Goal: Information Seeking & Learning: Find specific page/section

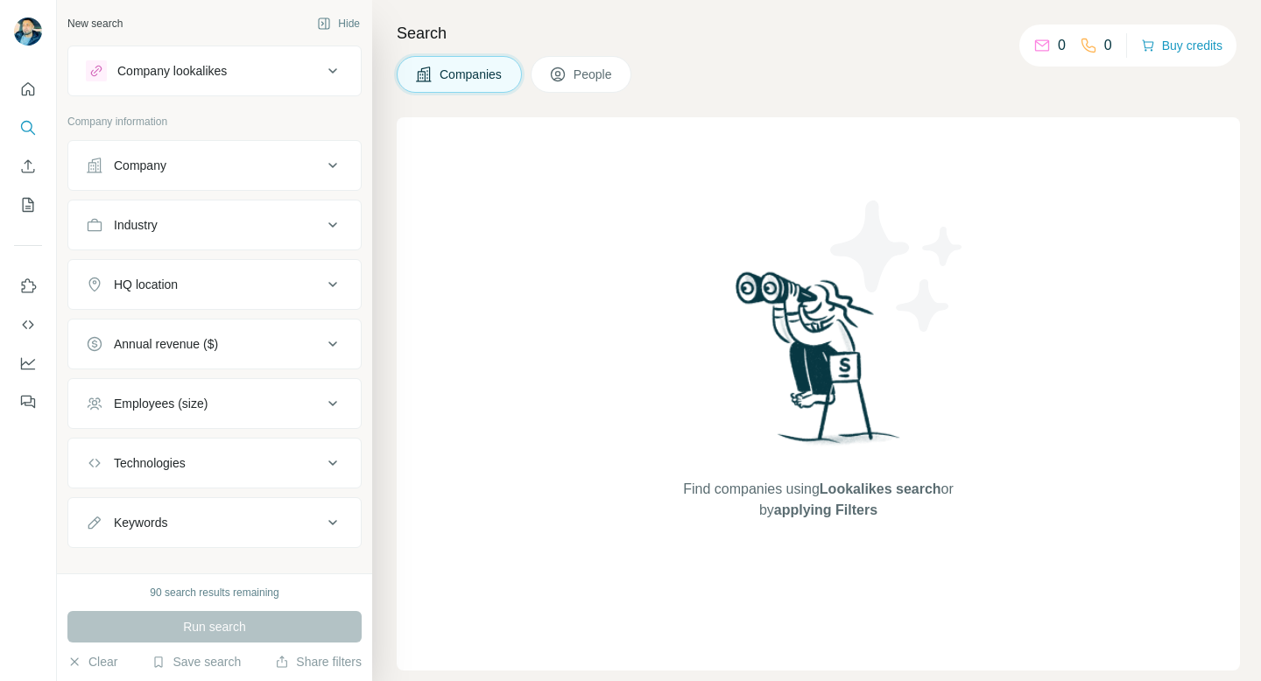
click at [259, 165] on div "Company" at bounding box center [204, 166] width 236 height 18
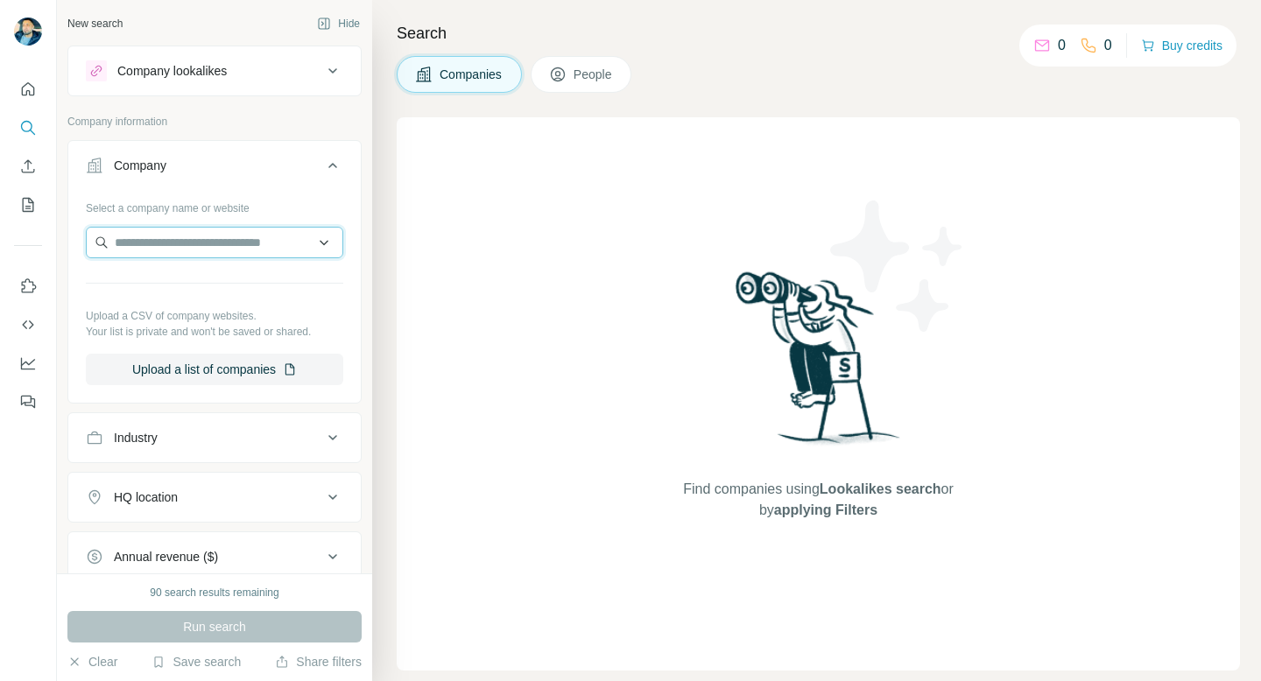
click at [192, 244] on input "text" at bounding box center [214, 243] width 257 height 32
click at [336, 164] on icon at bounding box center [332, 165] width 21 height 21
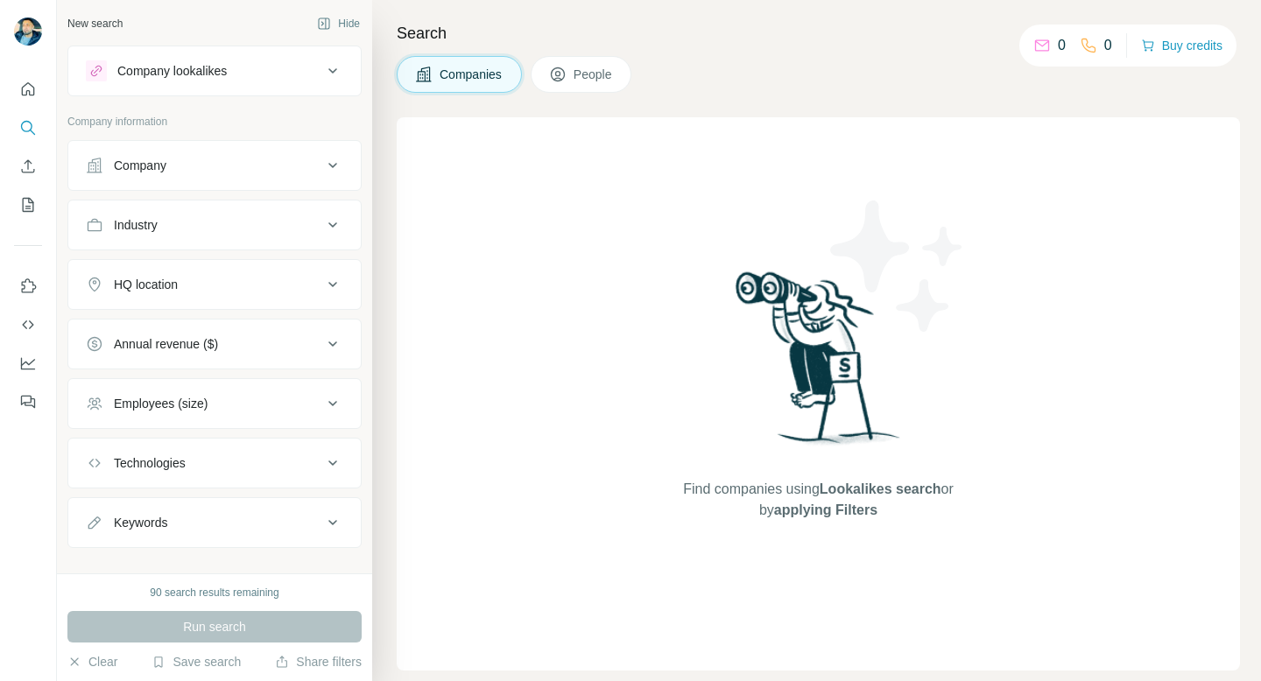
click at [272, 229] on div "Industry" at bounding box center [204, 225] width 236 height 18
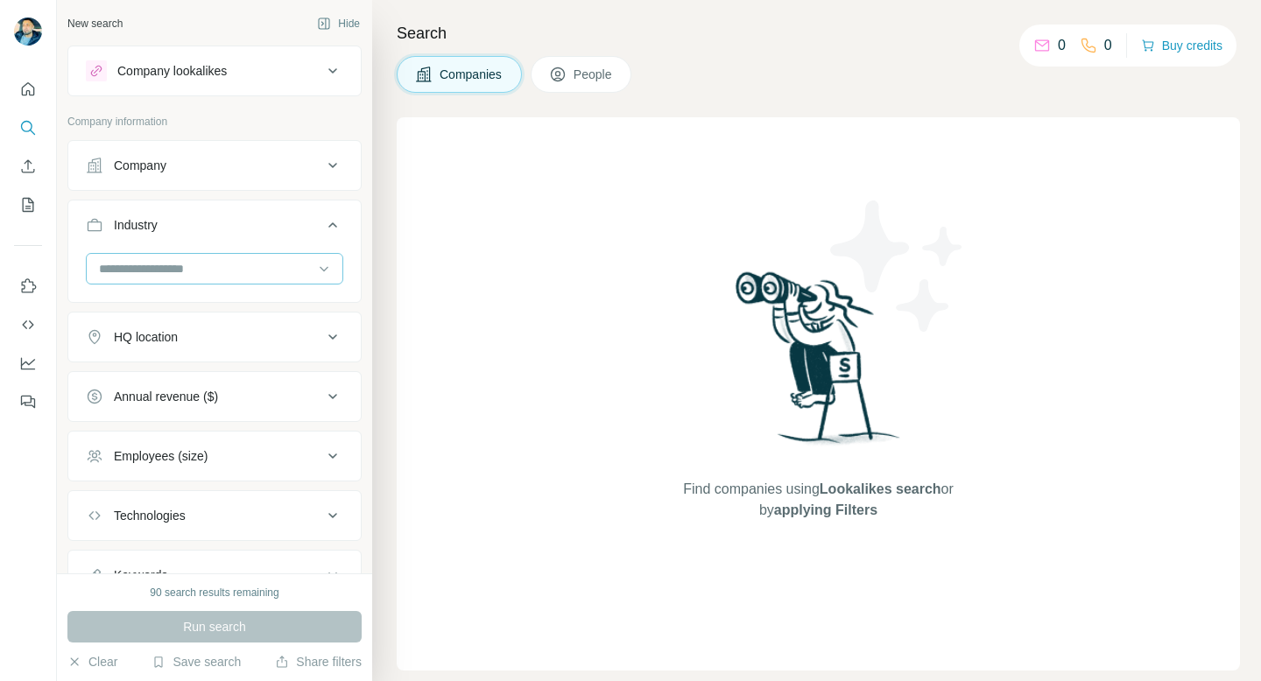
click at [276, 257] on div at bounding box center [205, 269] width 216 height 30
paste input "**********"
type input "**********"
drag, startPoint x: 271, startPoint y: 249, endPoint x: 3, endPoint y: 245, distance: 267.9
click at [1, 248] on div "New search Hide Company lookalikes Company information Company Industry HQ loca…" at bounding box center [630, 340] width 1261 height 681
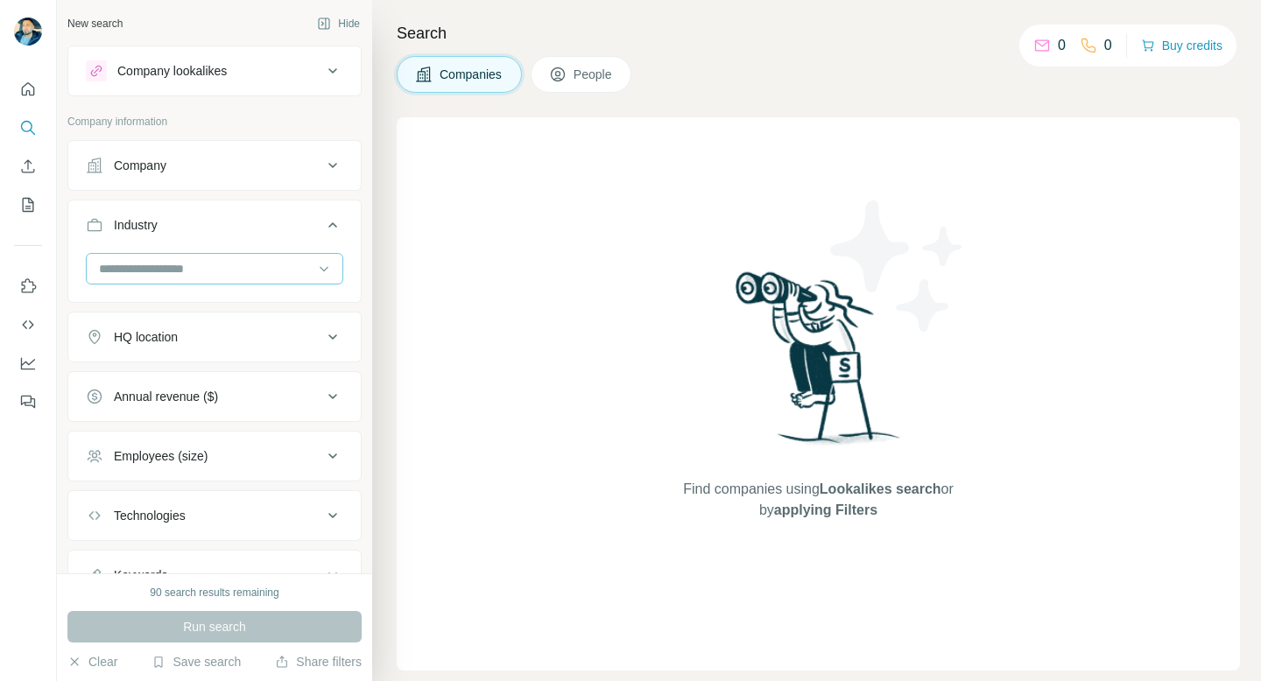
click at [172, 262] on input at bounding box center [205, 268] width 216 height 19
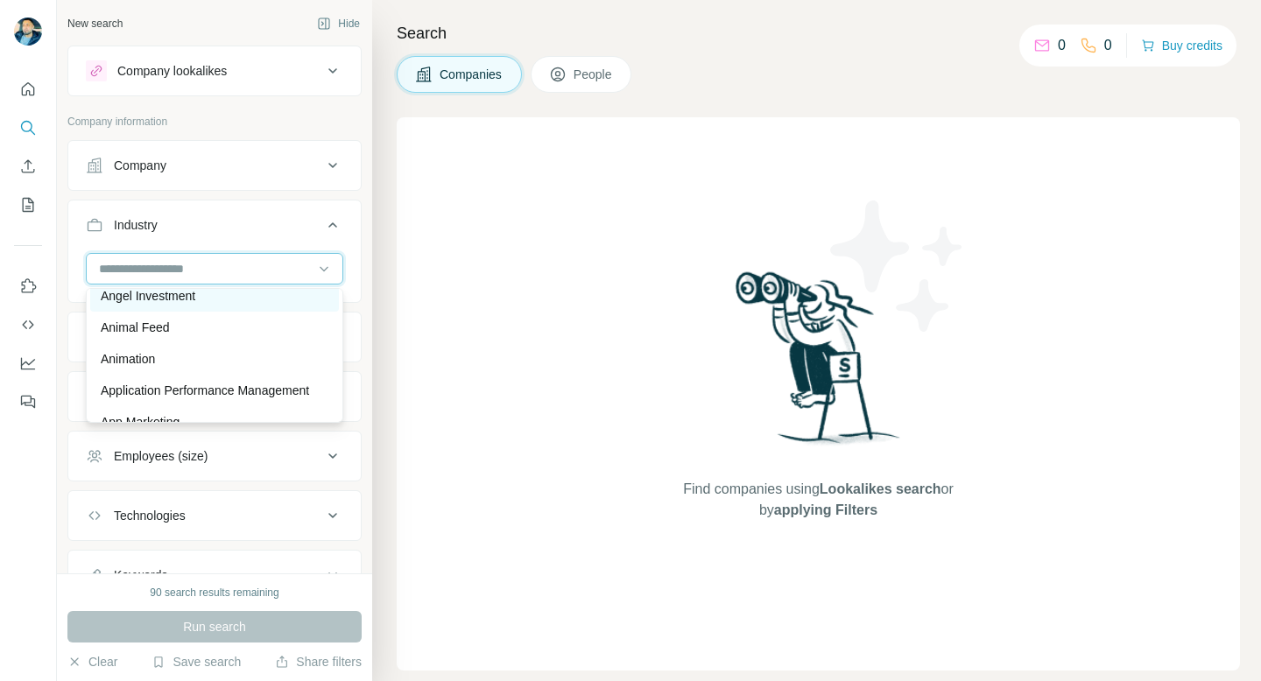
paste input "**********"
type input "**********"
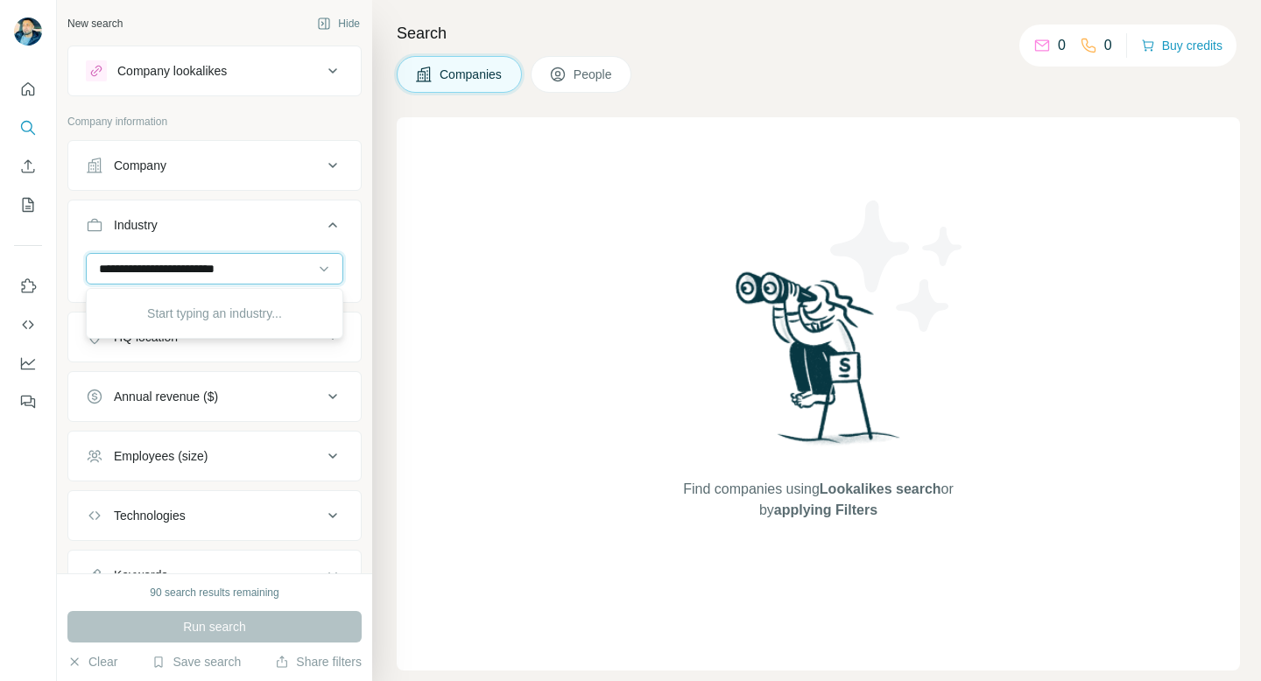
scroll to position [0, 0]
drag, startPoint x: 278, startPoint y: 263, endPoint x: 70, endPoint y: 263, distance: 208.4
click at [70, 263] on div "**********" at bounding box center [214, 276] width 292 height 46
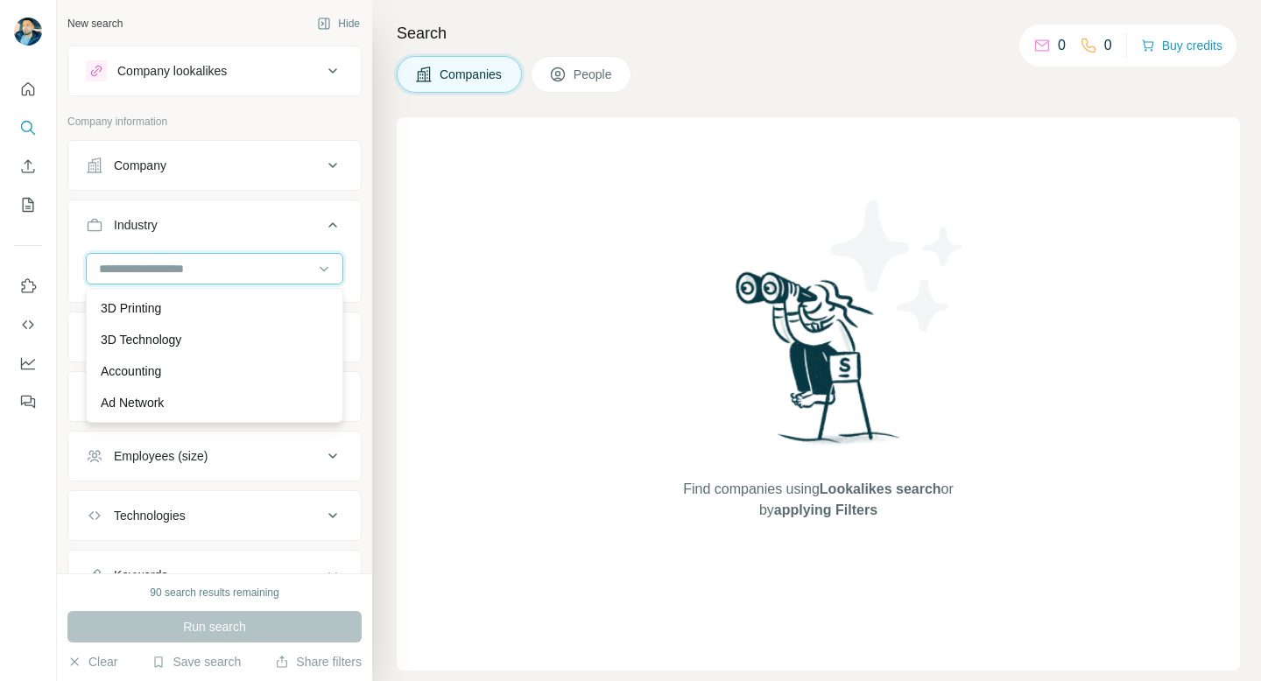
paste input "**********"
type input "**********"
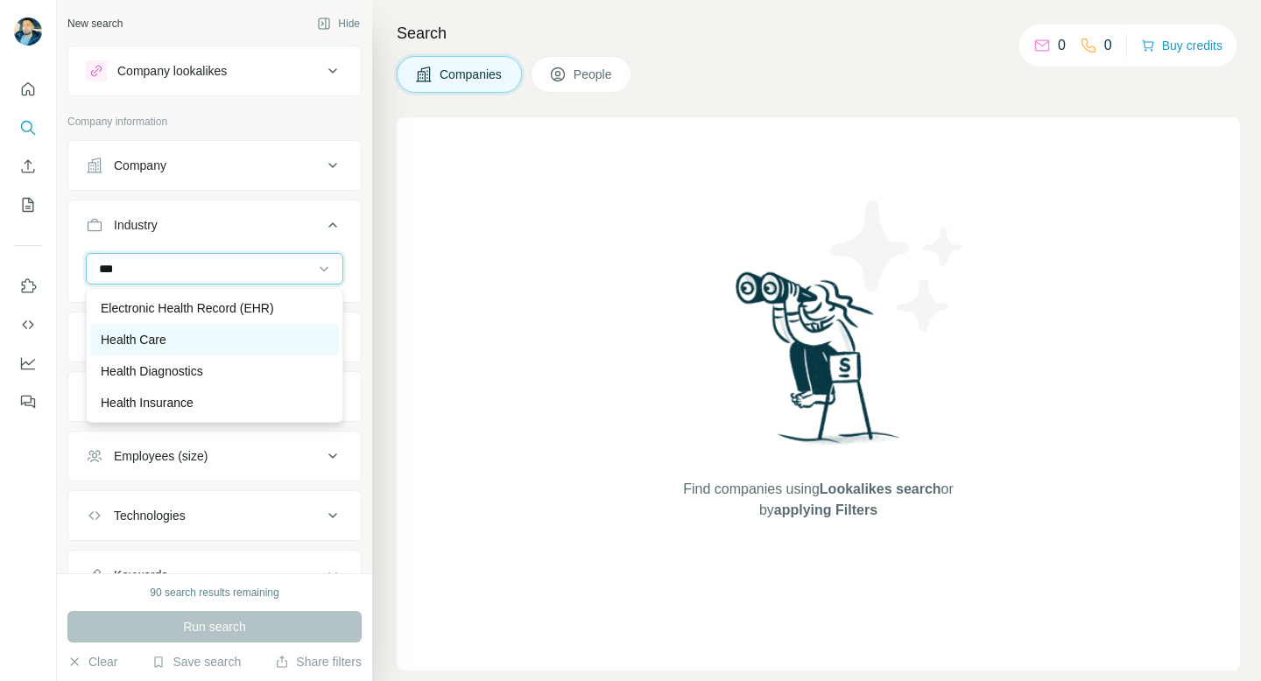
type input "***"
click at [196, 345] on div "Health Care" at bounding box center [215, 340] width 228 height 18
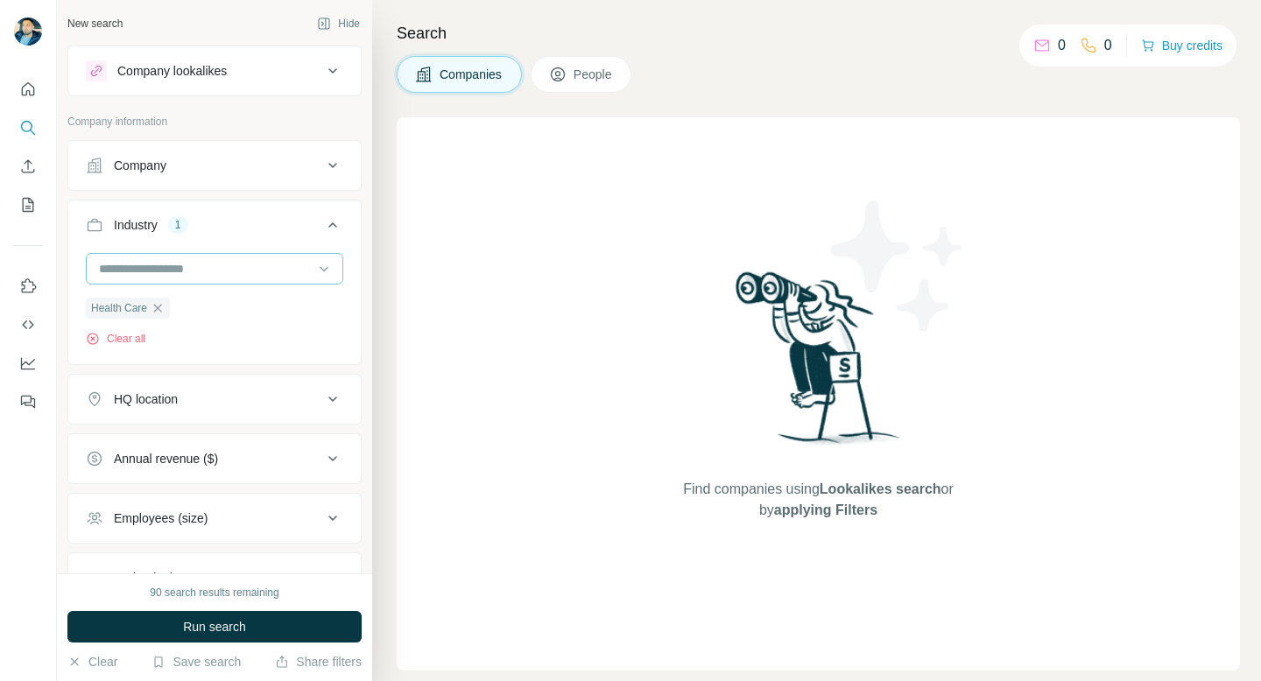
click at [228, 276] on input at bounding box center [205, 268] width 216 height 19
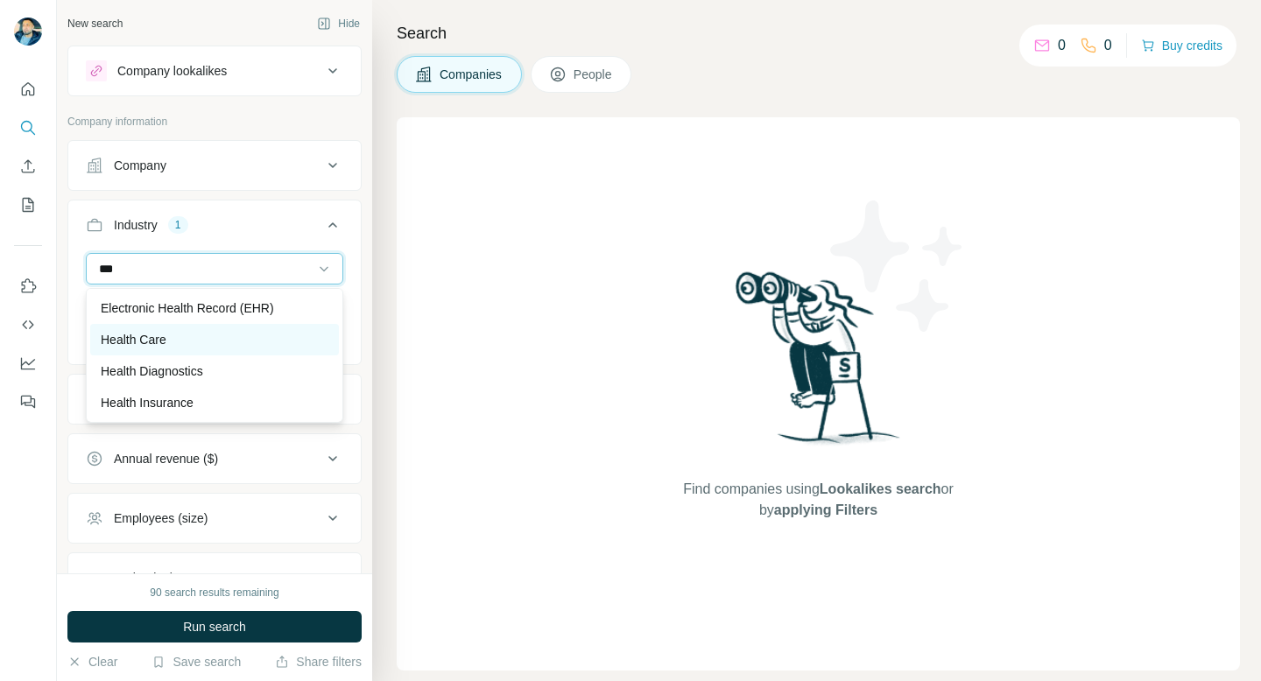
type input "***"
click at [194, 343] on div "Health Care" at bounding box center [215, 340] width 228 height 18
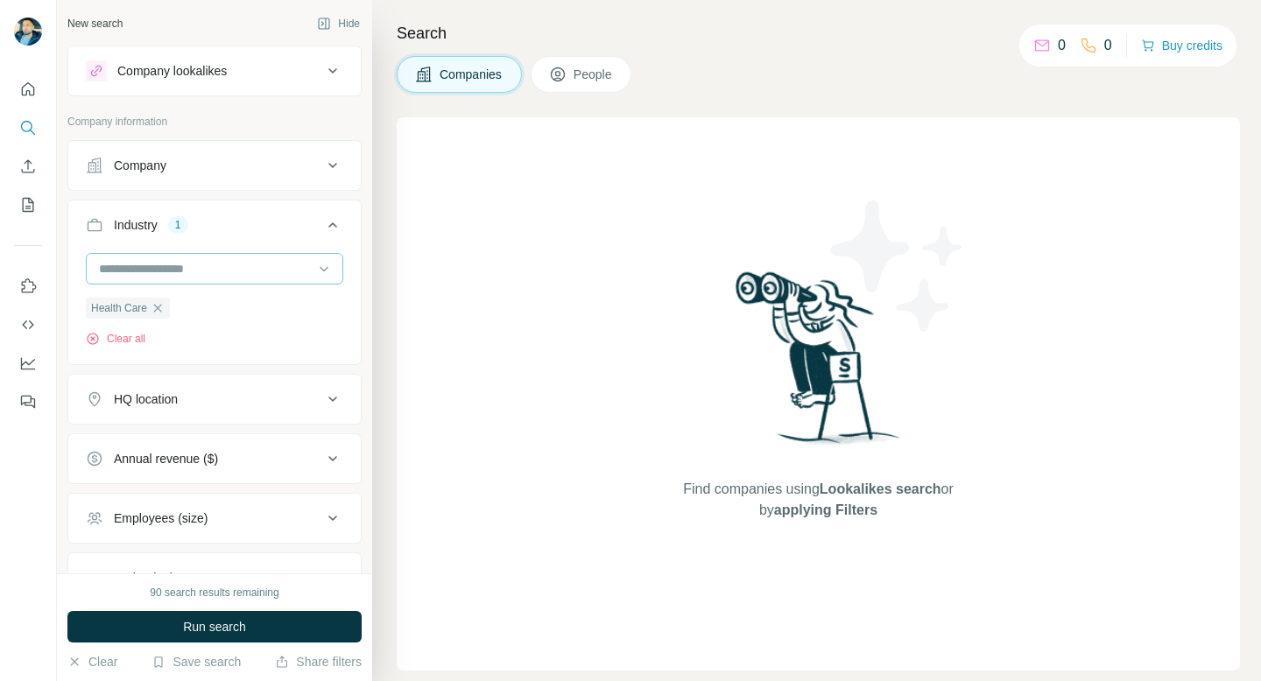
click at [186, 267] on input at bounding box center [205, 268] width 216 height 19
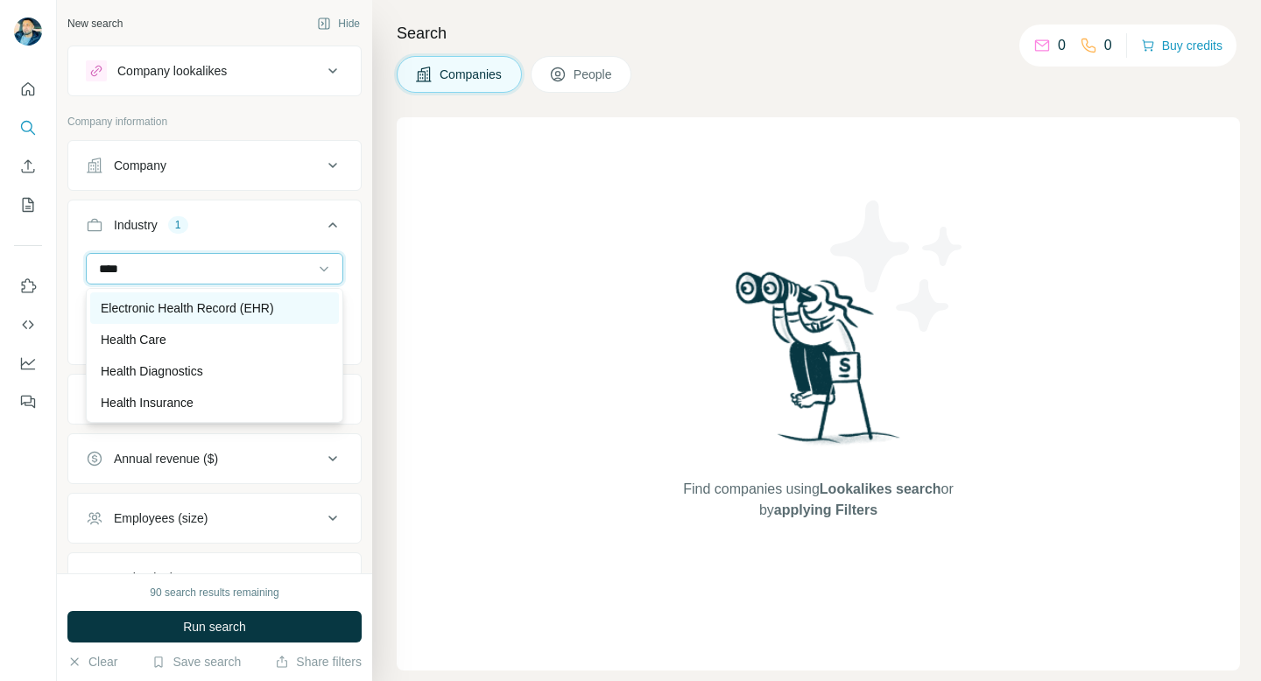
type input "****"
click at [210, 306] on p "Electronic Health Record (EHR)" at bounding box center [187, 308] width 173 height 18
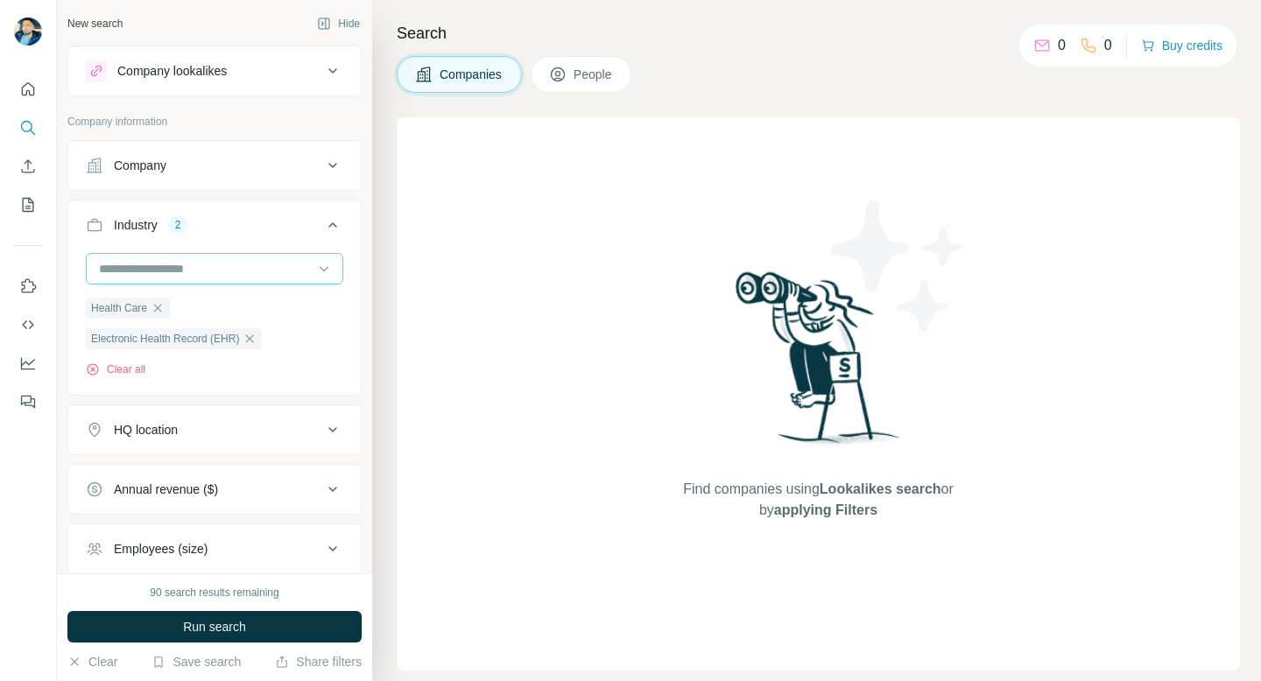
click at [158, 270] on input at bounding box center [205, 268] width 216 height 19
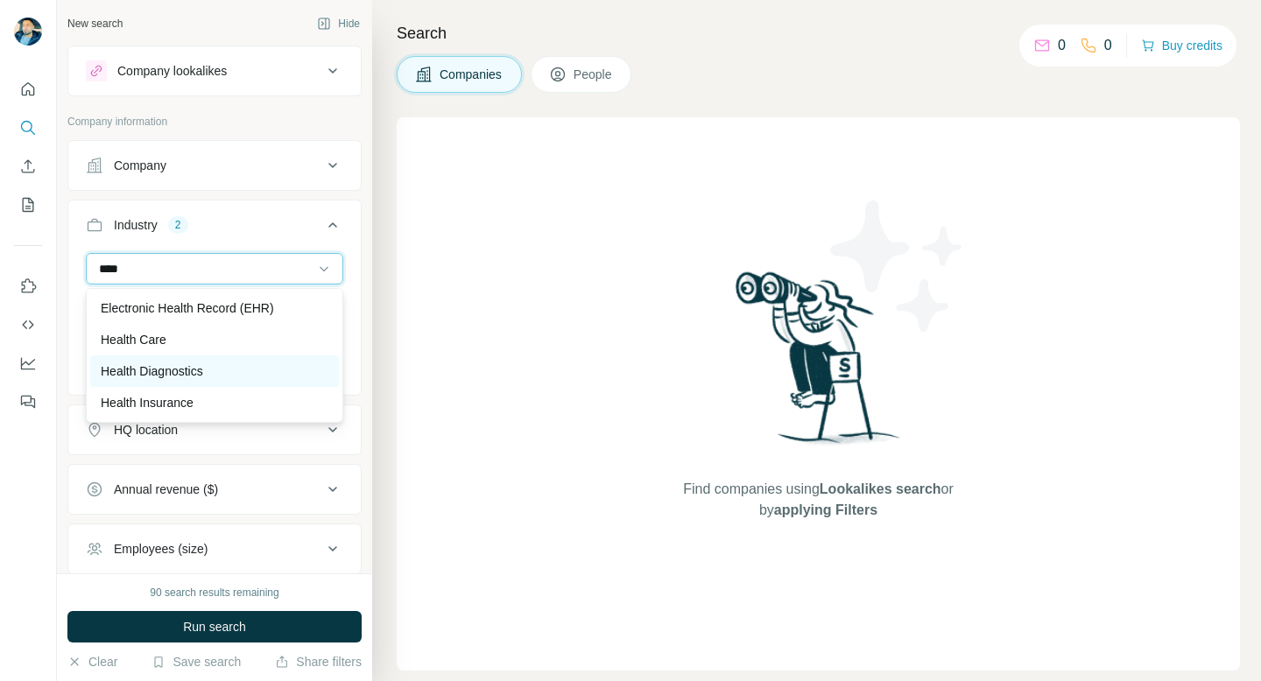
type input "****"
click at [191, 370] on p "Health Diagnostics" at bounding box center [152, 371] width 102 height 18
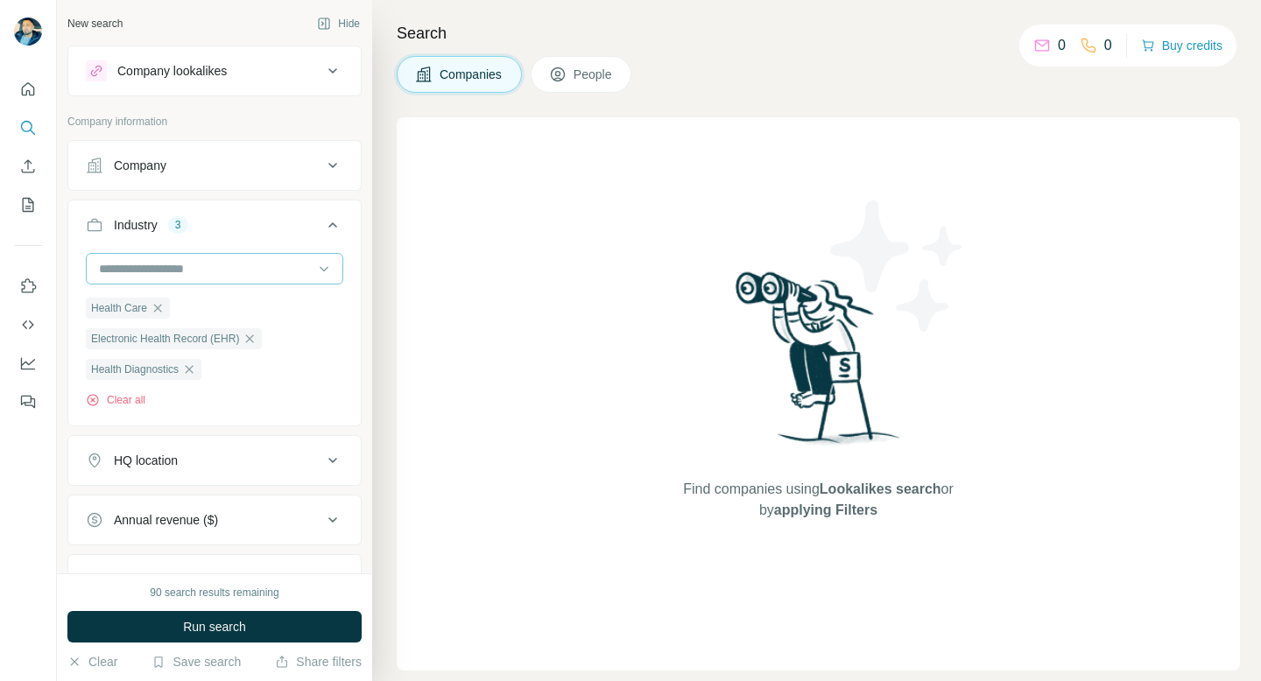
click at [172, 278] on input at bounding box center [205, 268] width 216 height 19
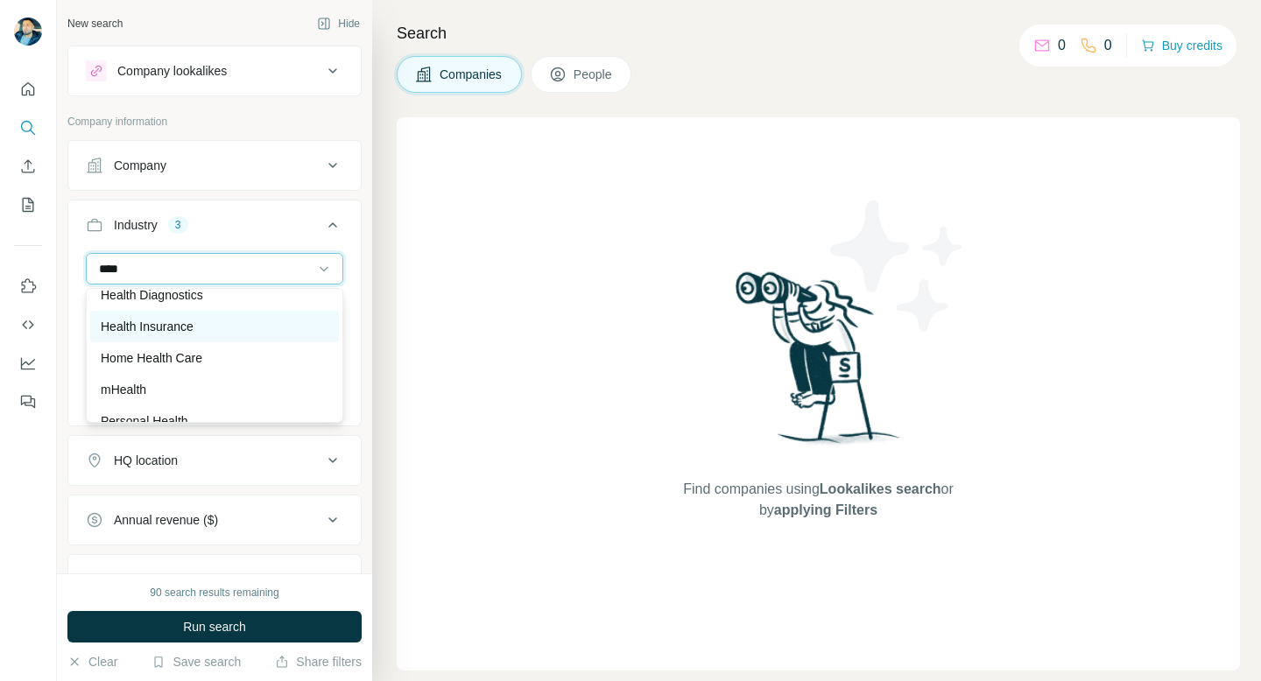
scroll to position [79, 0]
type input "****"
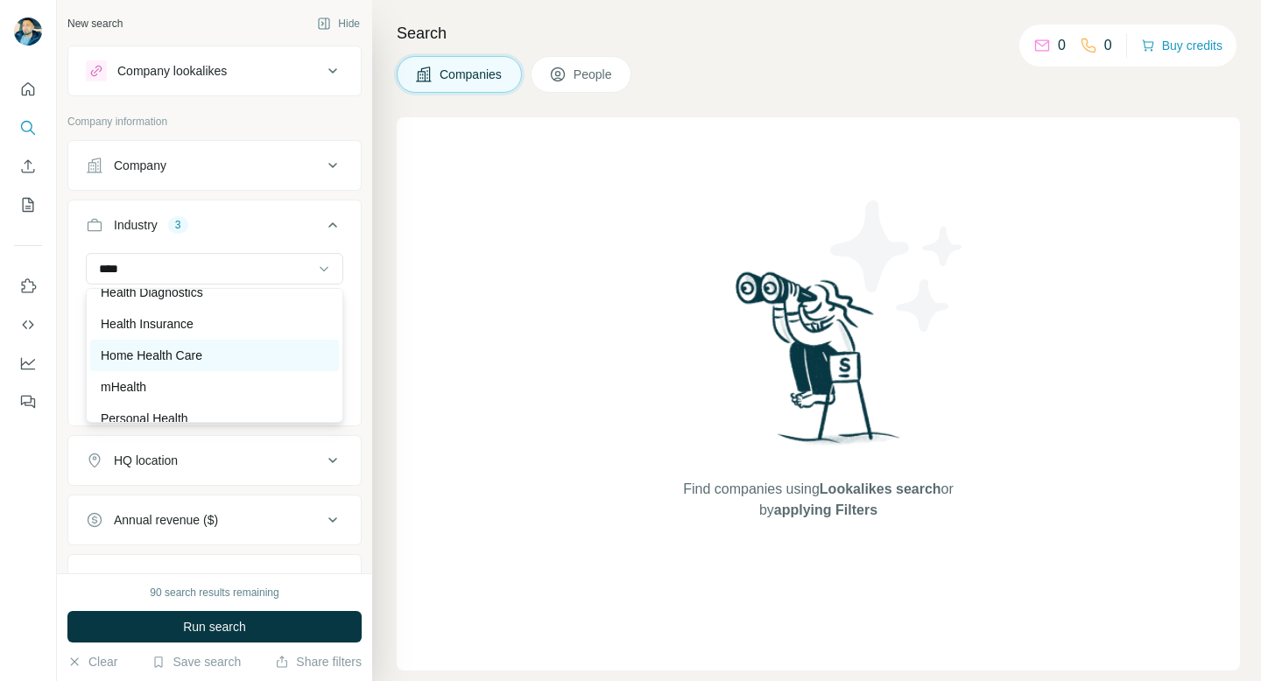
click at [170, 348] on p "Home Health Care" at bounding box center [152, 356] width 102 height 18
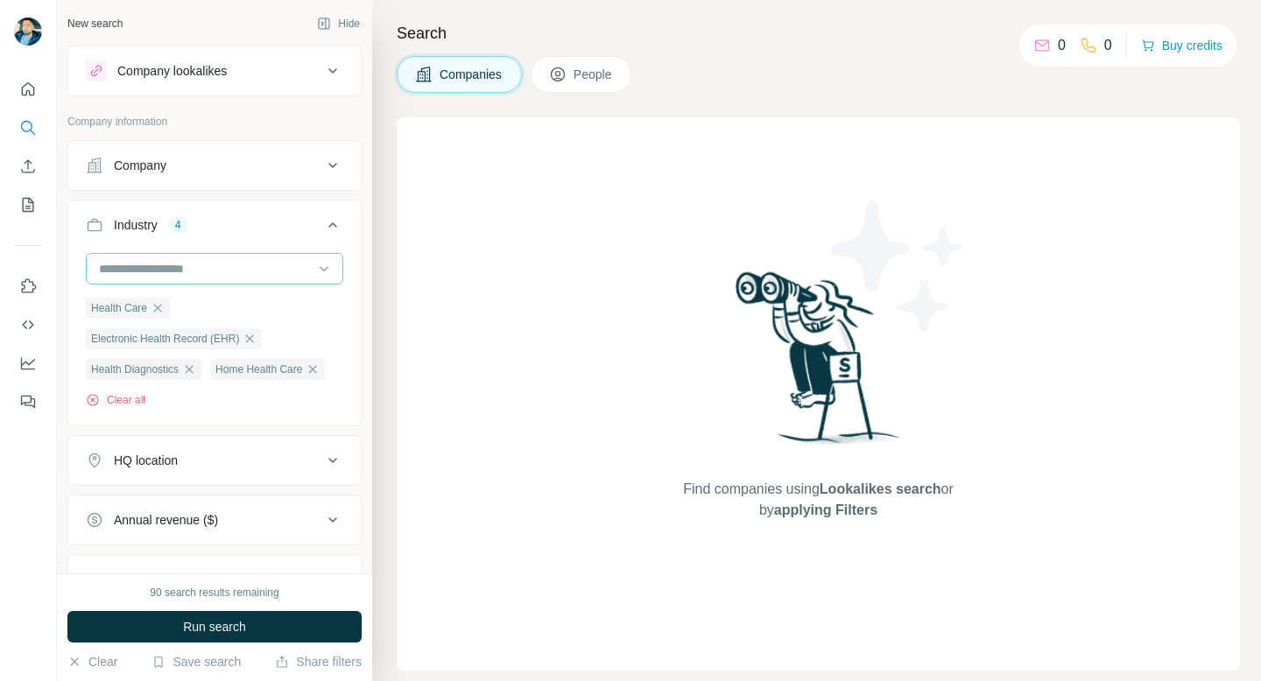
click at [160, 265] on input at bounding box center [205, 268] width 216 height 19
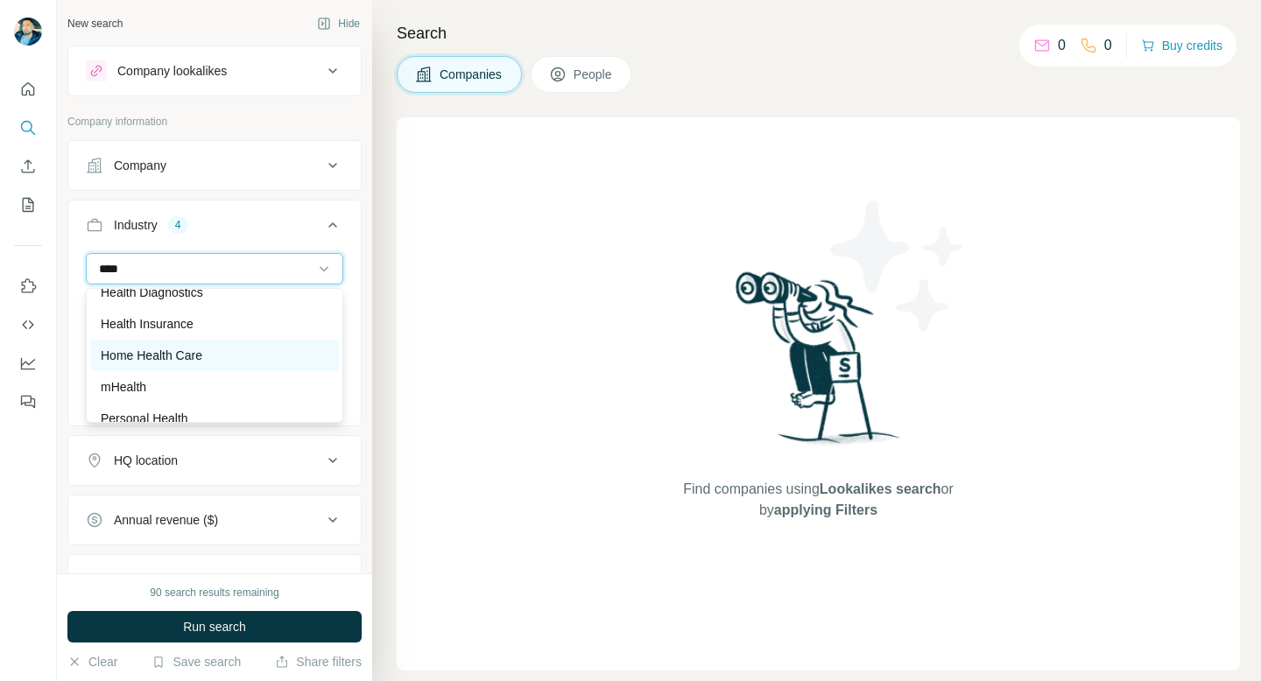
scroll to position [95, 0]
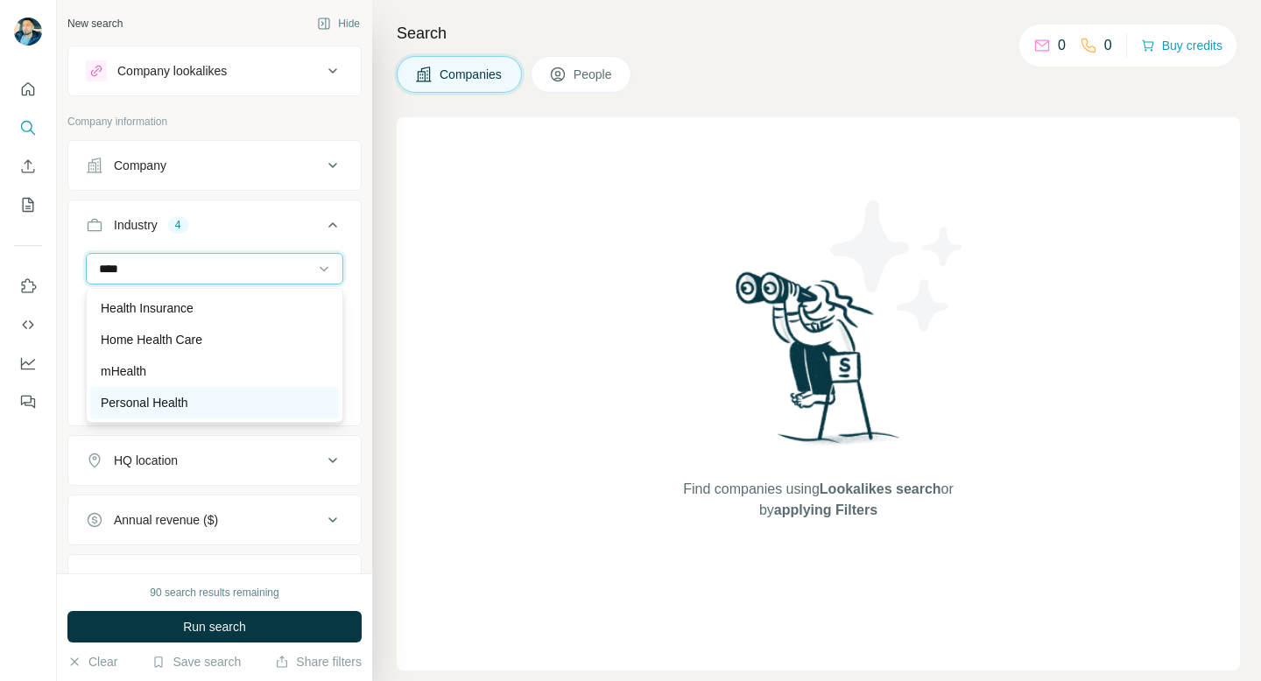
type input "****"
click at [177, 394] on p "Personal Health" at bounding box center [145, 403] width 88 height 18
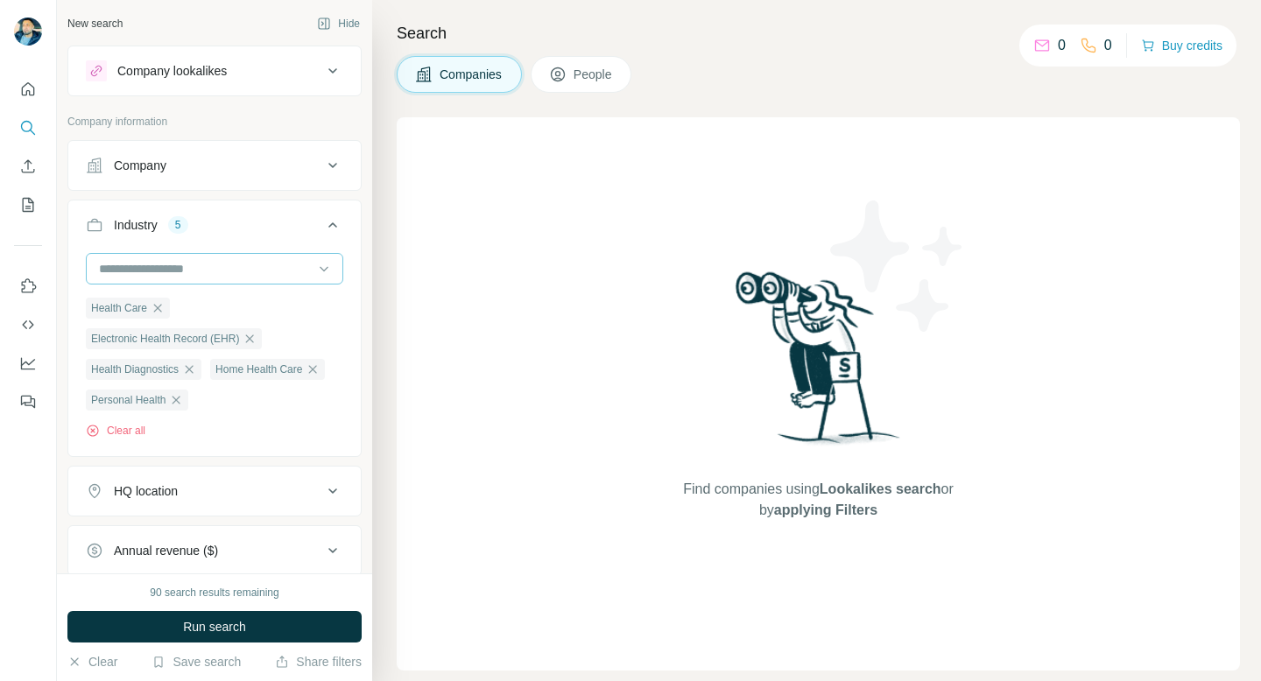
click at [200, 267] on input at bounding box center [205, 268] width 216 height 19
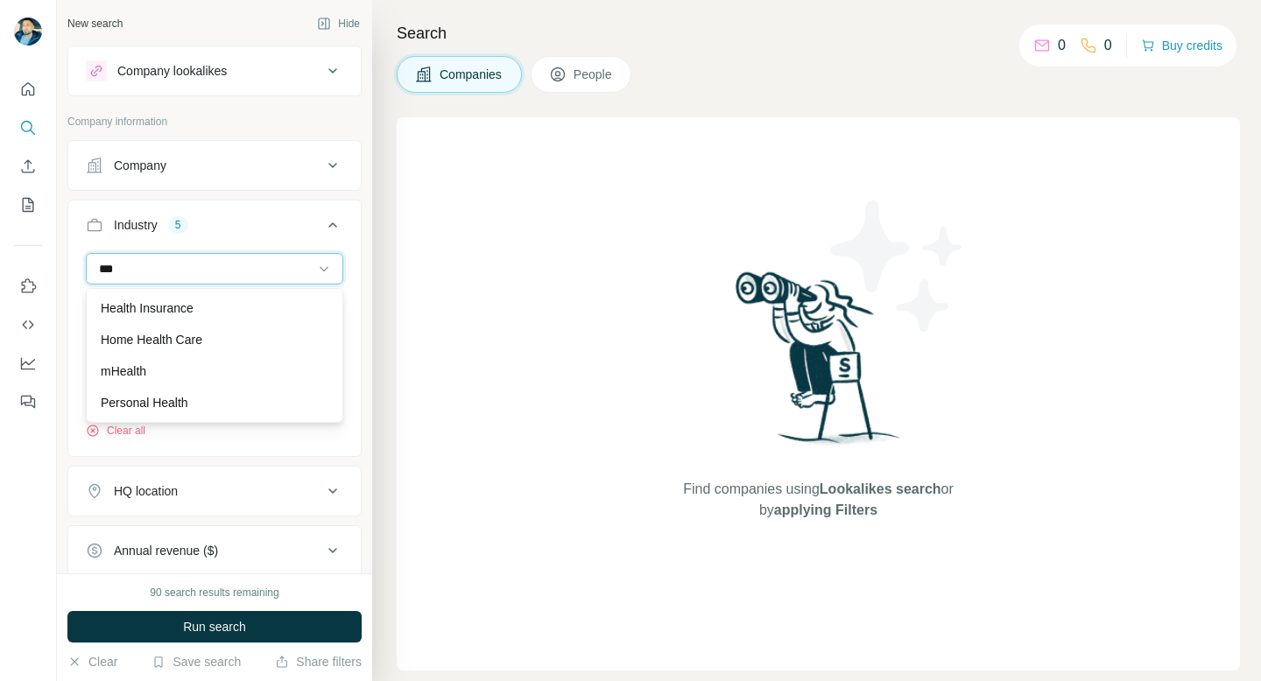
type input "****"
click at [248, 270] on input "****" at bounding box center [205, 268] width 216 height 19
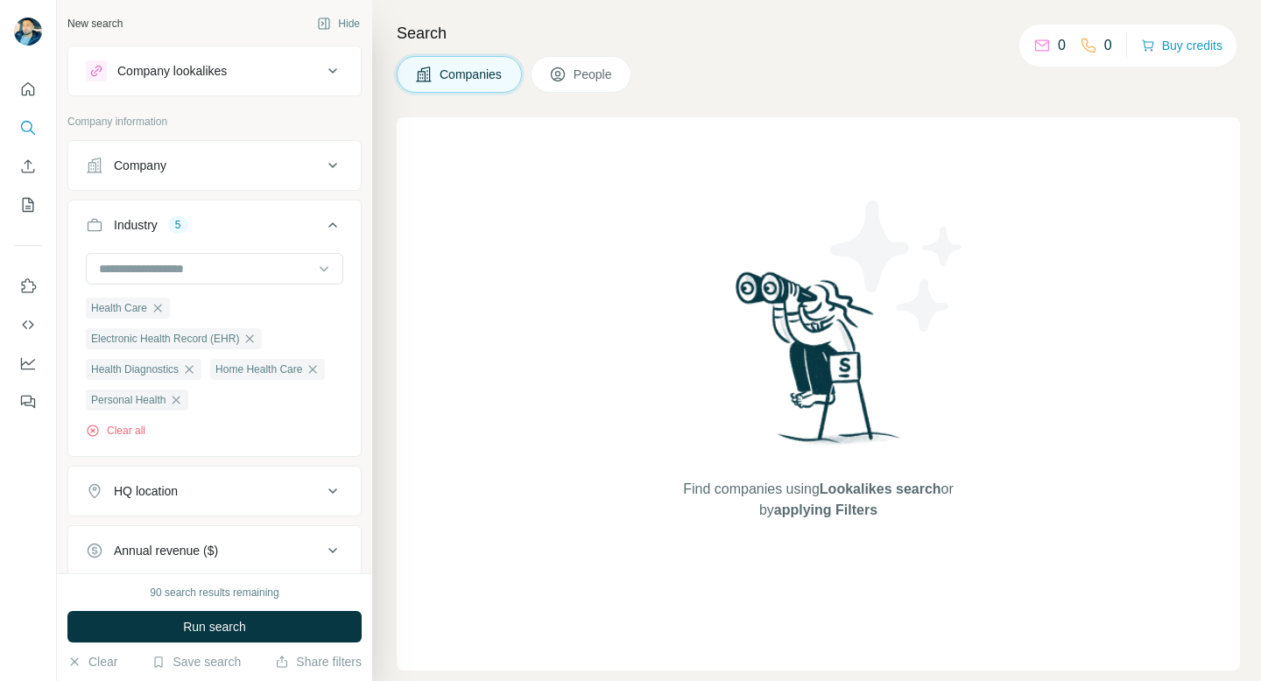
click at [116, 289] on div "Health Care Electronic Health Record (EHR) Health Diagnostics Home Health Care …" at bounding box center [214, 346] width 257 height 186
click at [141, 271] on input at bounding box center [205, 268] width 216 height 19
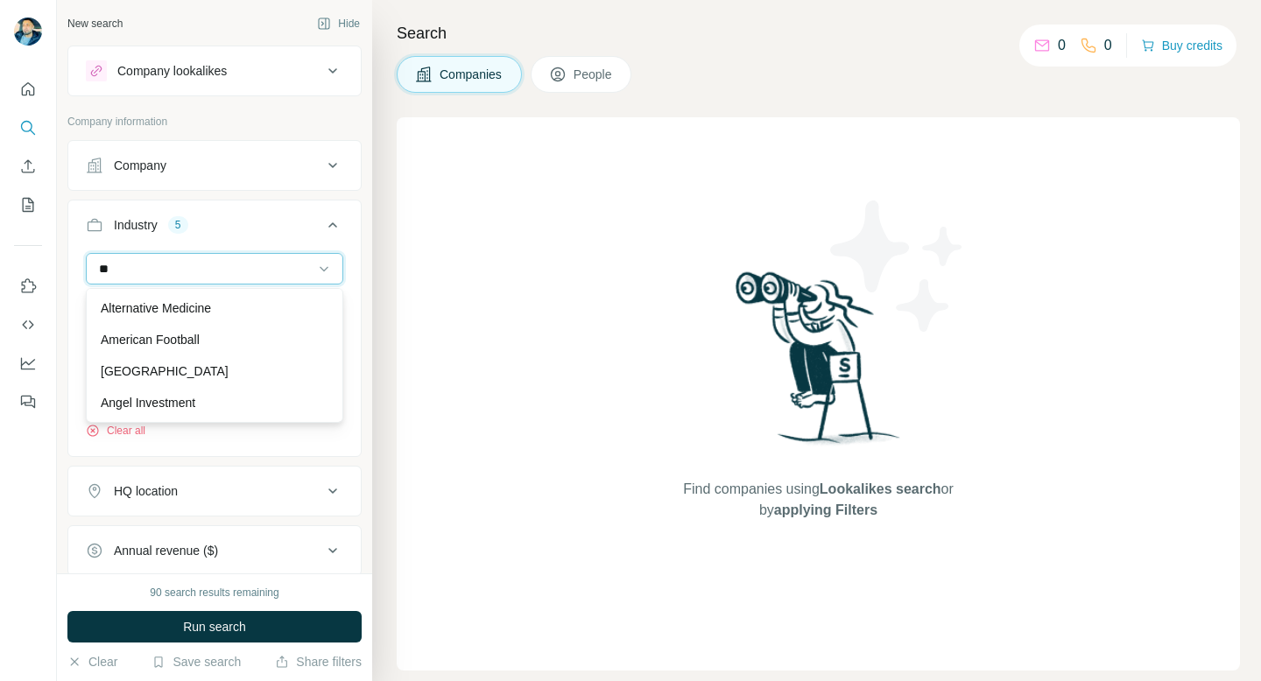
type input "*"
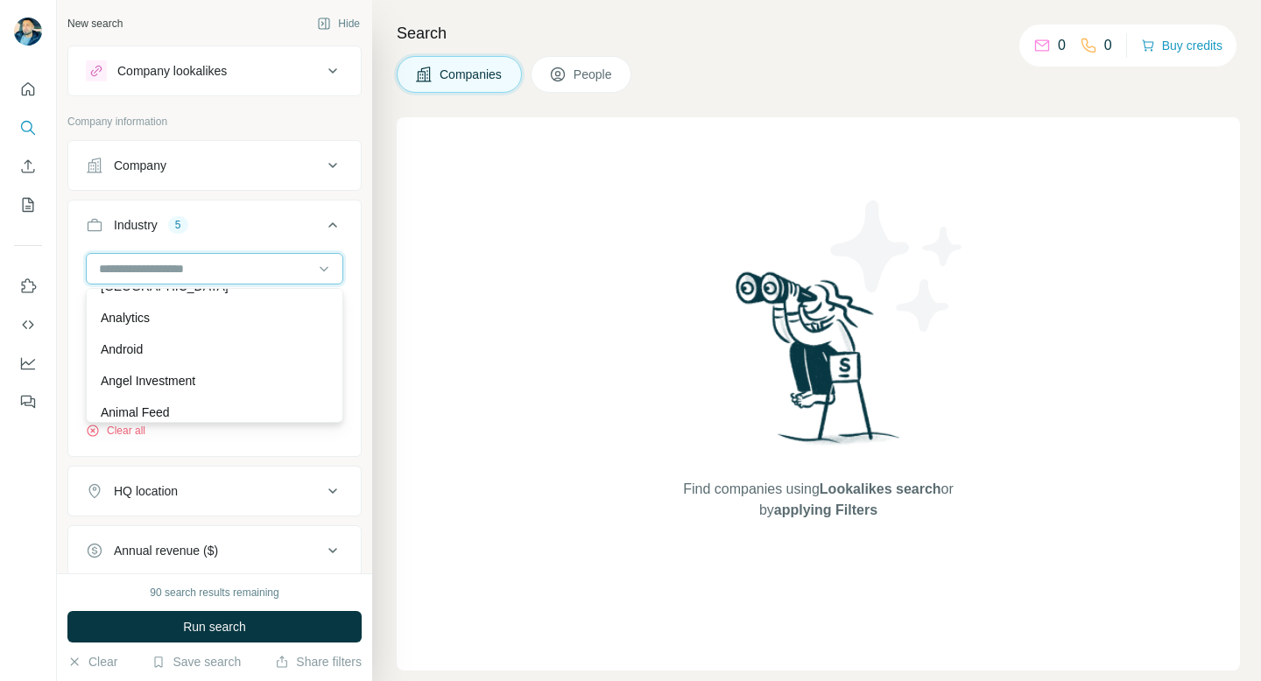
scroll to position [418, 0]
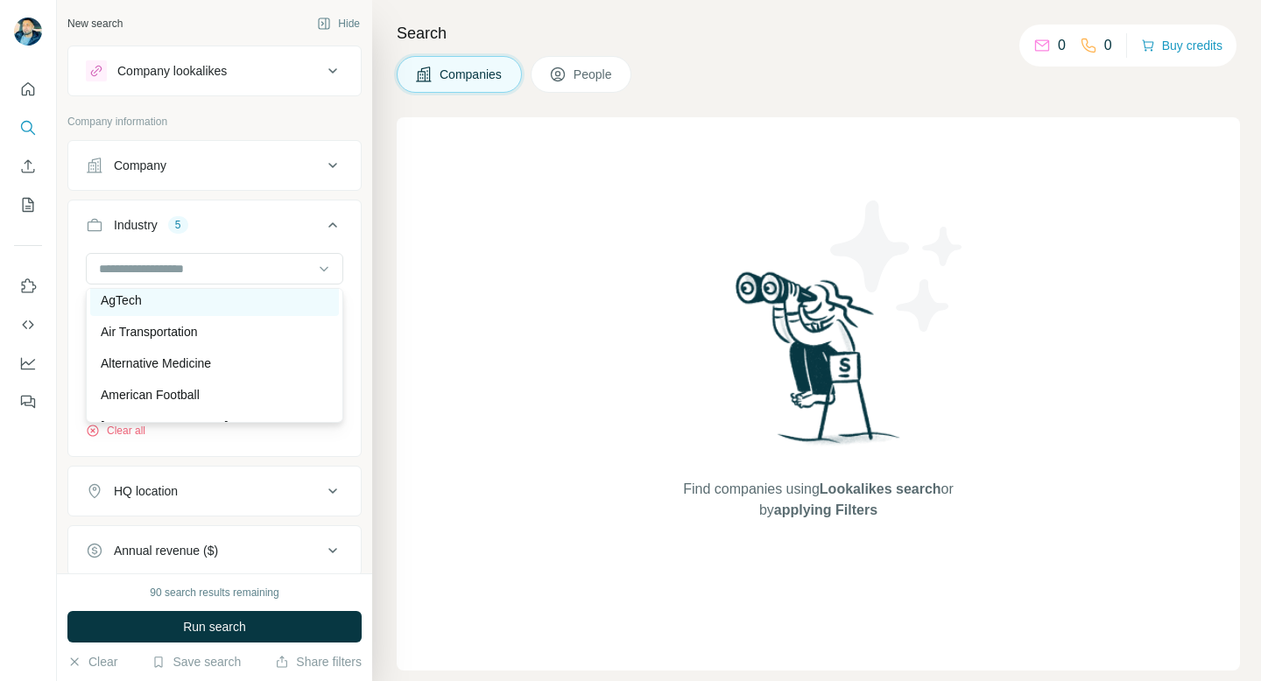
click at [183, 295] on div "AgTech" at bounding box center [215, 301] width 228 height 18
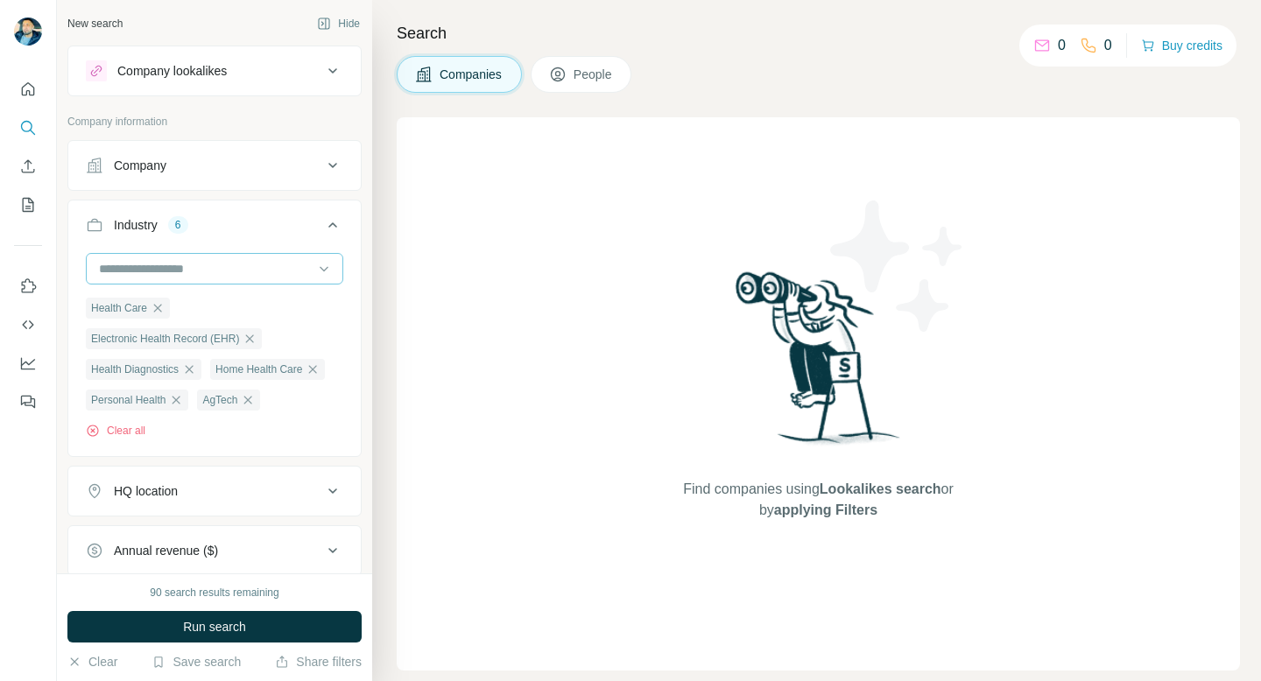
click at [183, 259] on input at bounding box center [205, 268] width 216 height 19
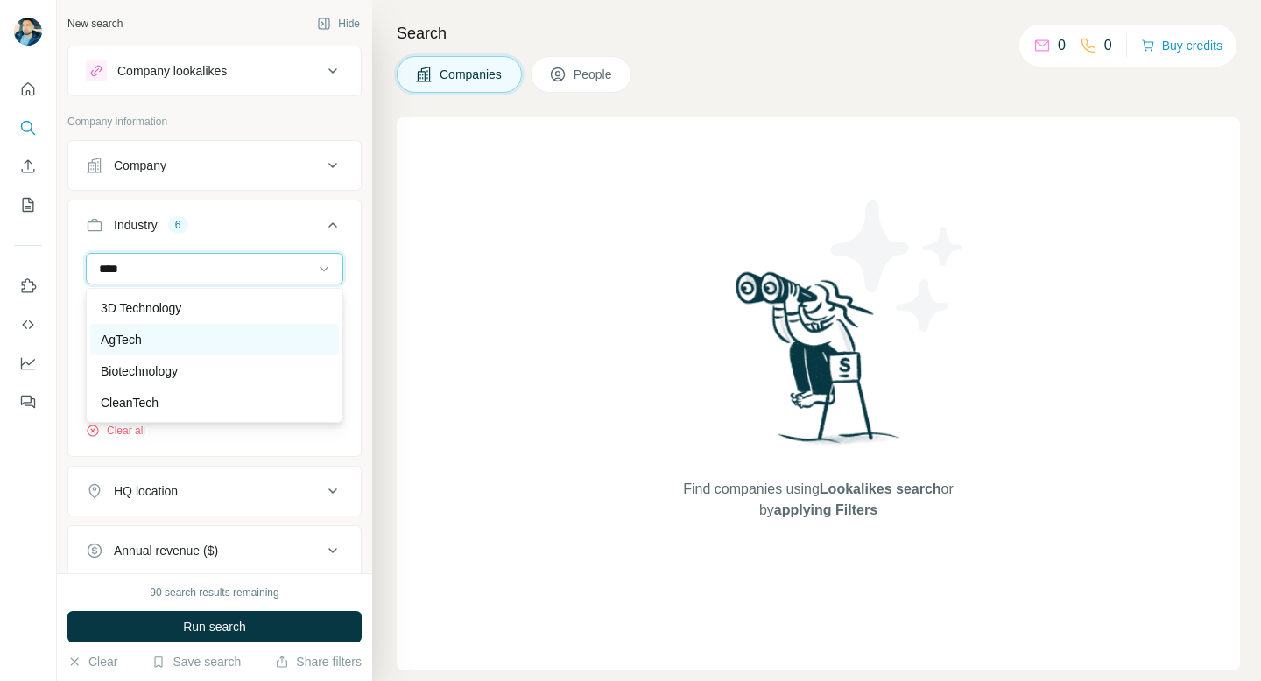
scroll to position [52, 0]
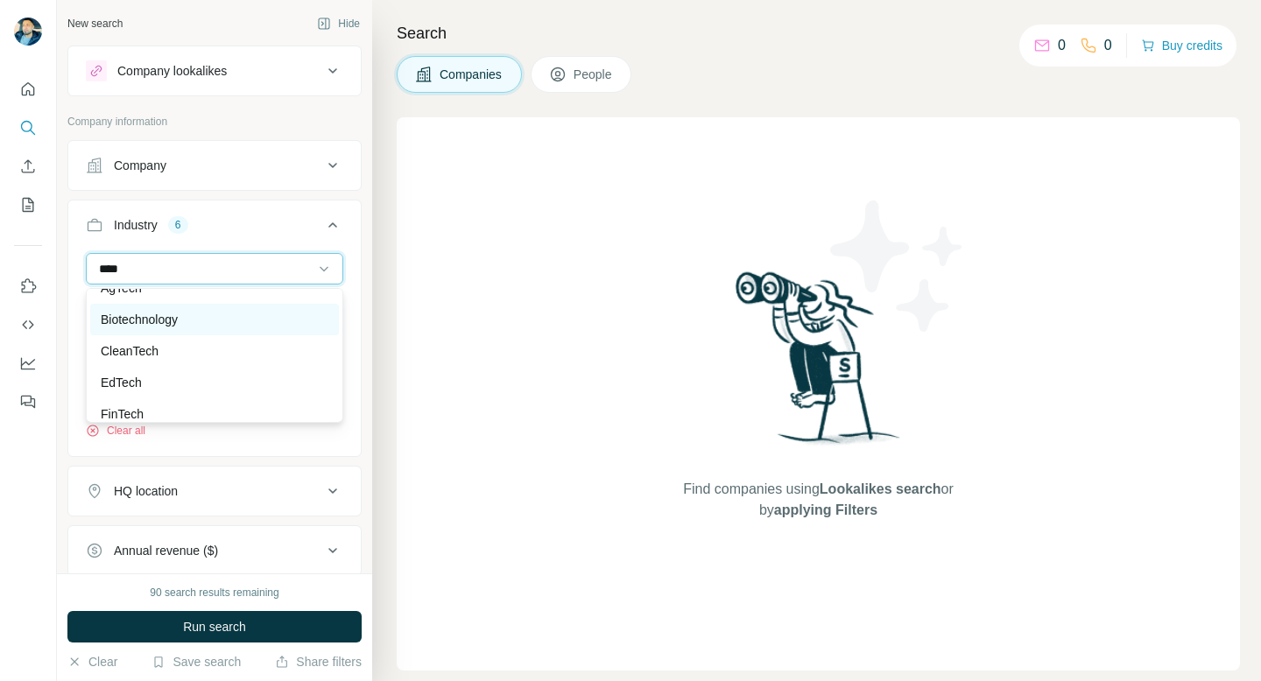
type input "****"
click at [178, 321] on p "Biotechnology" at bounding box center [139, 320] width 77 height 18
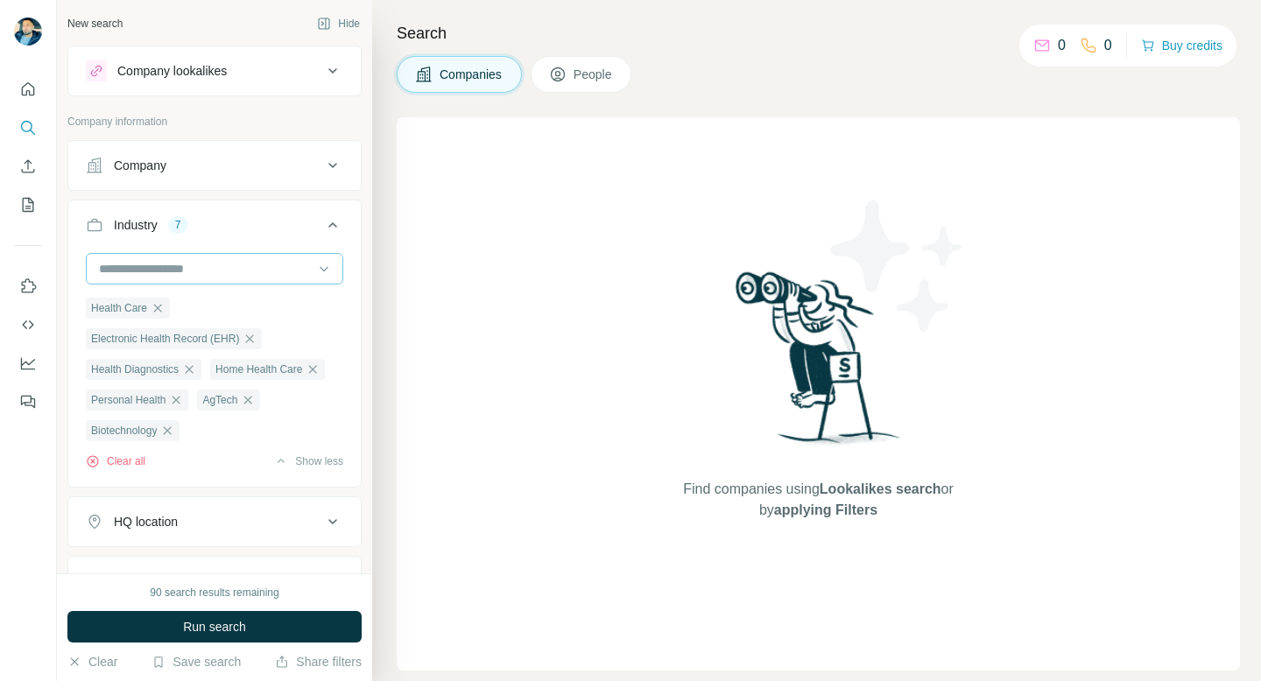
click at [177, 260] on input at bounding box center [205, 268] width 216 height 19
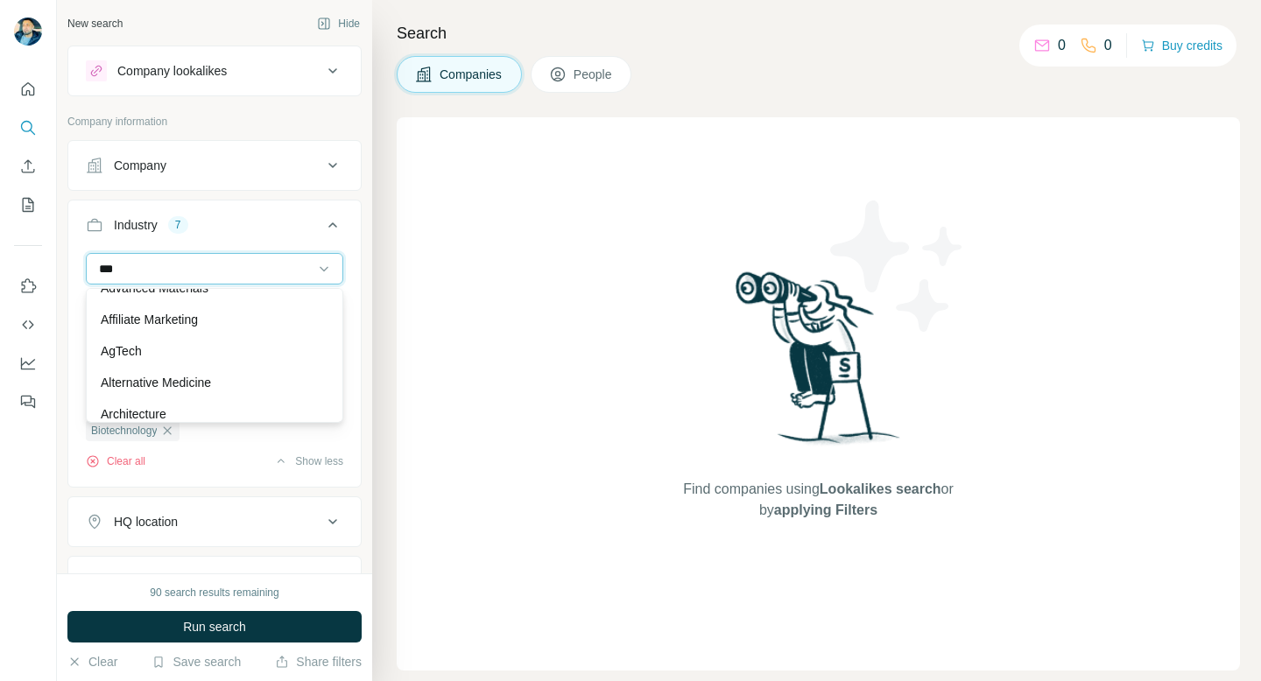
type input "****"
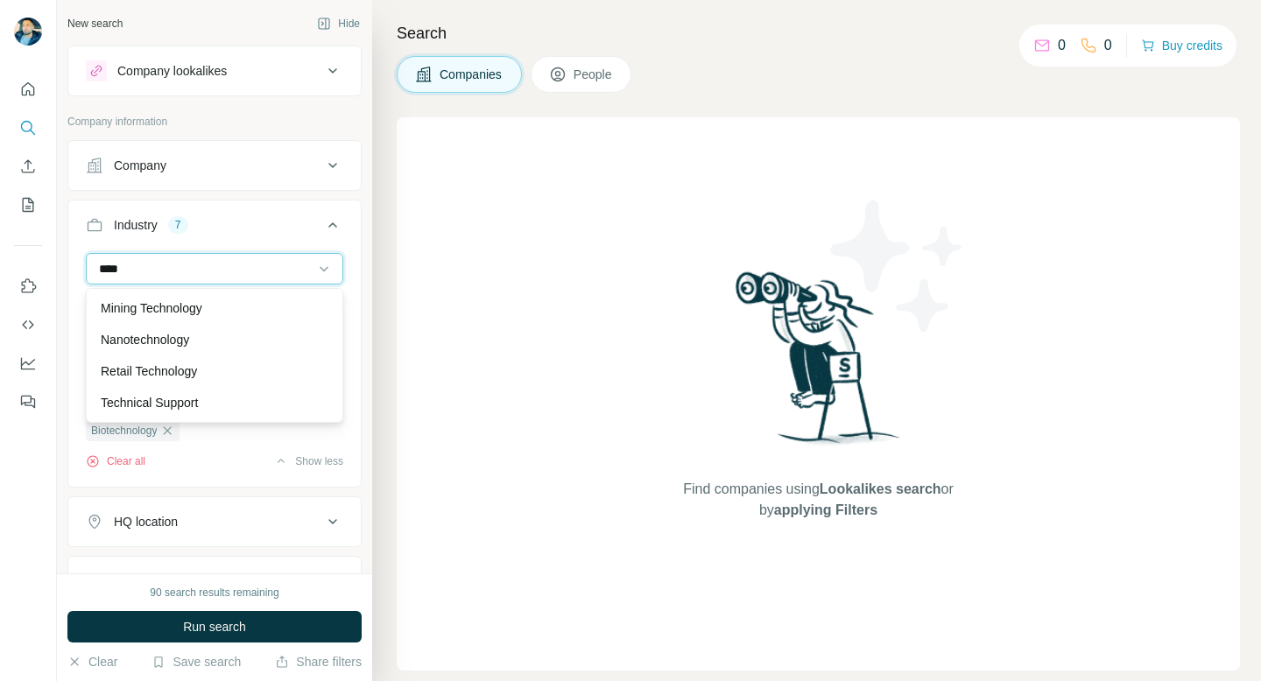
drag, startPoint x: 218, startPoint y: 270, endPoint x: 95, endPoint y: 267, distance: 123.5
click at [95, 267] on div "****" at bounding box center [214, 269] width 257 height 32
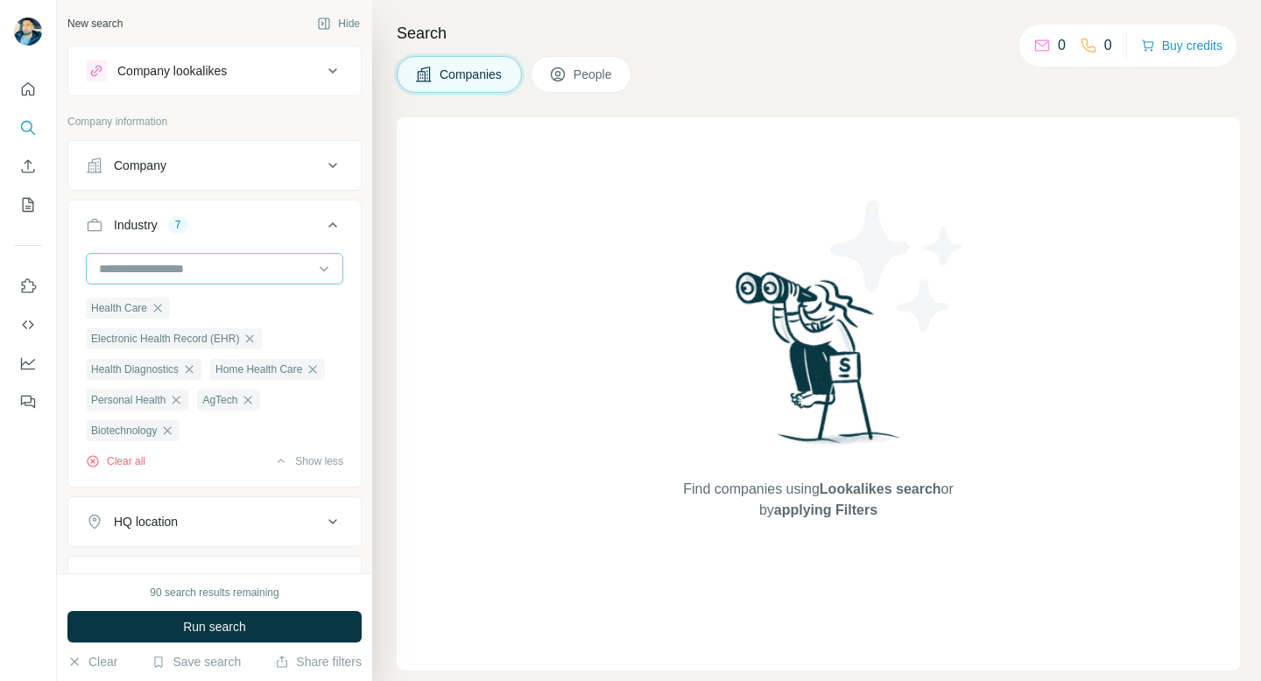
click at [111, 267] on input at bounding box center [205, 268] width 216 height 19
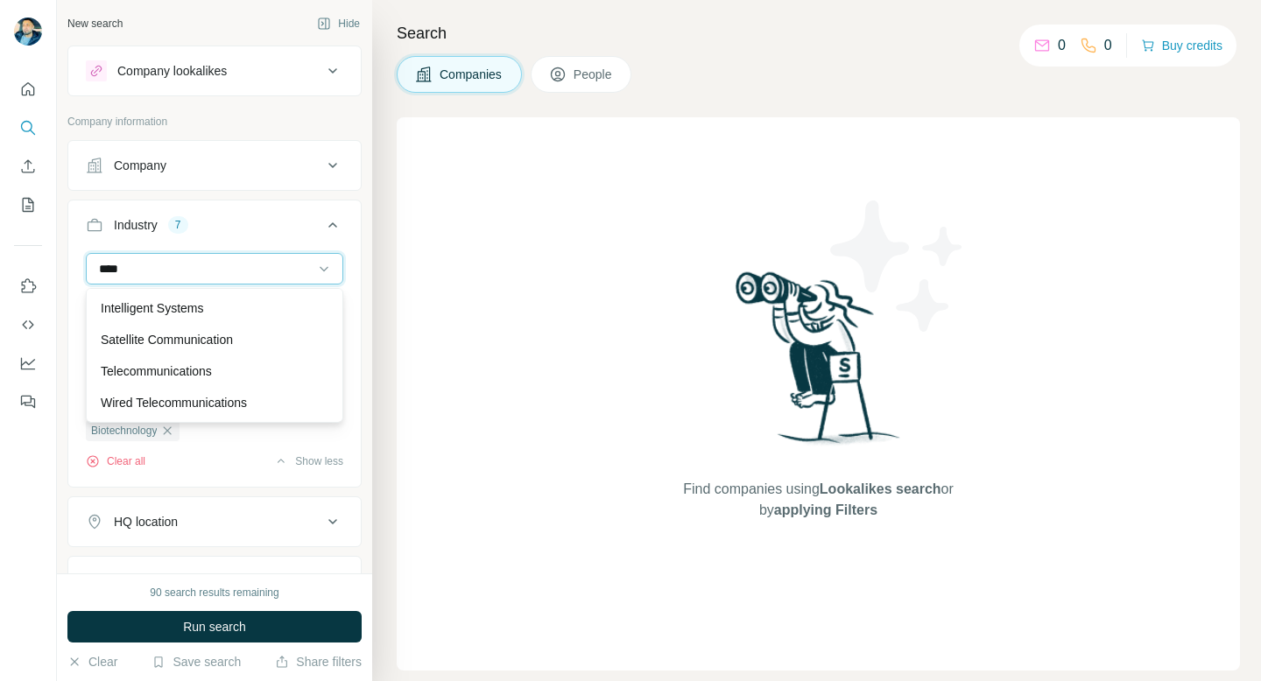
scroll to position [0, 0]
type input "*"
type input "**"
click at [321, 273] on icon at bounding box center [324, 269] width 18 height 18
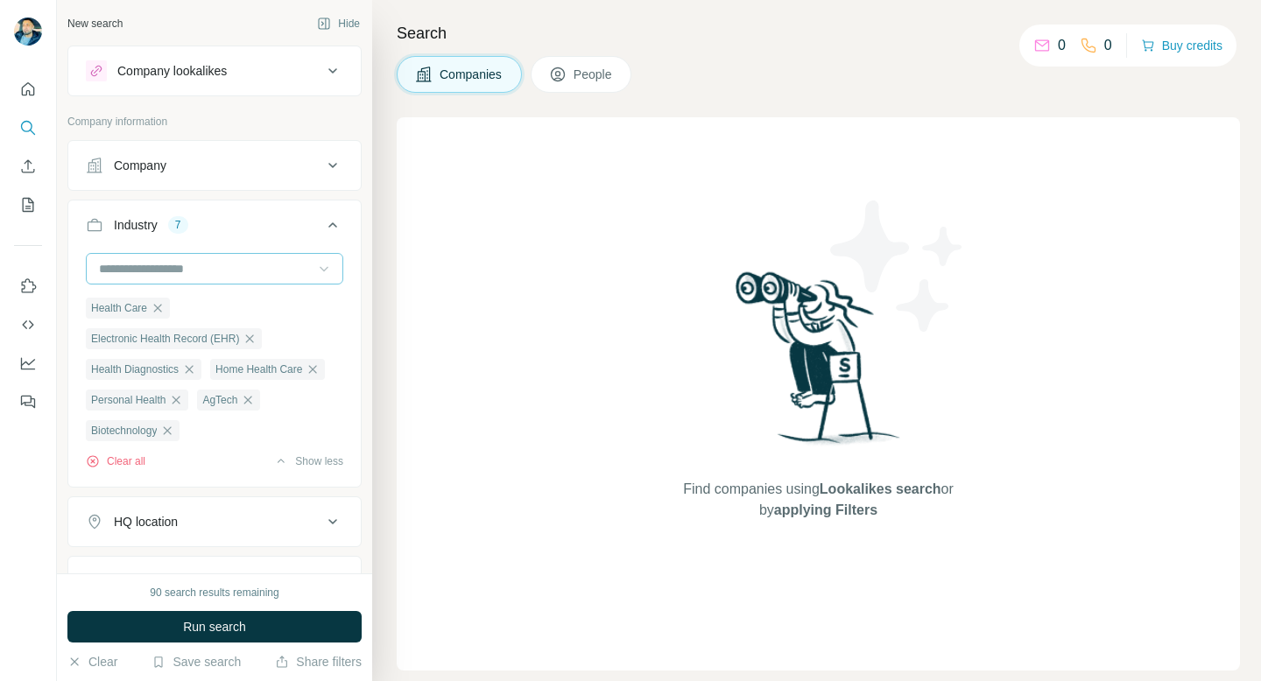
click at [169, 272] on input at bounding box center [205, 268] width 216 height 19
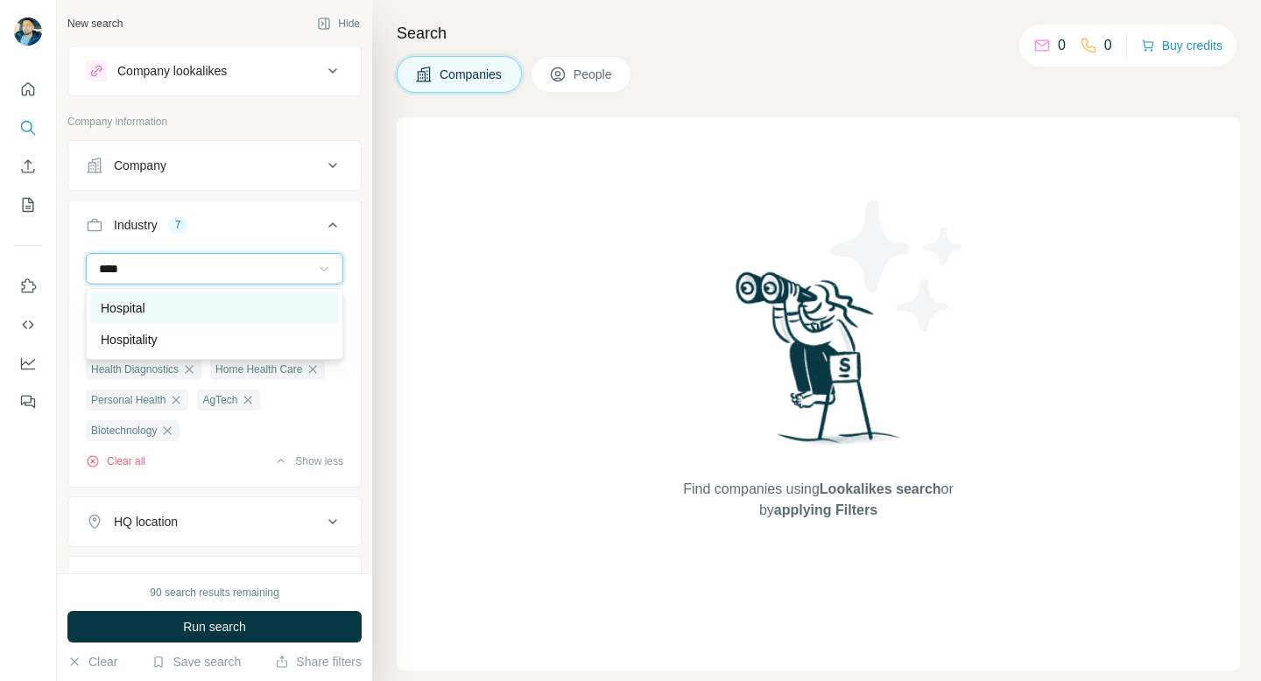
type input "****"
click at [202, 319] on div "Hospital" at bounding box center [214, 308] width 249 height 32
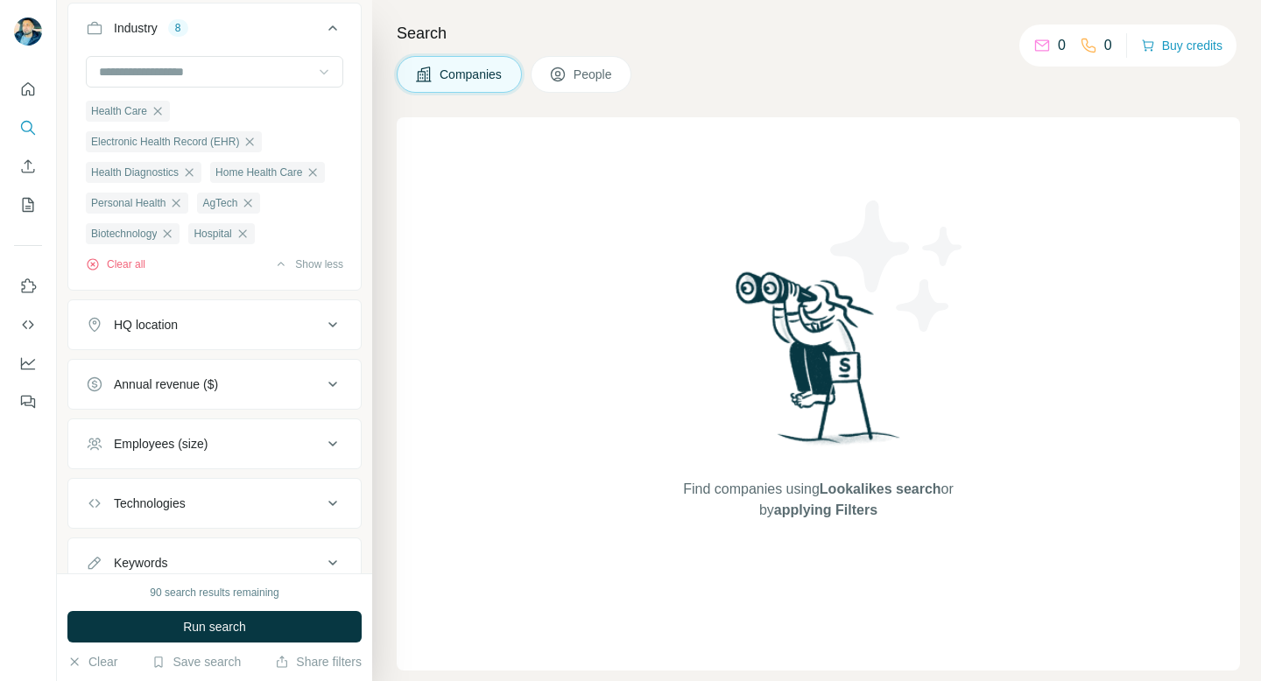
scroll to position [244, 0]
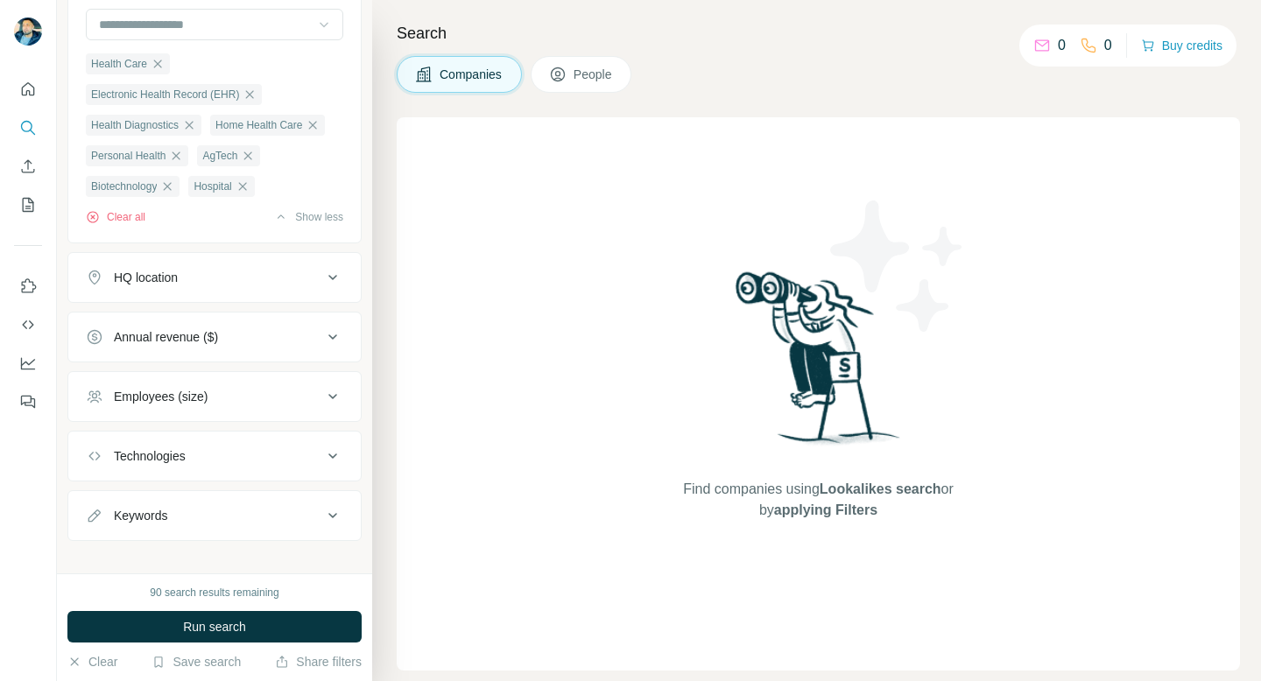
click at [329, 391] on icon at bounding box center [332, 396] width 21 height 21
click at [100, 503] on icon at bounding box center [96, 499] width 21 height 21
click at [100, 533] on icon at bounding box center [96, 532] width 21 height 21
click at [334, 404] on icon at bounding box center [332, 396] width 21 height 21
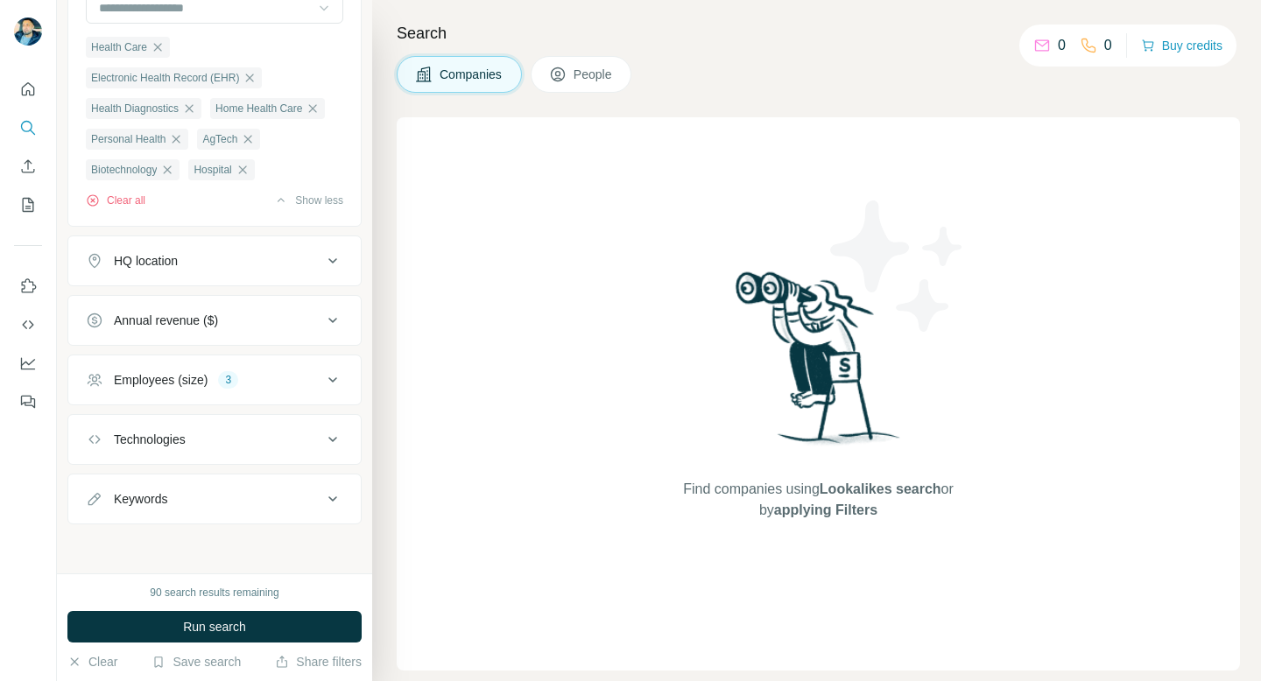
click at [320, 428] on button "Technologies" at bounding box center [214, 440] width 292 height 42
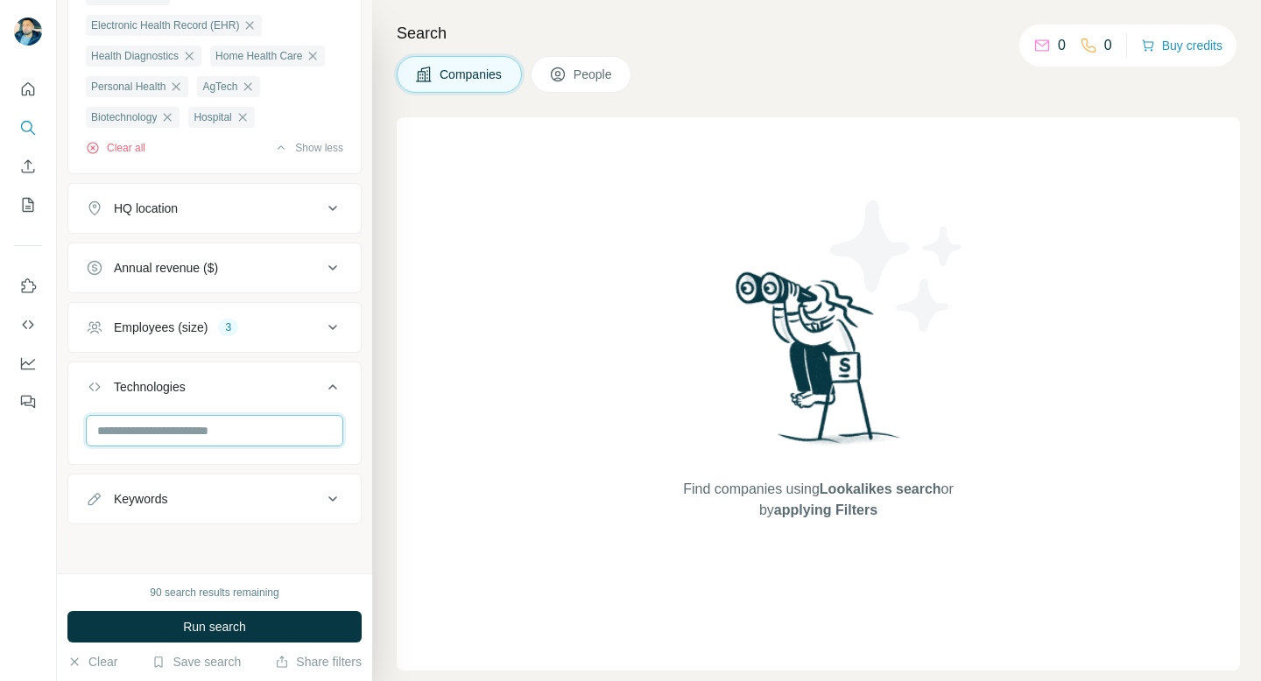
click at [187, 427] on input "text" at bounding box center [214, 431] width 257 height 32
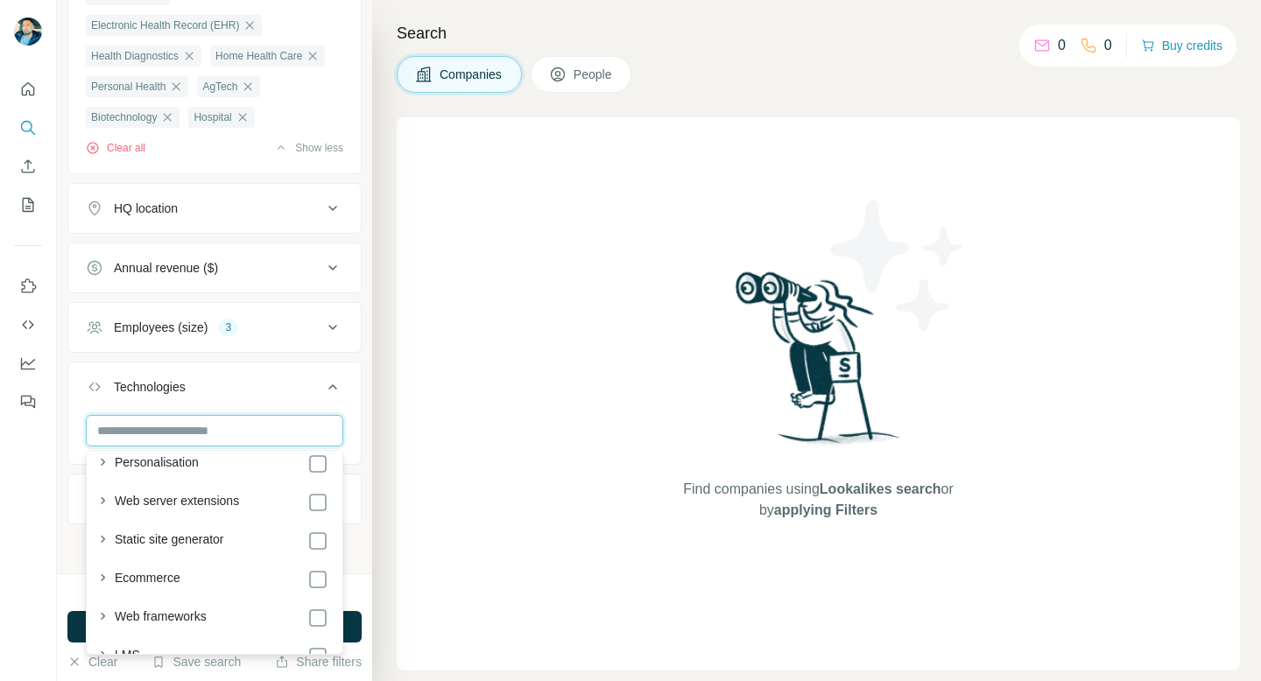
scroll to position [416, 0]
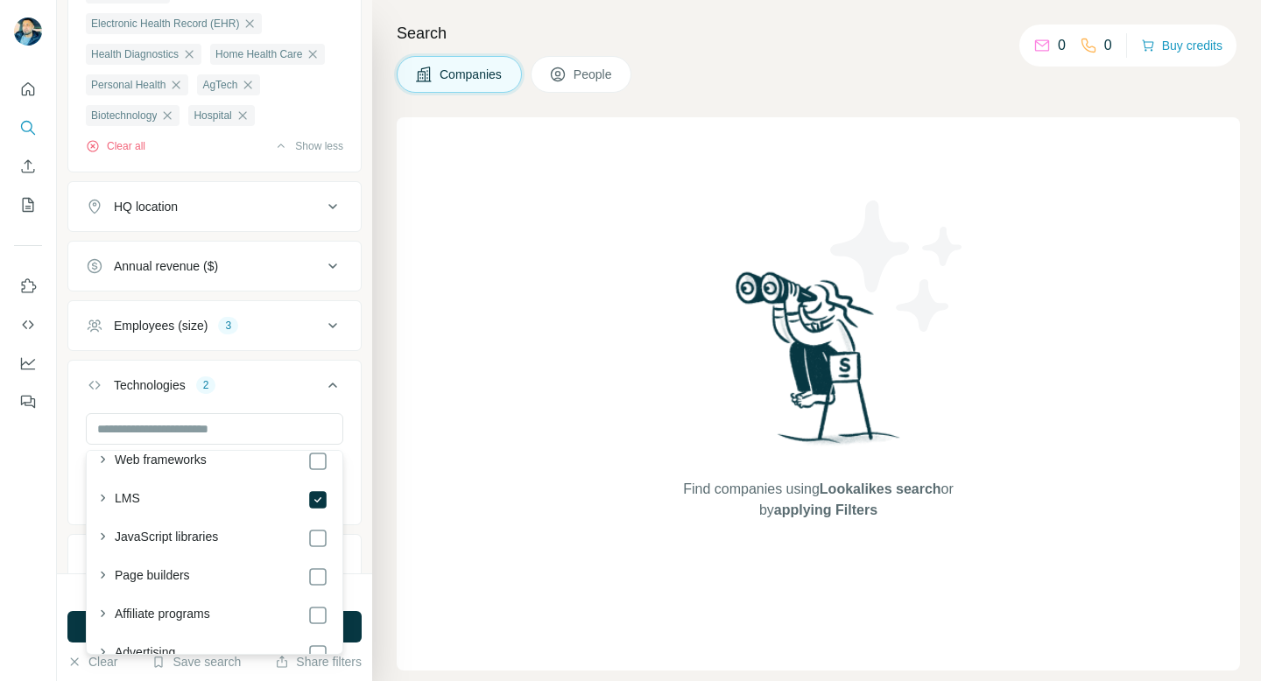
scroll to position [569, 0]
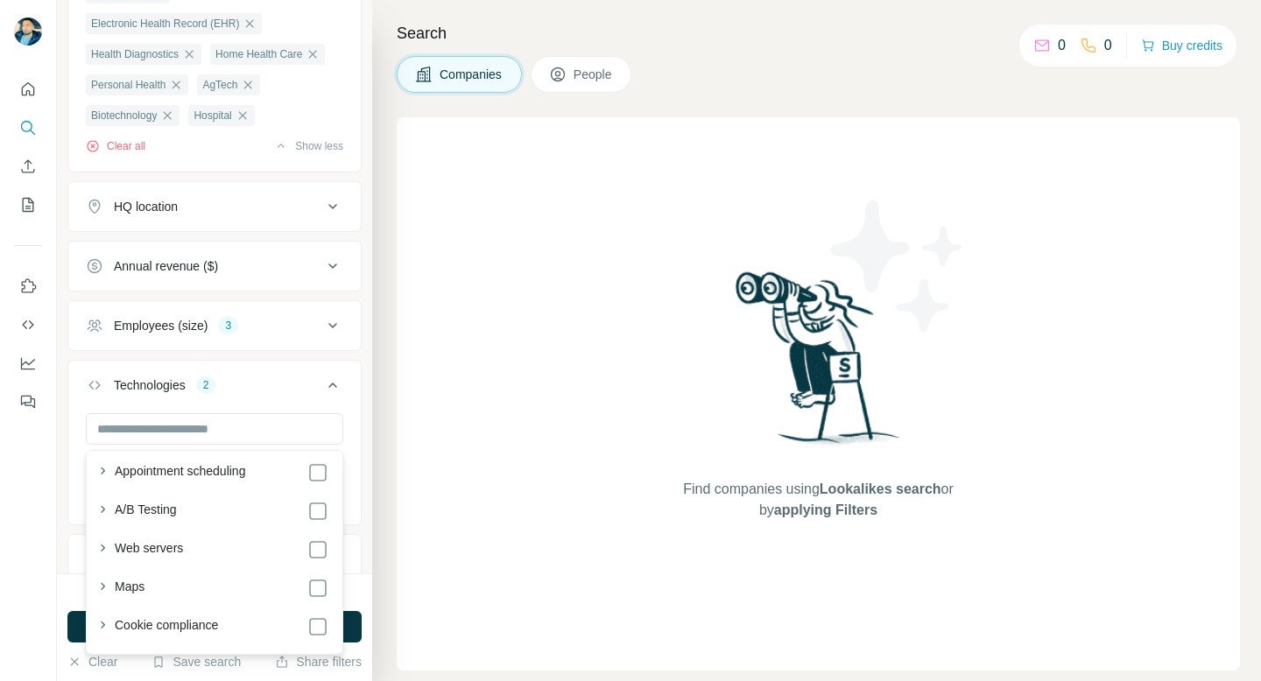
scroll to position [1338, 0]
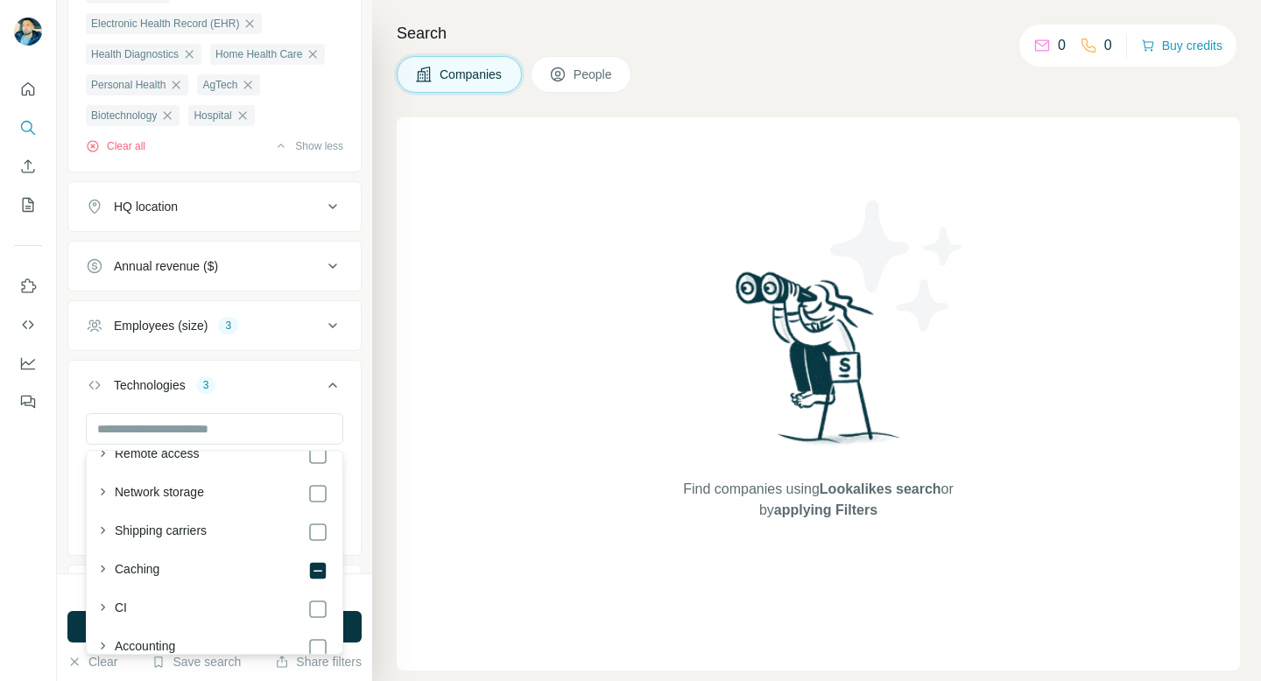
scroll to position [3491, 0]
click at [243, 432] on input "text" at bounding box center [214, 429] width 257 height 32
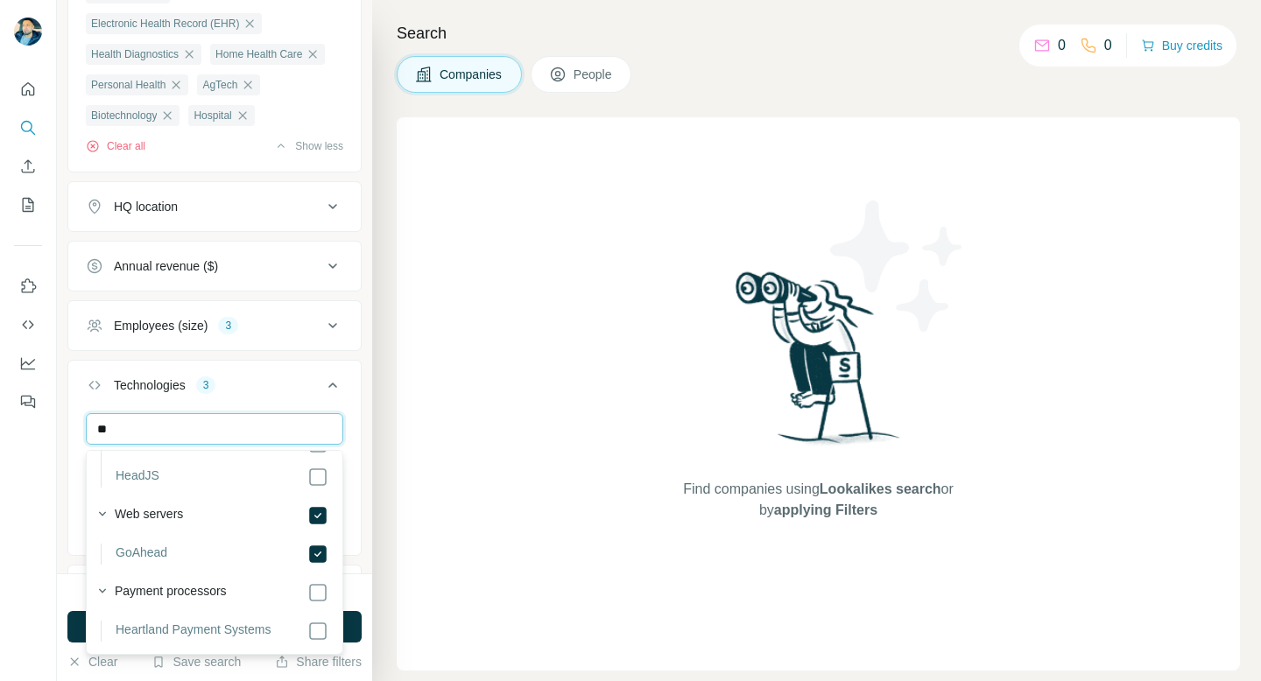
type input "*"
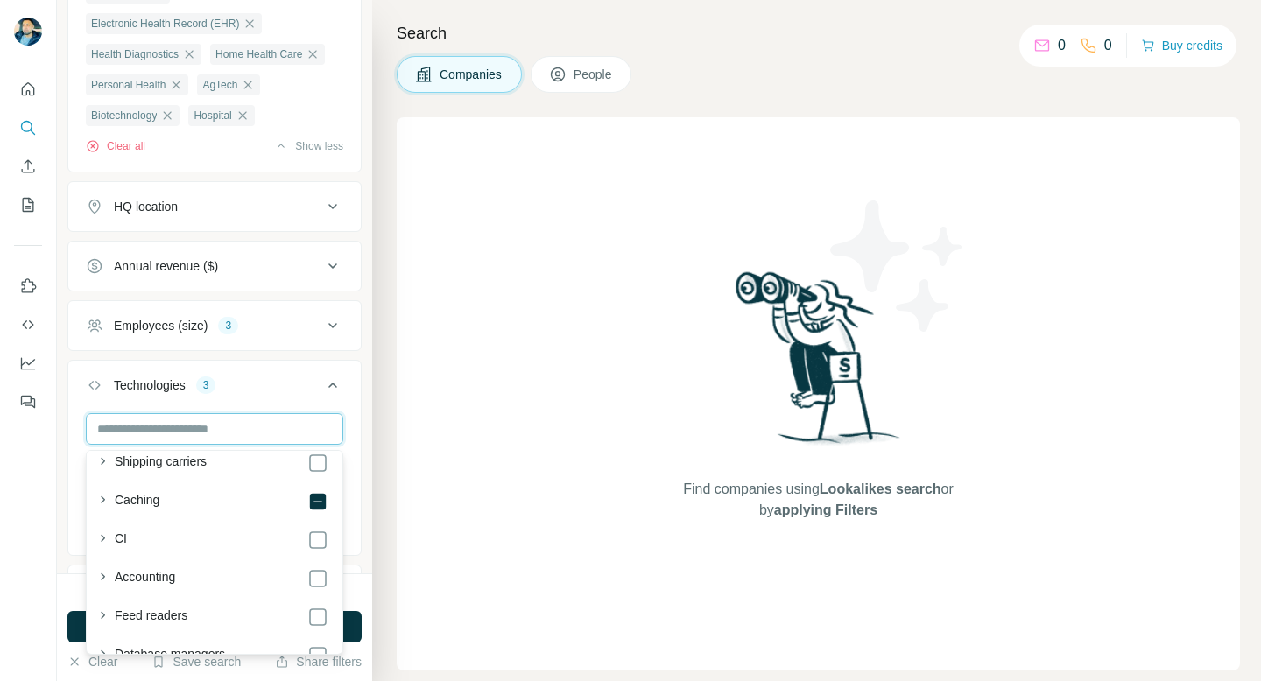
scroll to position [3510, 0]
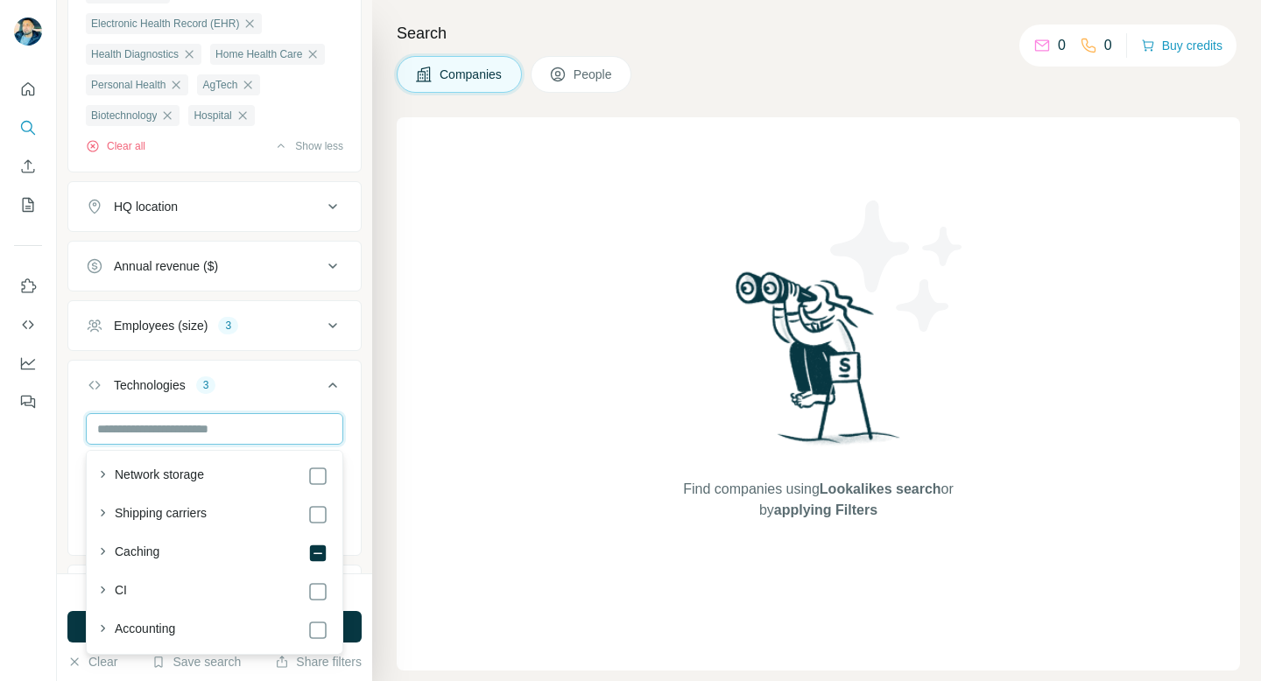
paste input "**********"
type input "**********"
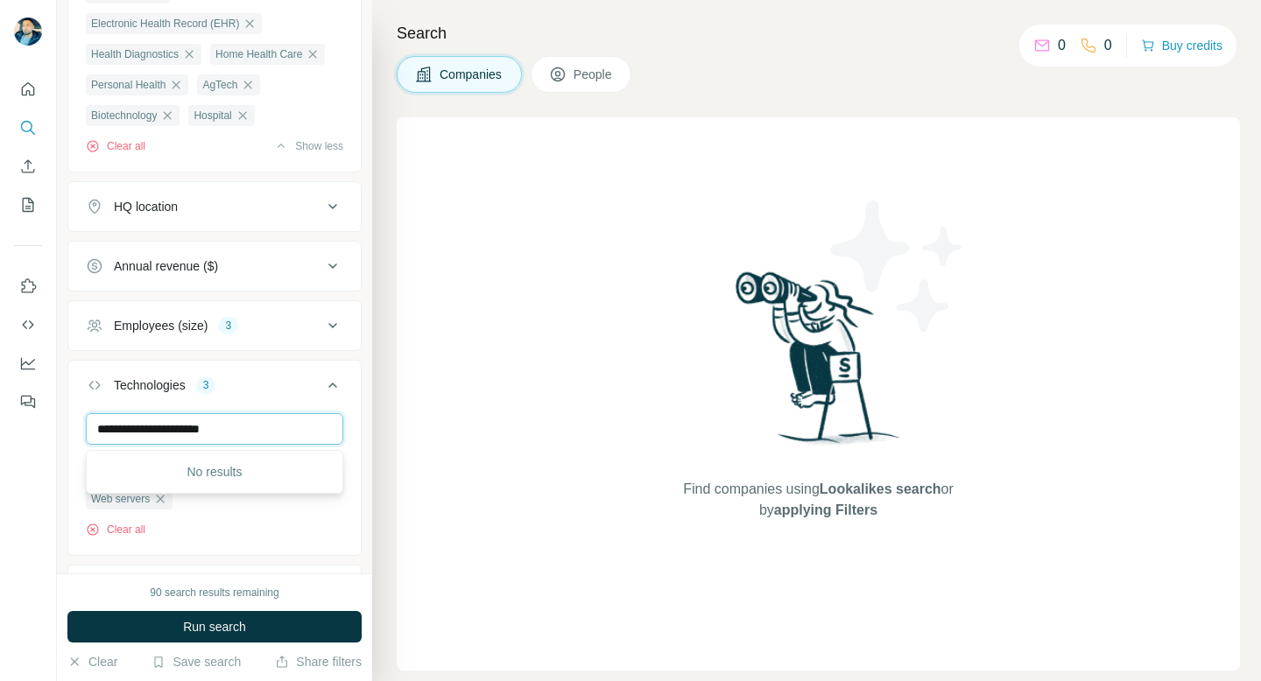
scroll to position [0, 0]
drag, startPoint x: 285, startPoint y: 439, endPoint x: 117, endPoint y: 437, distance: 168.1
click at [117, 437] on input "**********" at bounding box center [214, 429] width 257 height 32
click at [275, 429] on input "**********" at bounding box center [214, 429] width 257 height 32
drag, startPoint x: 275, startPoint y: 429, endPoint x: 115, endPoint y: 426, distance: 160.3
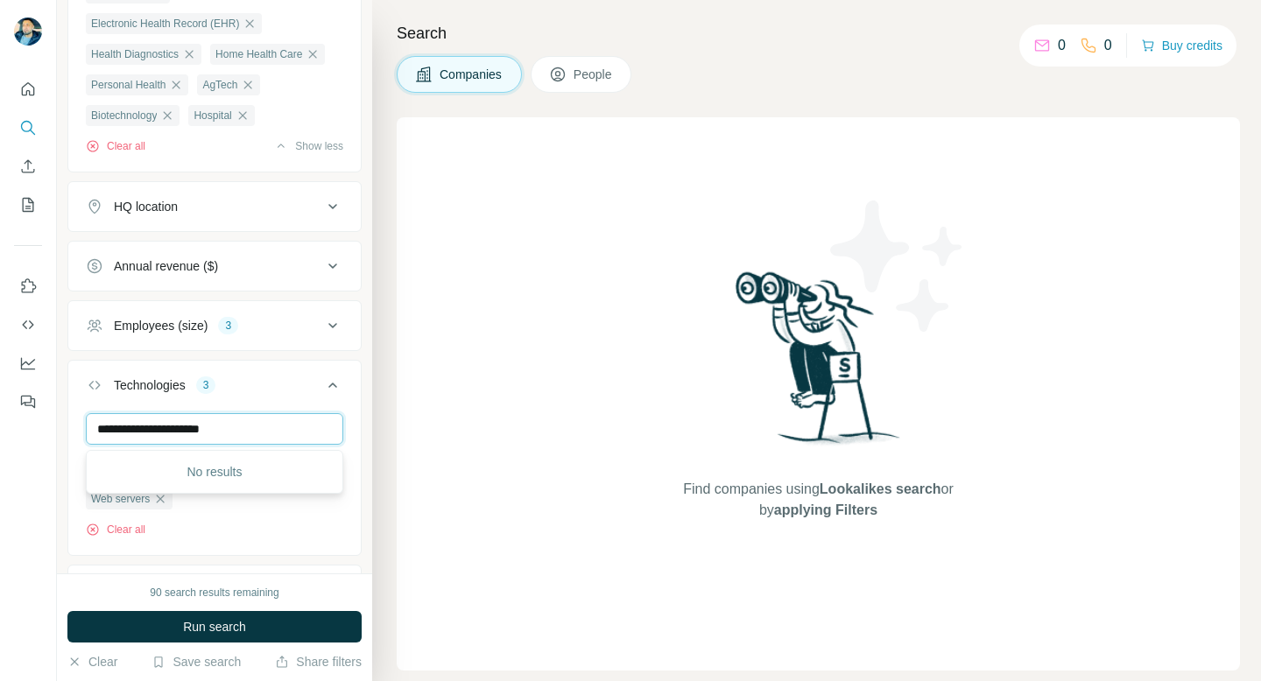
click at [115, 428] on input "**********" at bounding box center [214, 429] width 257 height 32
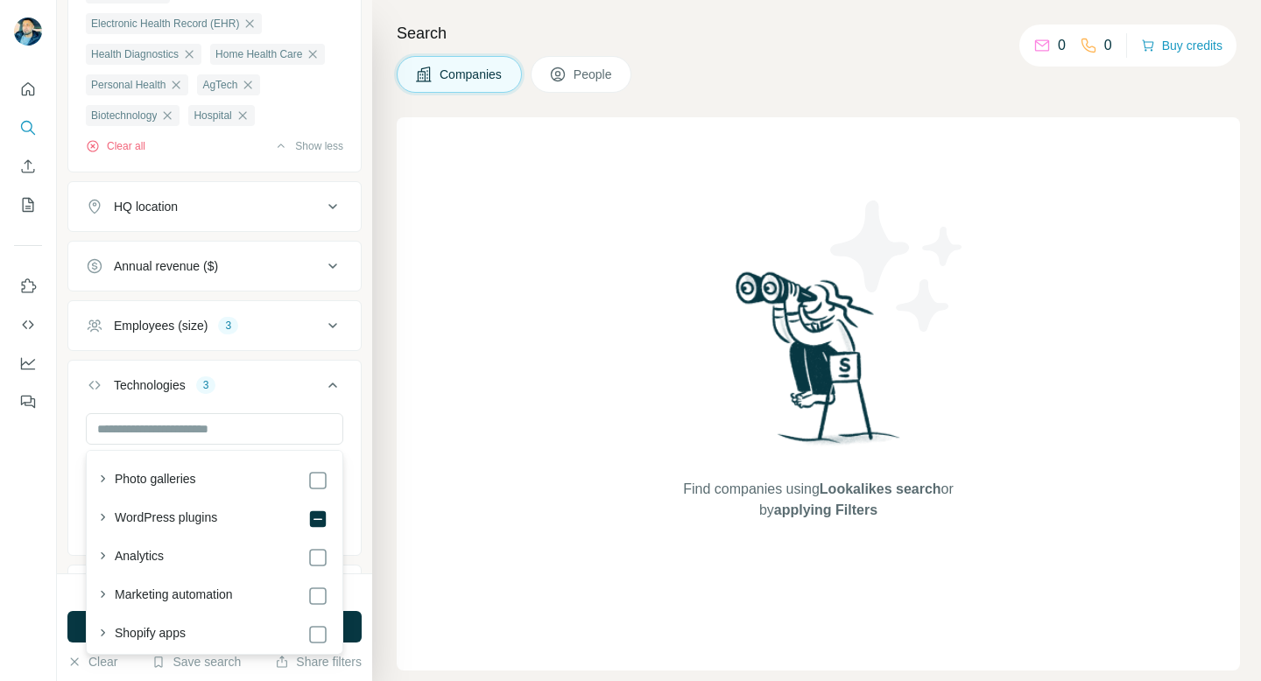
click at [331, 395] on icon at bounding box center [332, 385] width 21 height 21
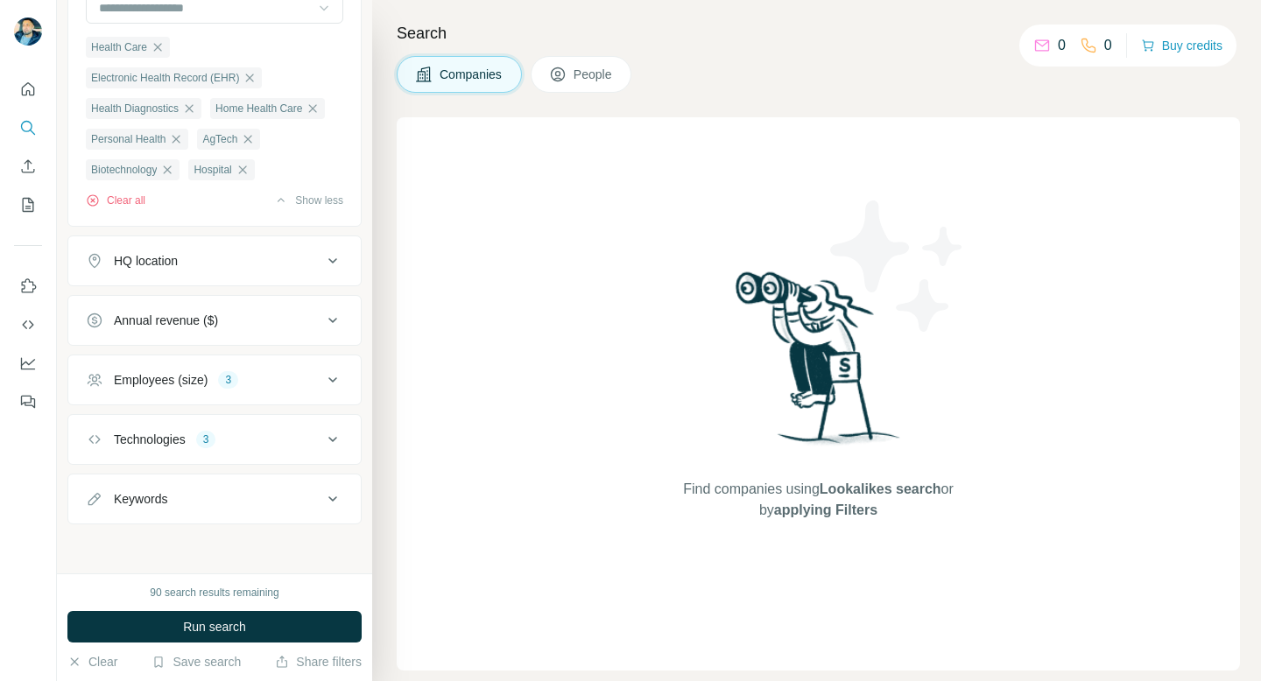
click at [334, 497] on icon at bounding box center [332, 499] width 21 height 21
click at [195, 545] on input "text" at bounding box center [197, 541] width 222 height 32
type input "**"
click at [268, 620] on button "Run search" at bounding box center [214, 627] width 294 height 32
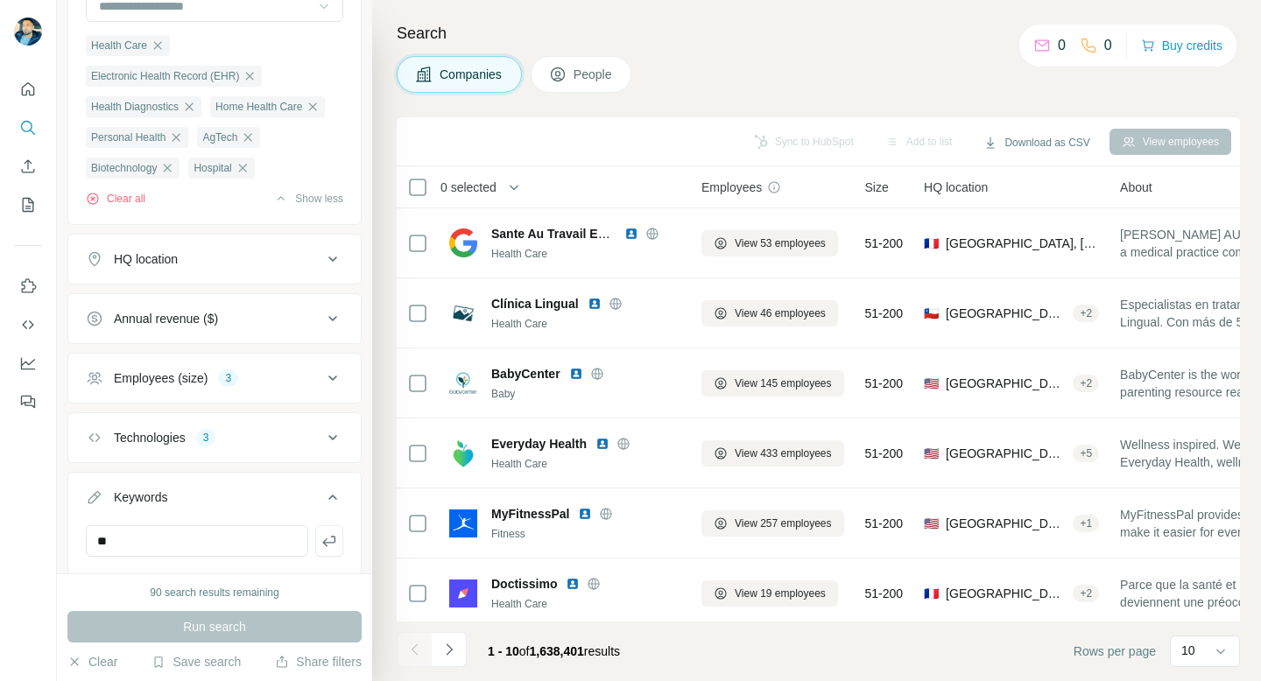
click at [586, 64] on button "People" at bounding box center [582, 74] width 102 height 37
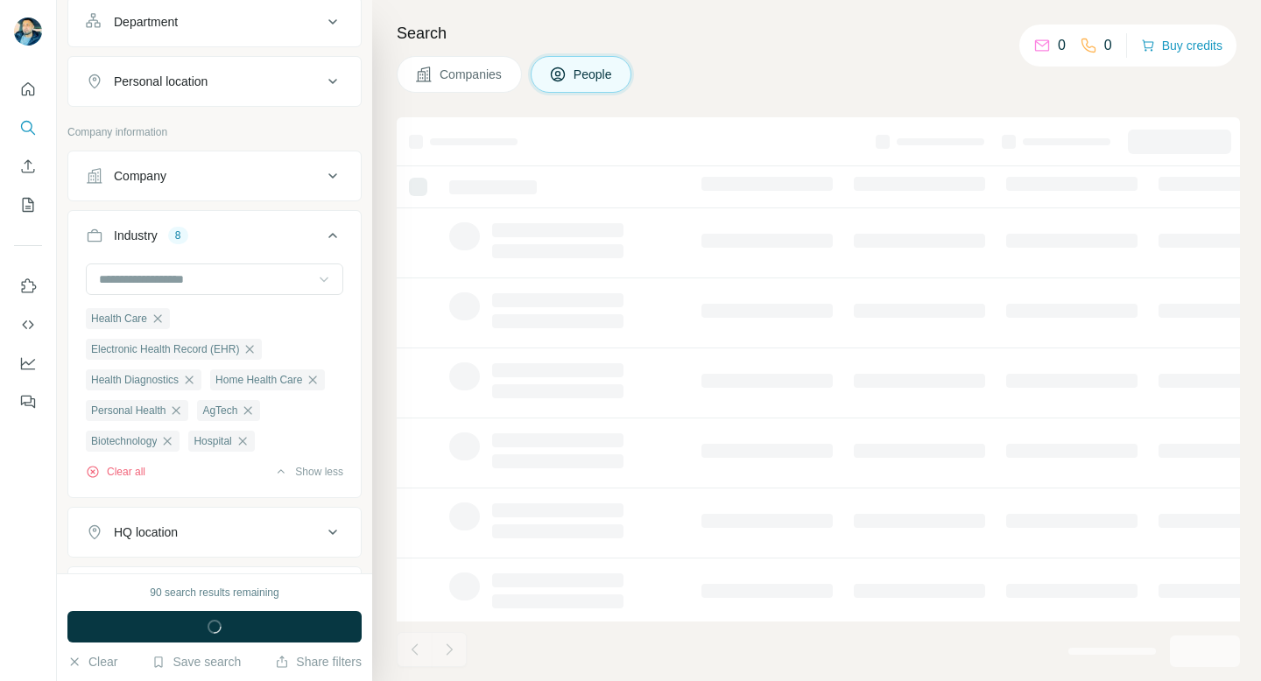
scroll to position [536, 0]
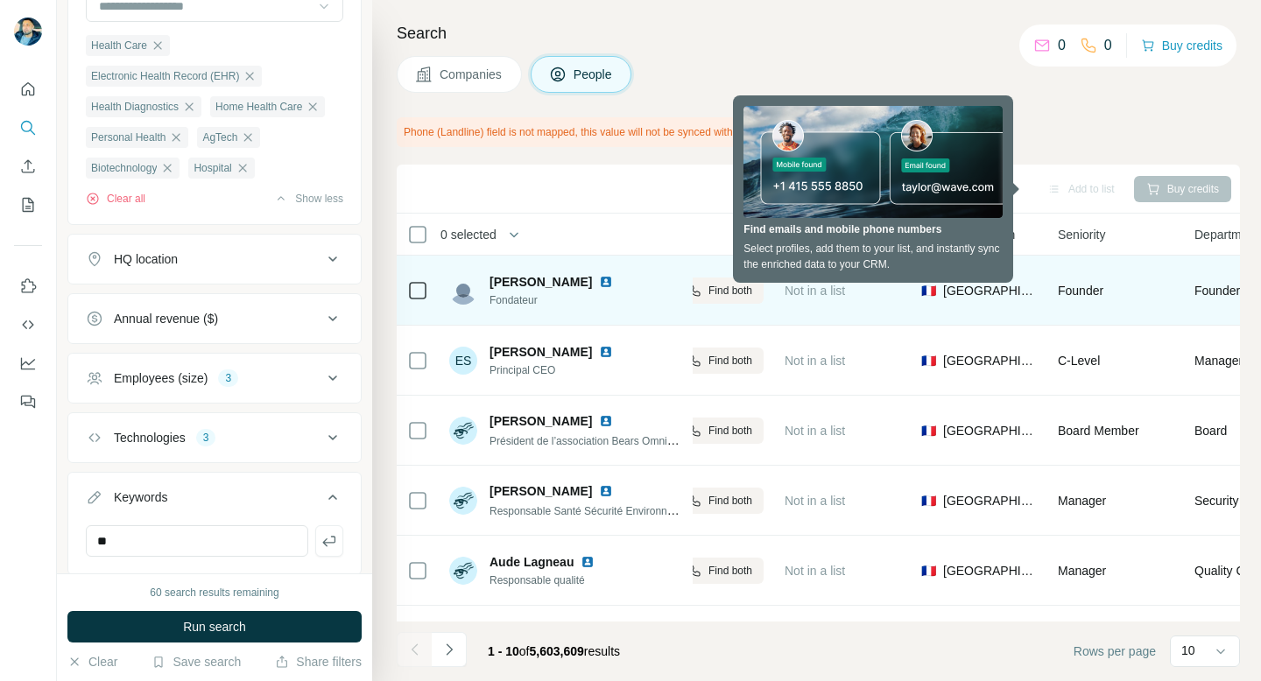
scroll to position [0, 383]
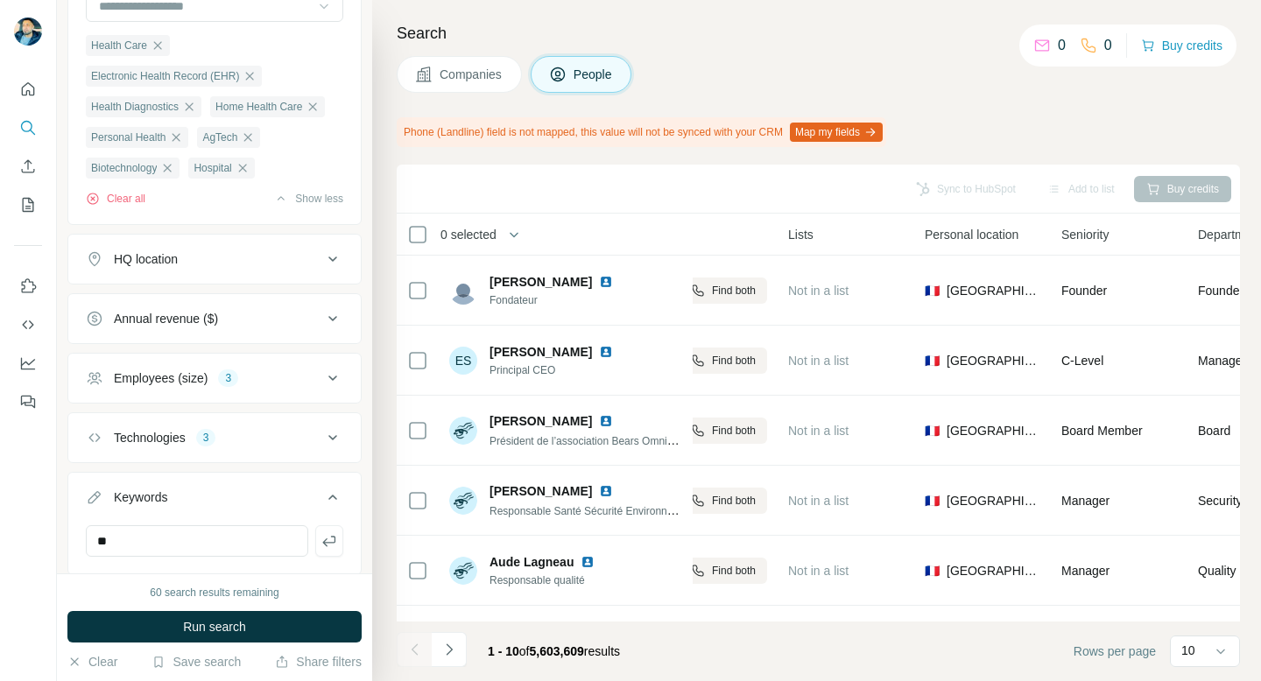
click at [1055, 99] on div "Search Companies People Phone (Landline) field is not mapped, this value will n…" at bounding box center [816, 340] width 889 height 681
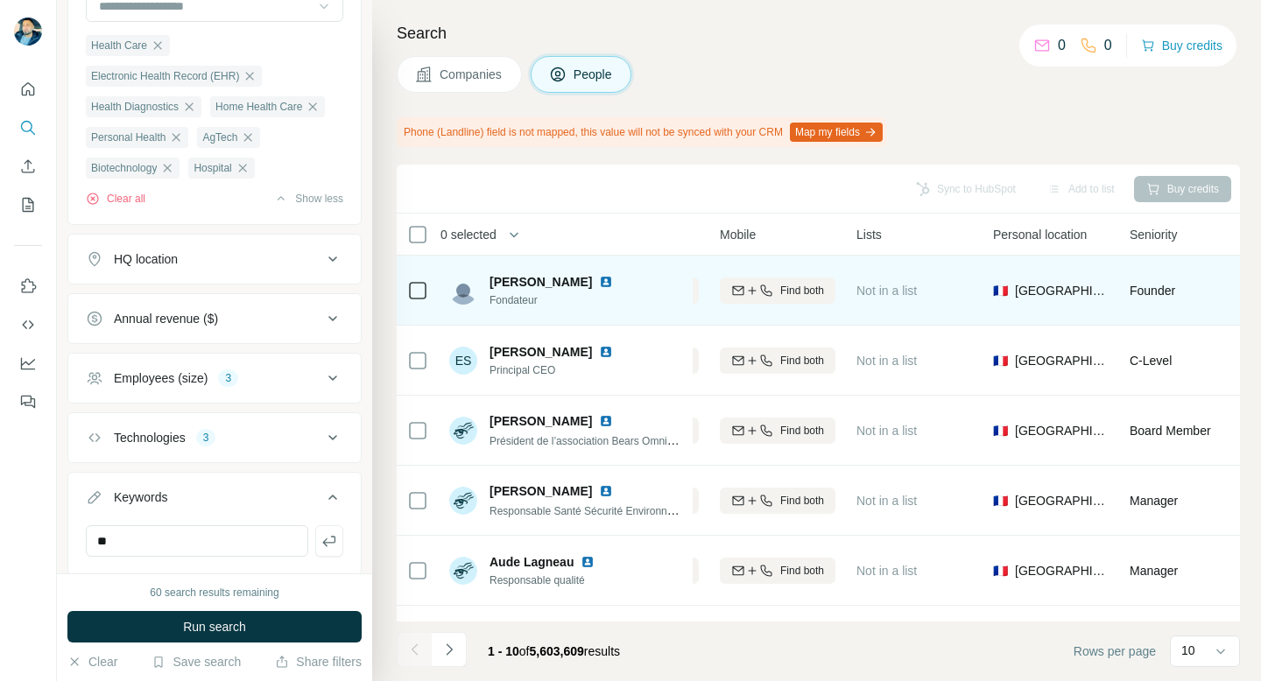
scroll to position [0, 289]
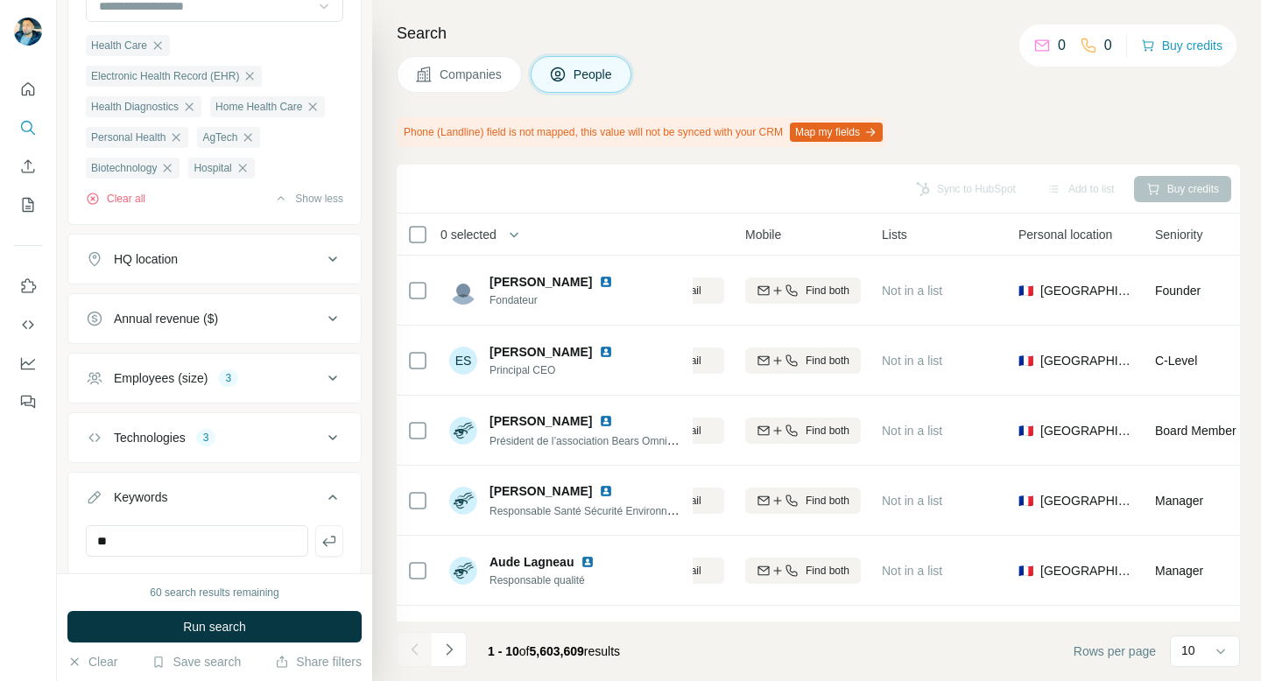
click at [222, 275] on button "HQ location" at bounding box center [214, 259] width 292 height 42
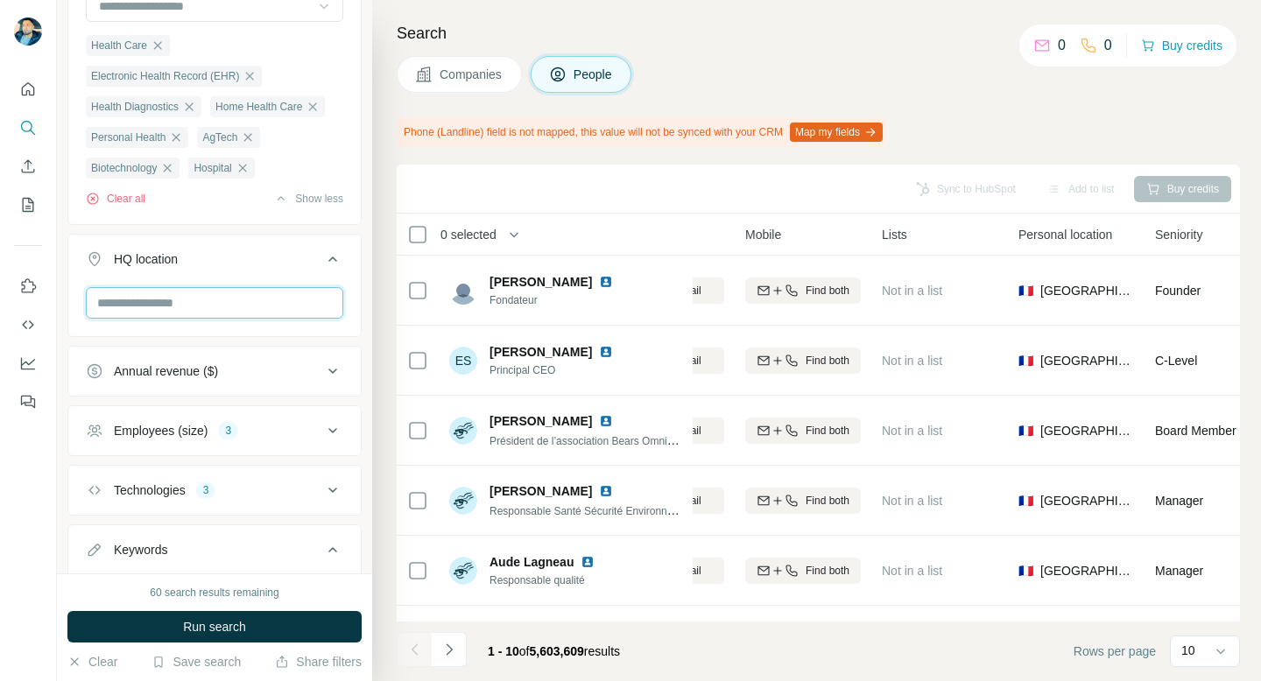
click at [205, 311] on input "text" at bounding box center [214, 303] width 257 height 32
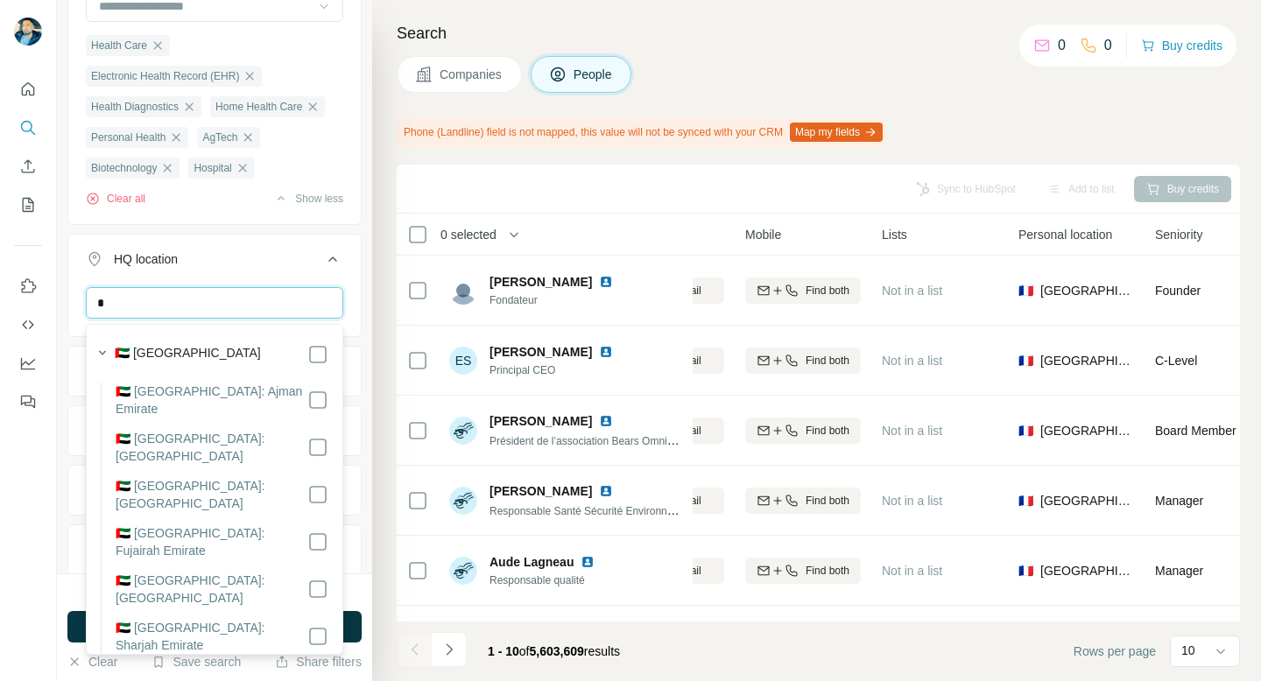
type input "**"
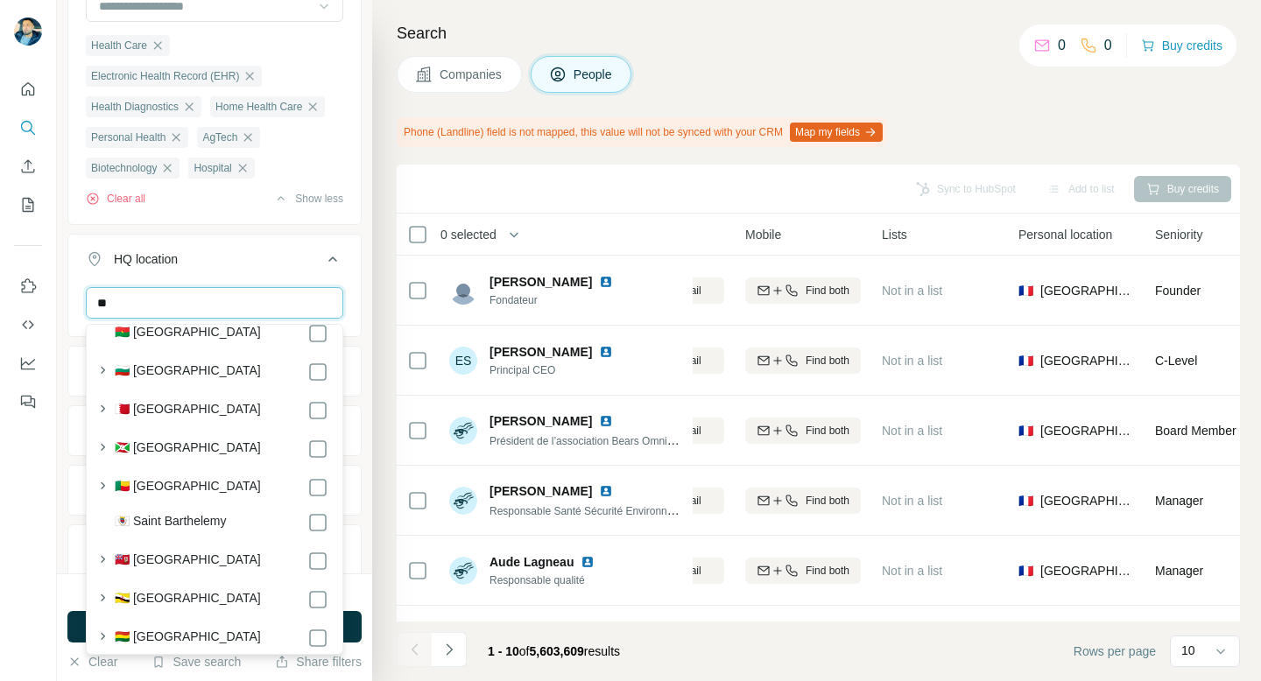
scroll to position [720, 0]
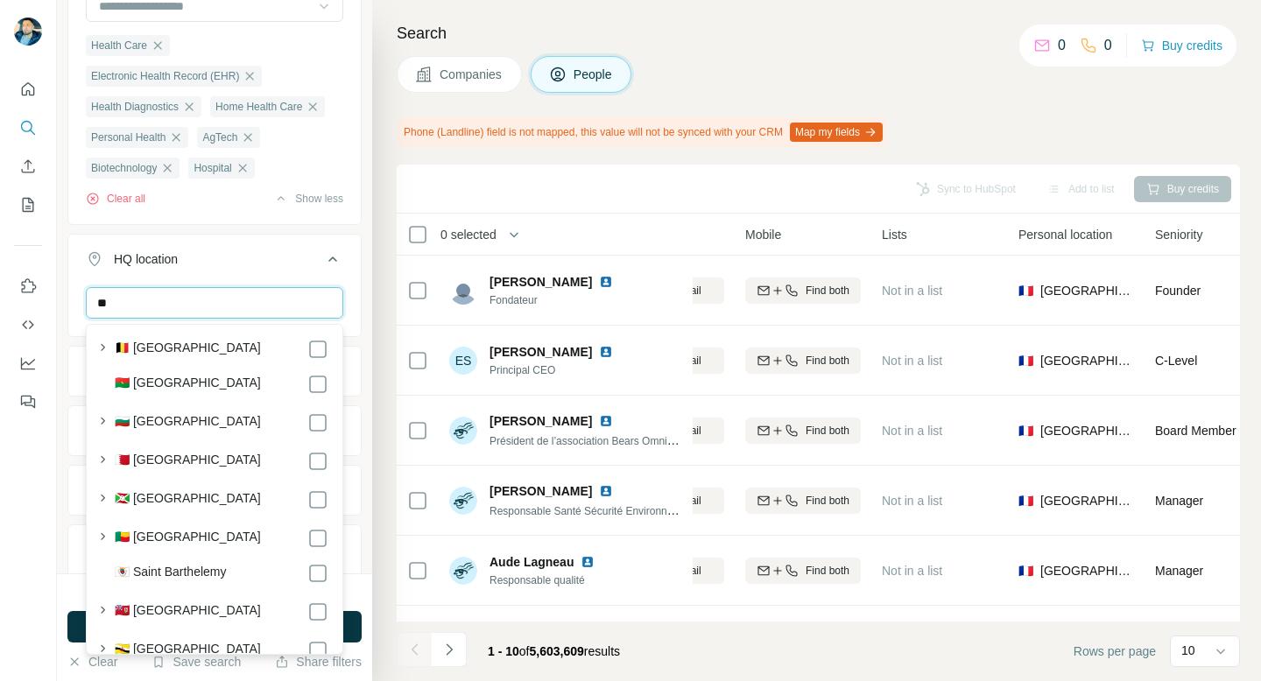
drag, startPoint x: 156, startPoint y: 308, endPoint x: 7, endPoint y: 308, distance: 148.8
click at [7, 308] on div "New search Hide Company lookalikes Personal information Job title Seniority Dep…" at bounding box center [630, 340] width 1261 height 681
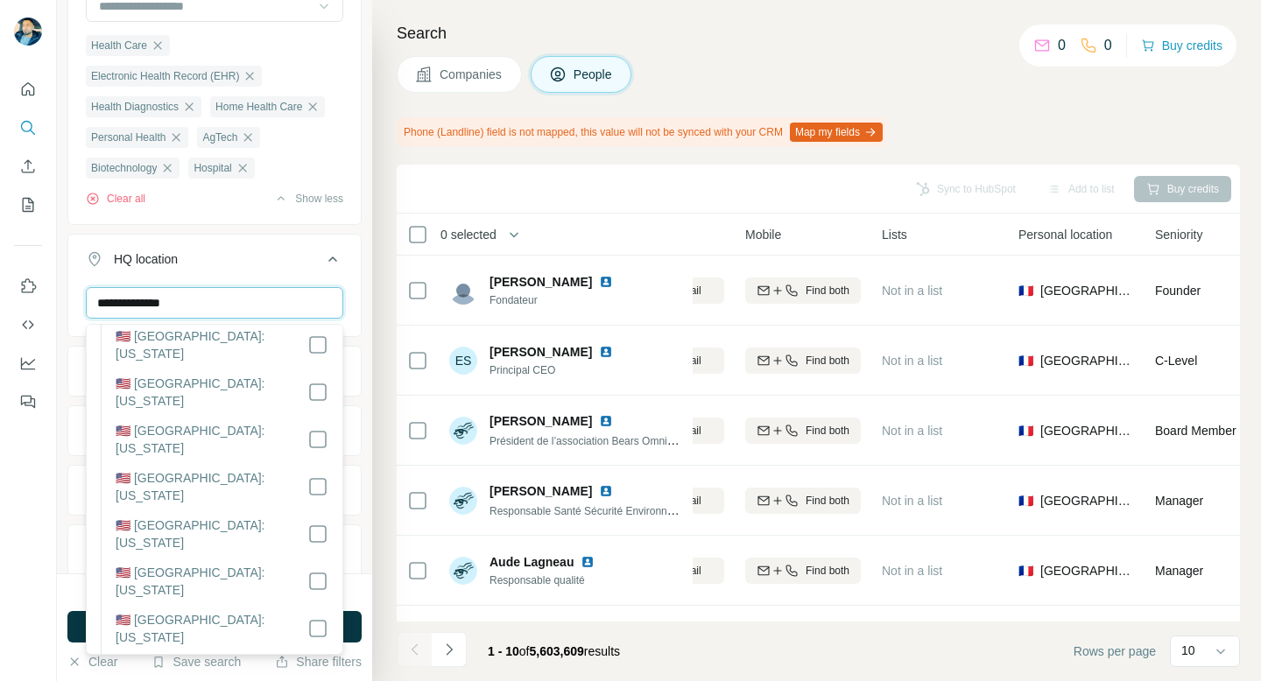
scroll to position [0, 0]
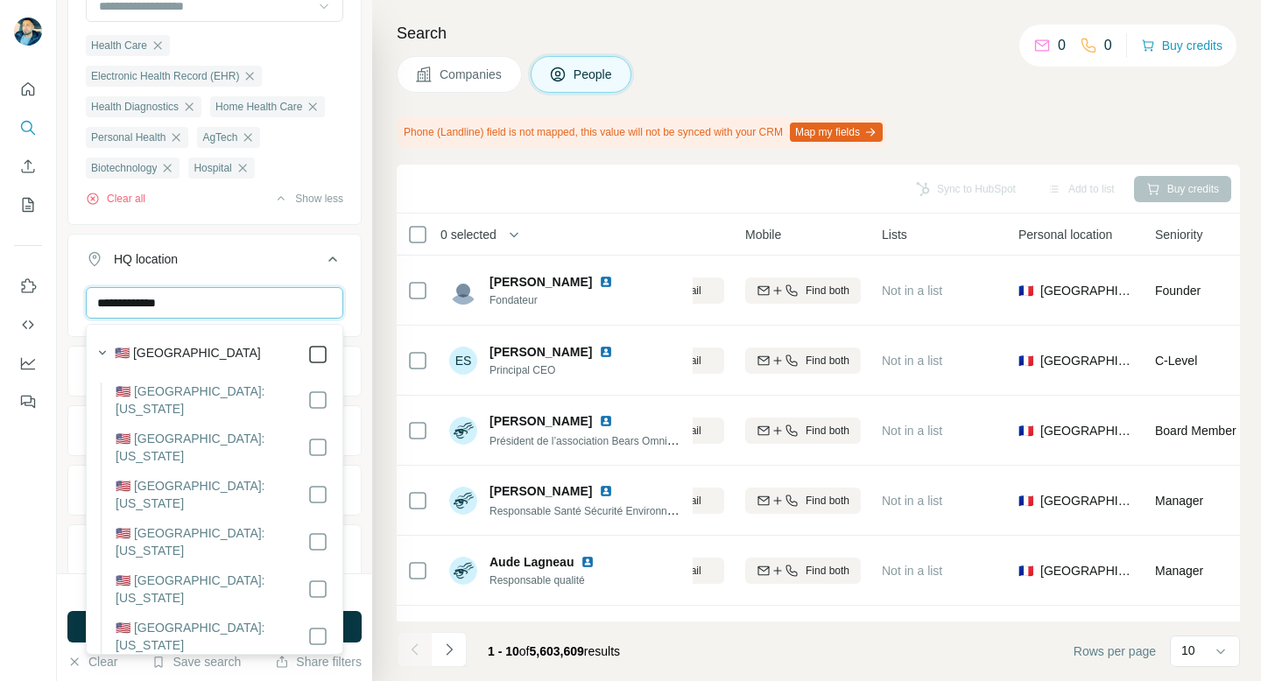
type input "**********"
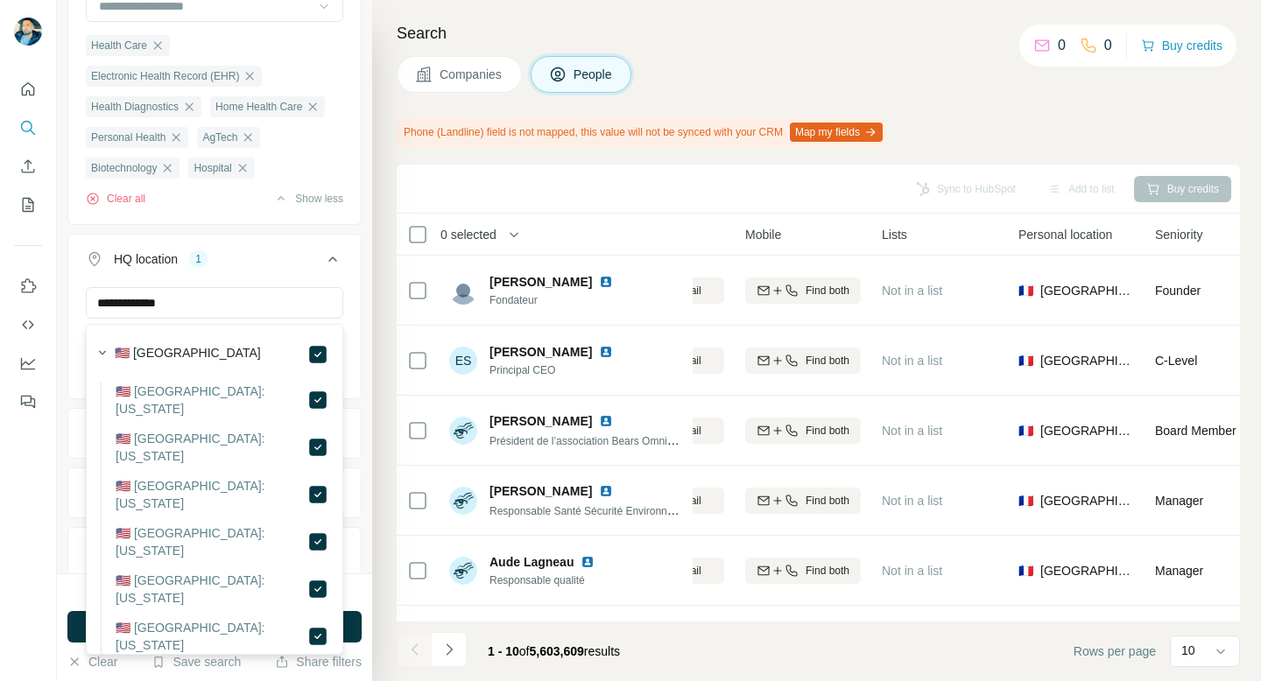
click at [332, 255] on icon at bounding box center [332, 259] width 21 height 21
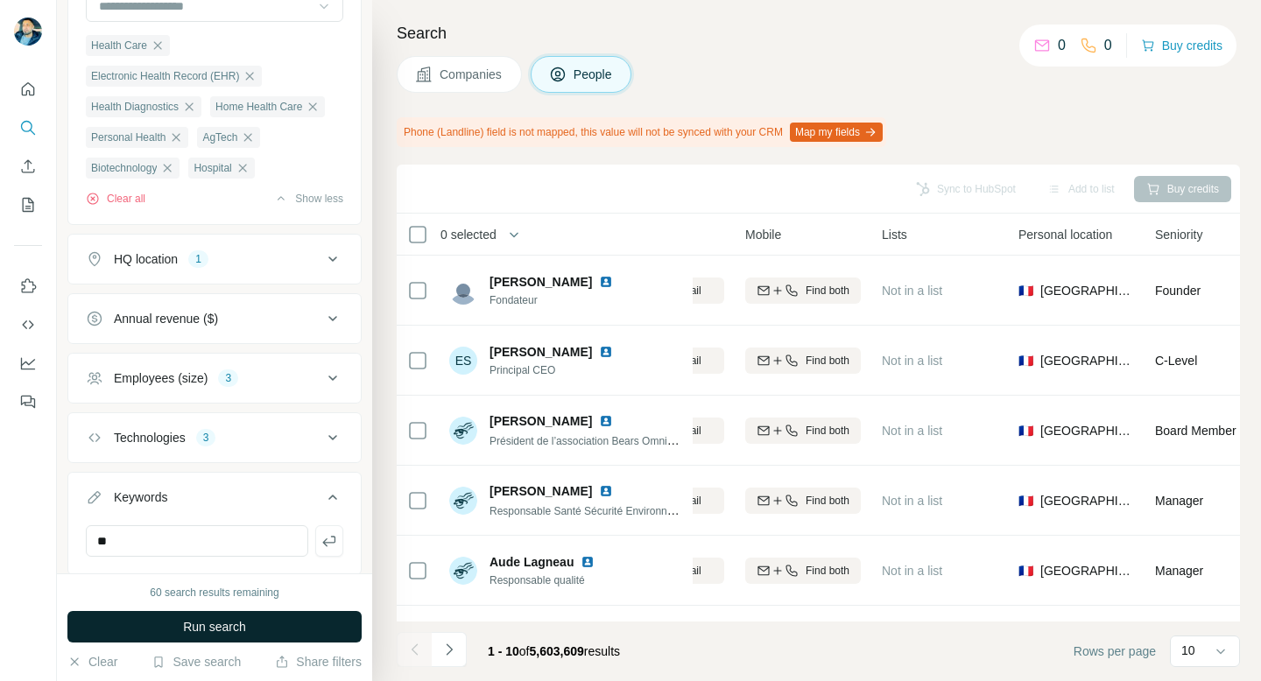
click at [237, 630] on span "Run search" at bounding box center [214, 627] width 63 height 18
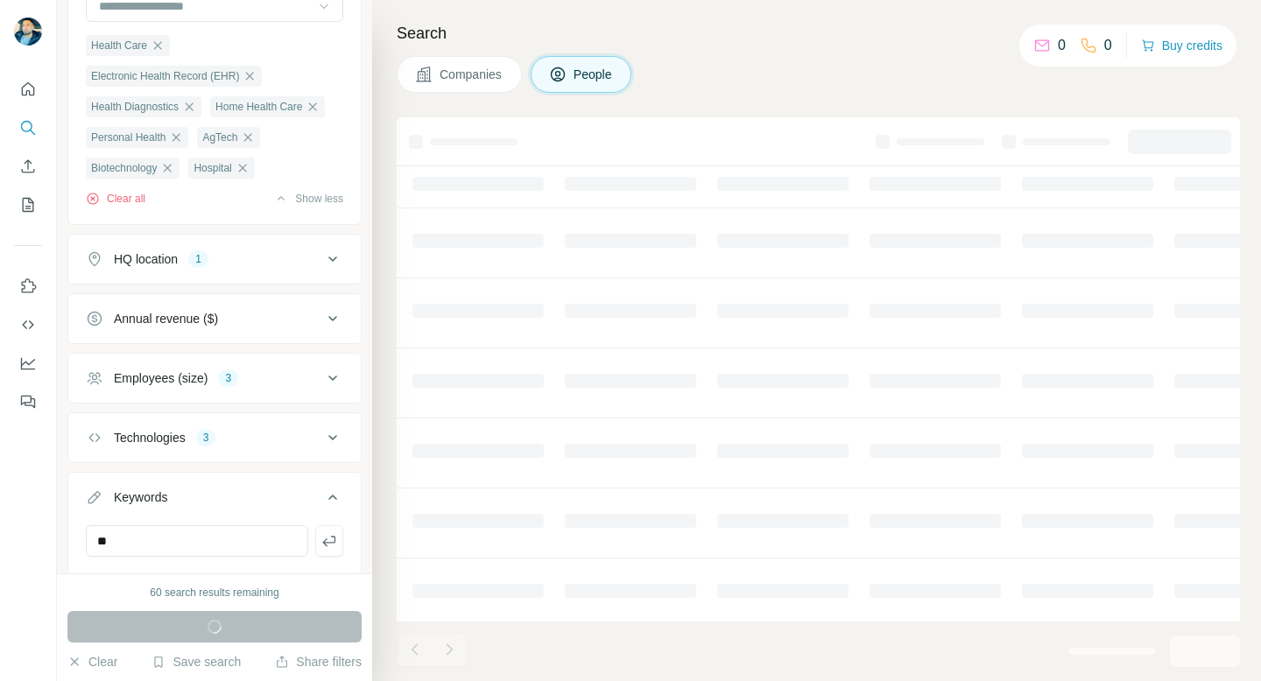
click at [237, 630] on div "Run search" at bounding box center [214, 627] width 294 height 32
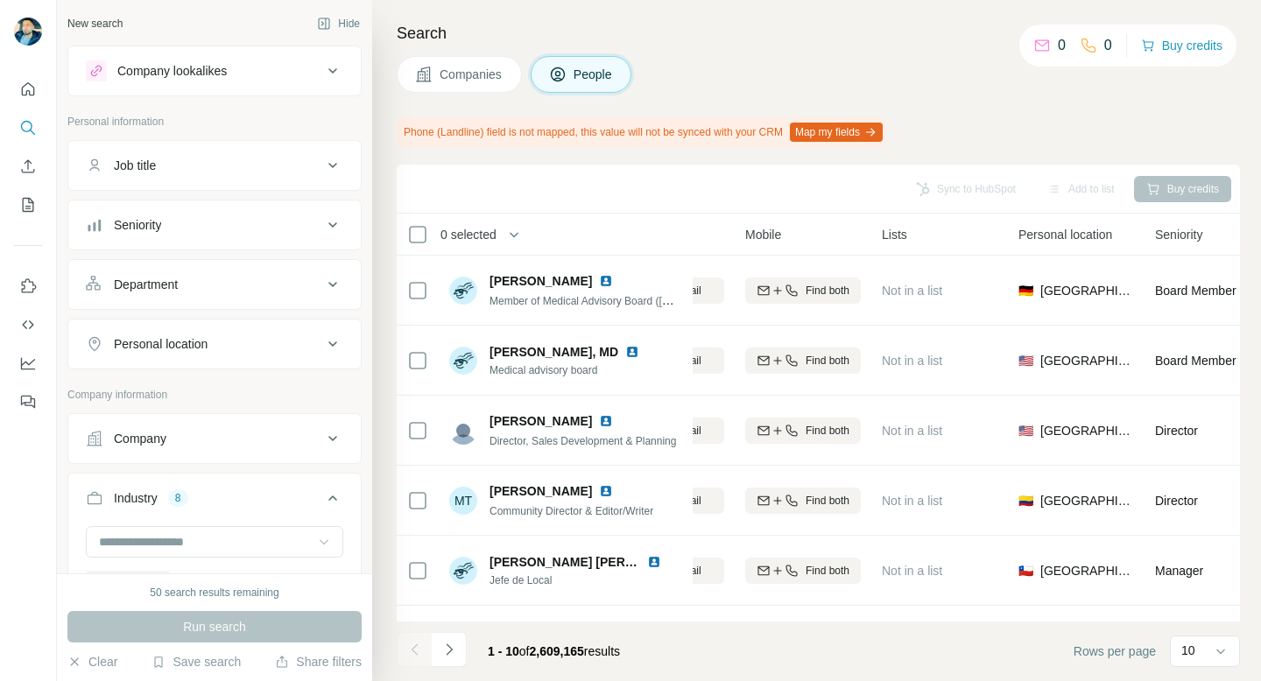
click at [297, 170] on div "Job title" at bounding box center [204, 166] width 236 height 18
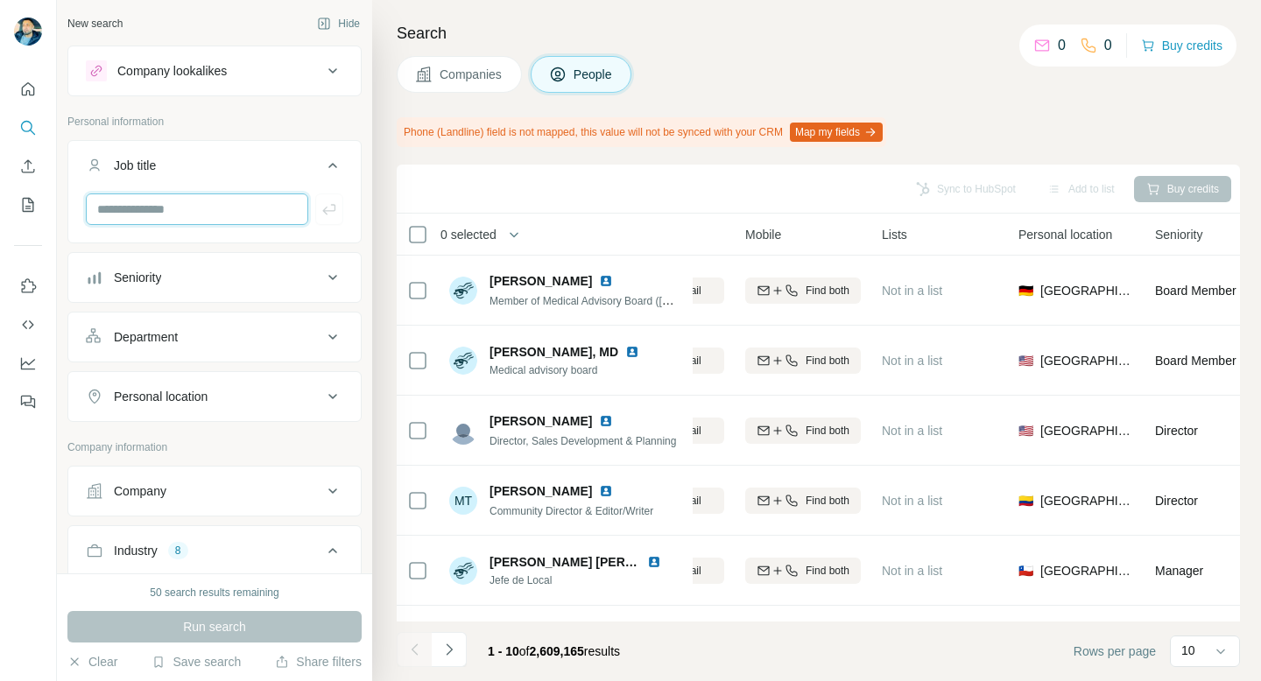
click at [243, 208] on input "text" at bounding box center [197, 209] width 222 height 32
click at [245, 284] on div "Seniority" at bounding box center [204, 278] width 236 height 18
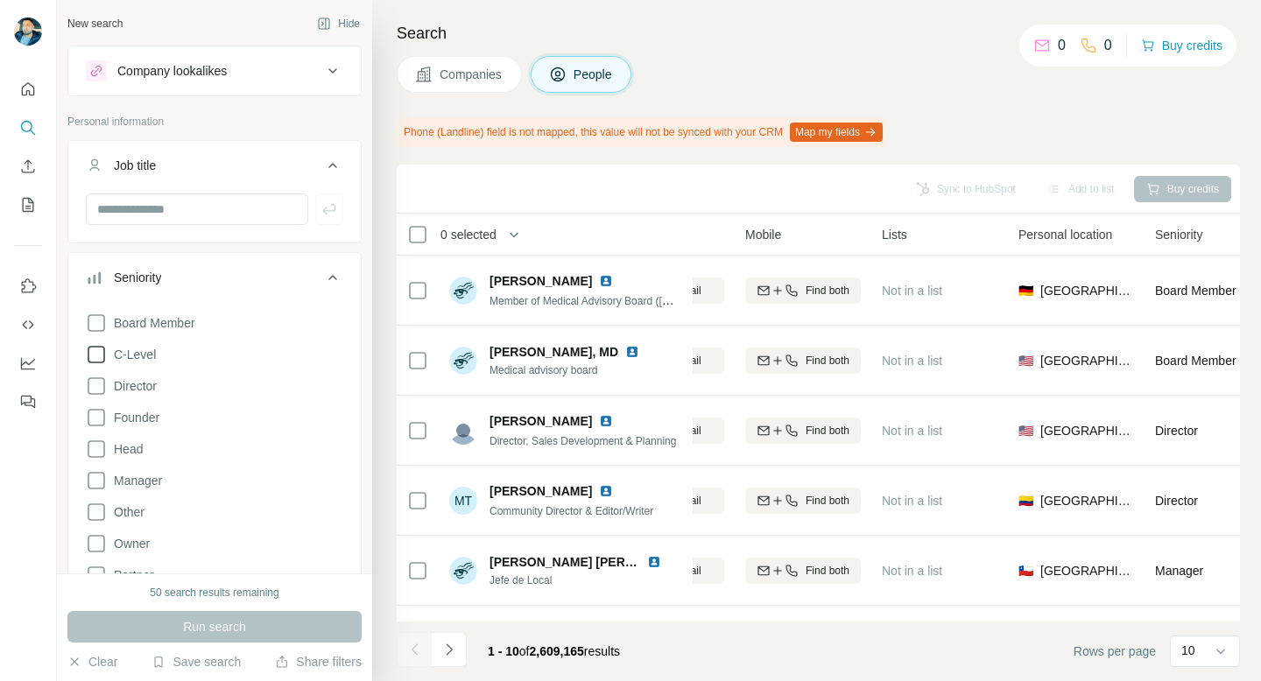
click at [94, 354] on icon at bounding box center [96, 354] width 21 height 21
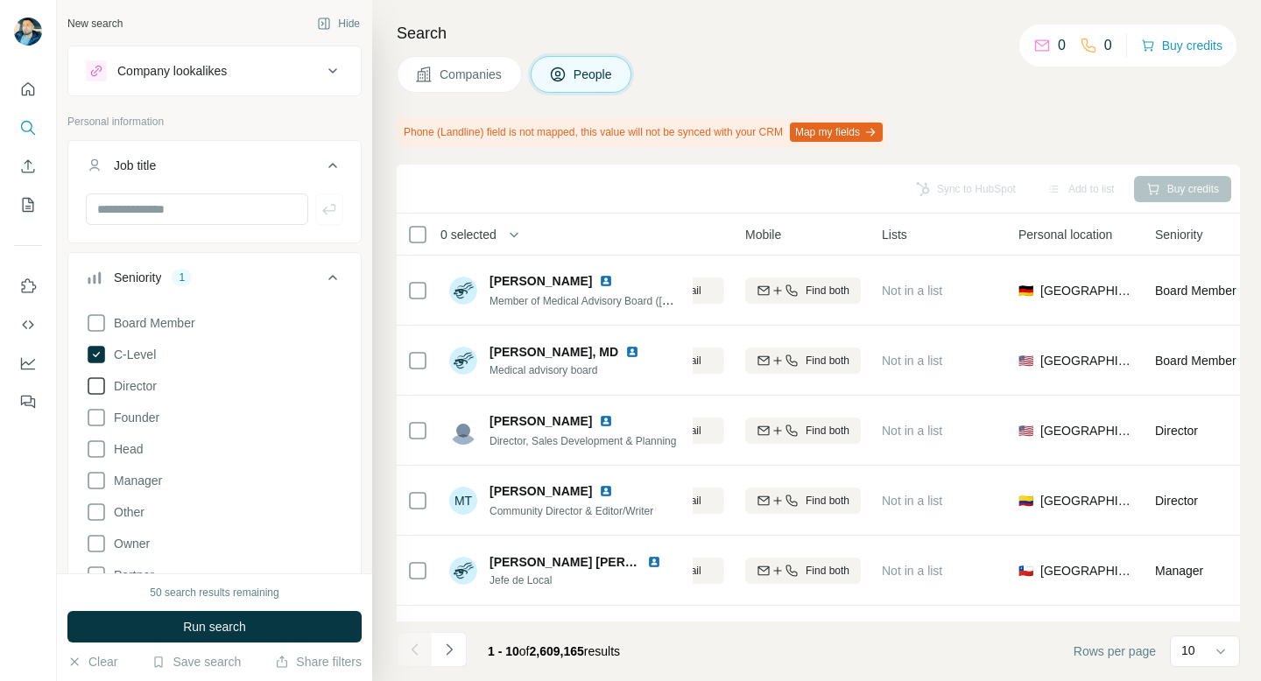
click at [102, 380] on icon at bounding box center [96, 386] width 21 height 21
click at [97, 411] on icon at bounding box center [96, 417] width 21 height 21
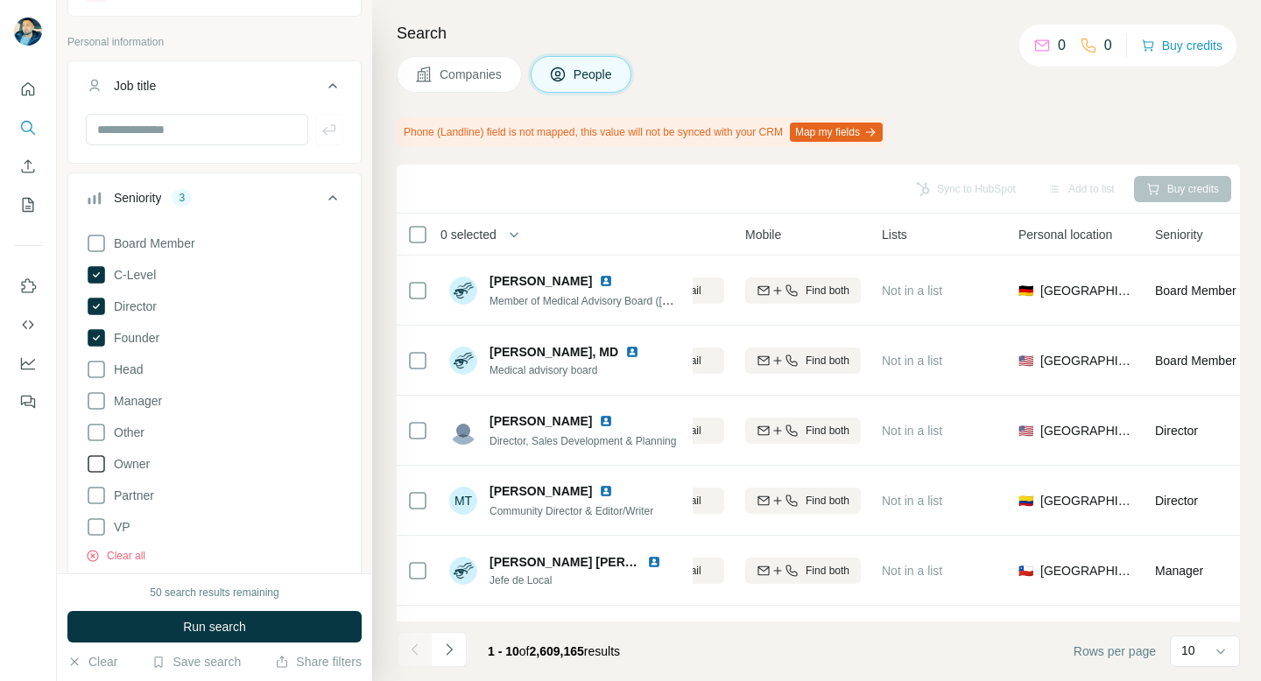
click at [91, 464] on icon at bounding box center [96, 464] width 21 height 21
click at [328, 196] on icon at bounding box center [332, 197] width 21 height 21
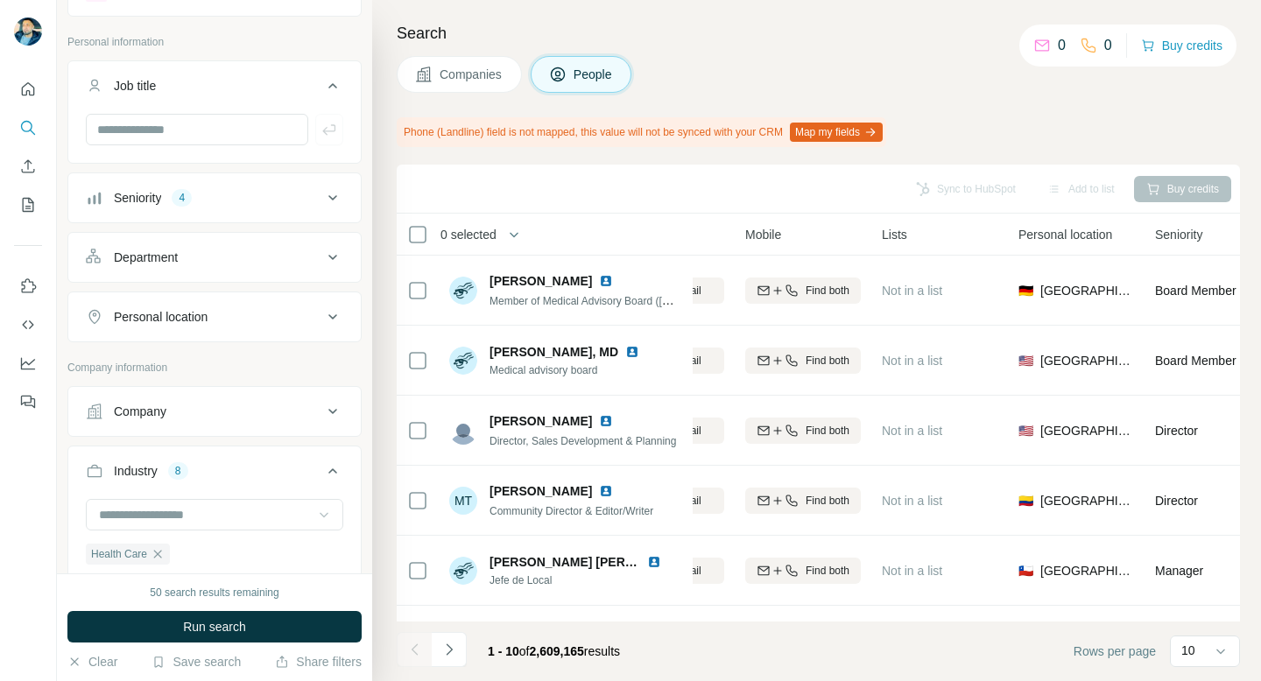
click at [216, 261] on div "Department" at bounding box center [204, 258] width 236 height 18
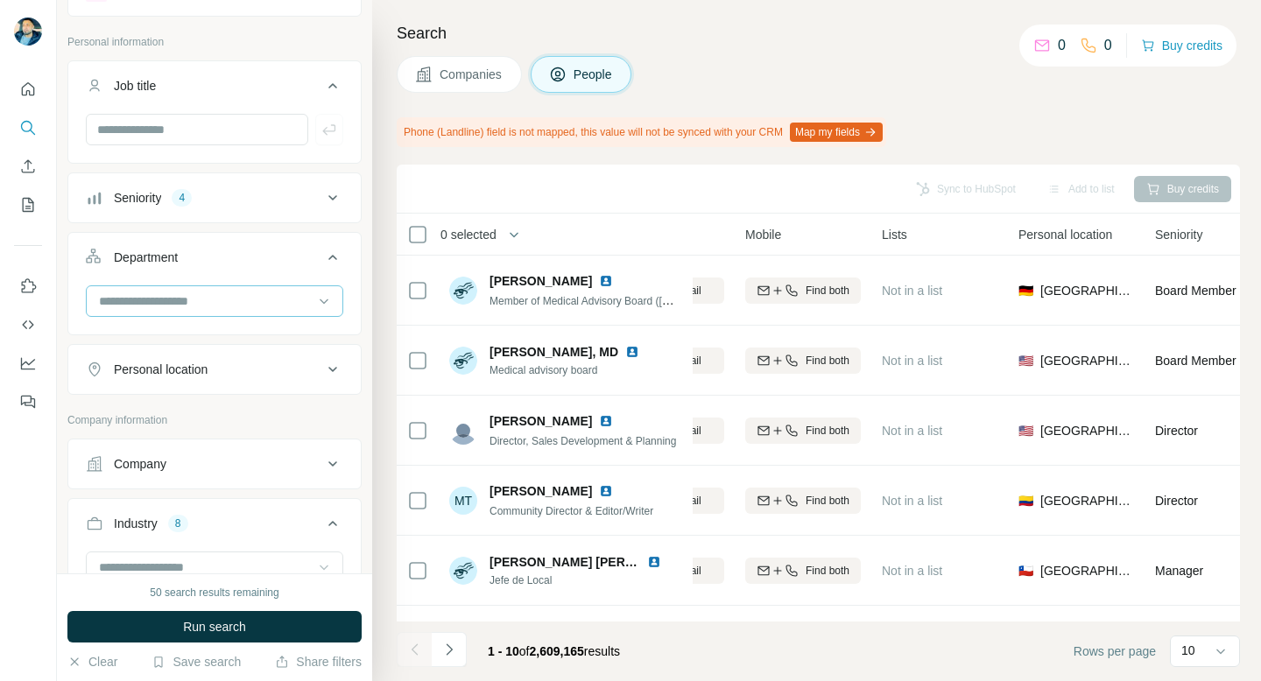
click at [188, 294] on input at bounding box center [205, 301] width 216 height 19
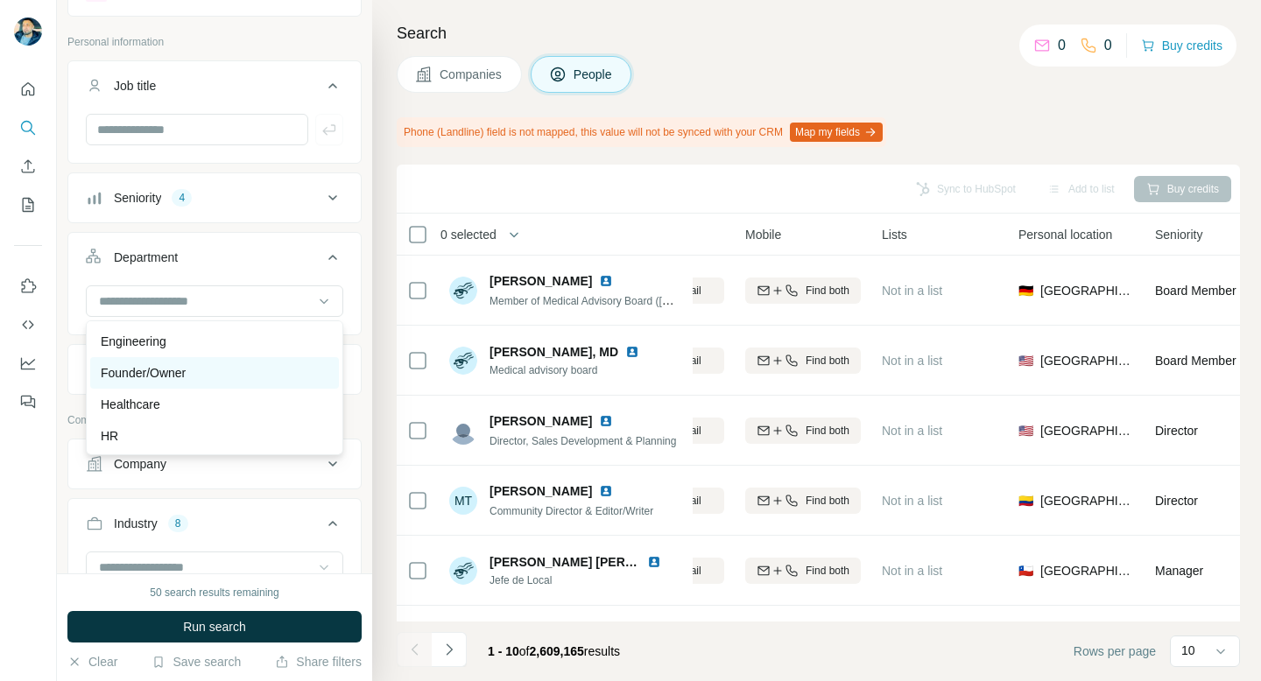
click at [208, 375] on div "Founder/Owner" at bounding box center [215, 373] width 228 height 18
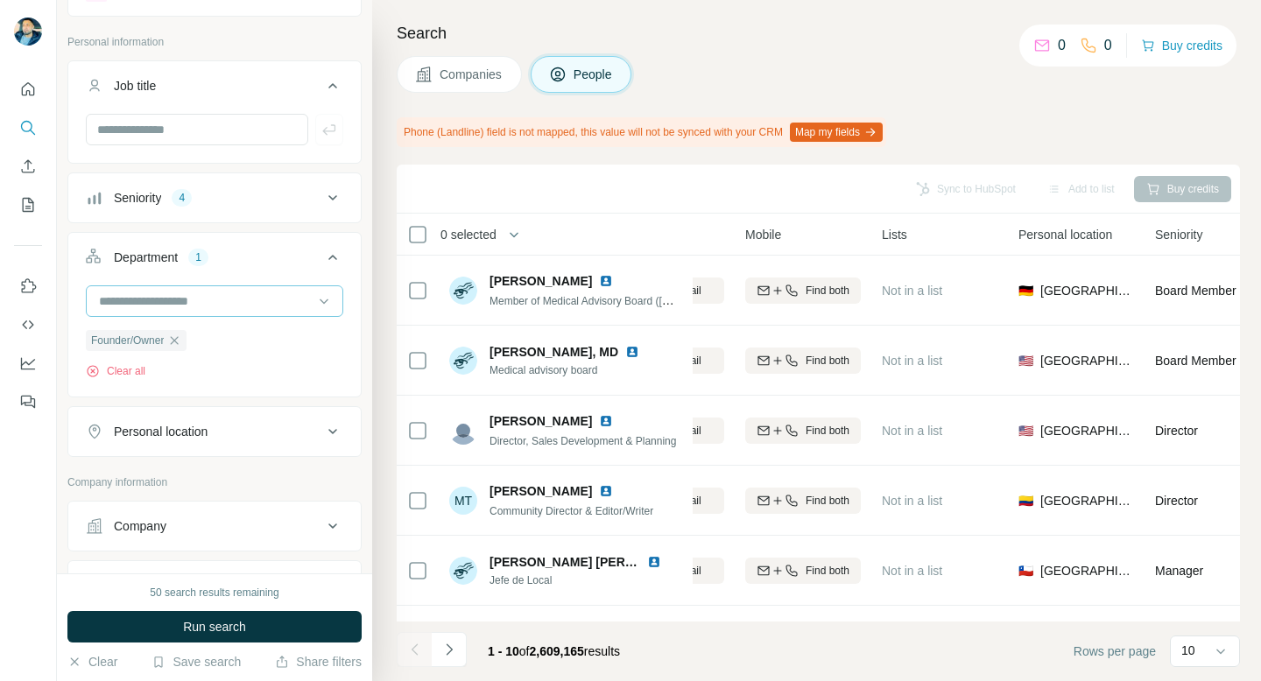
click at [209, 307] on input at bounding box center [205, 301] width 216 height 19
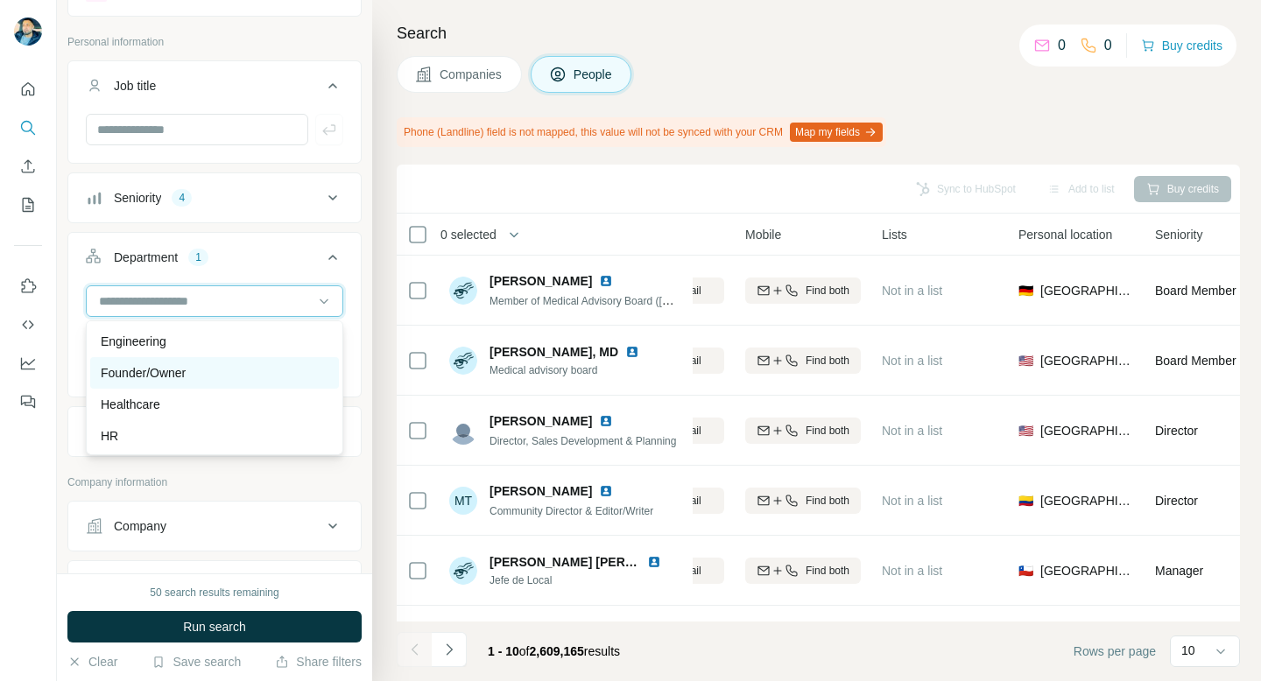
scroll to position [224, 0]
click at [154, 371] on p "Healthcare" at bounding box center [131, 369] width 60 height 18
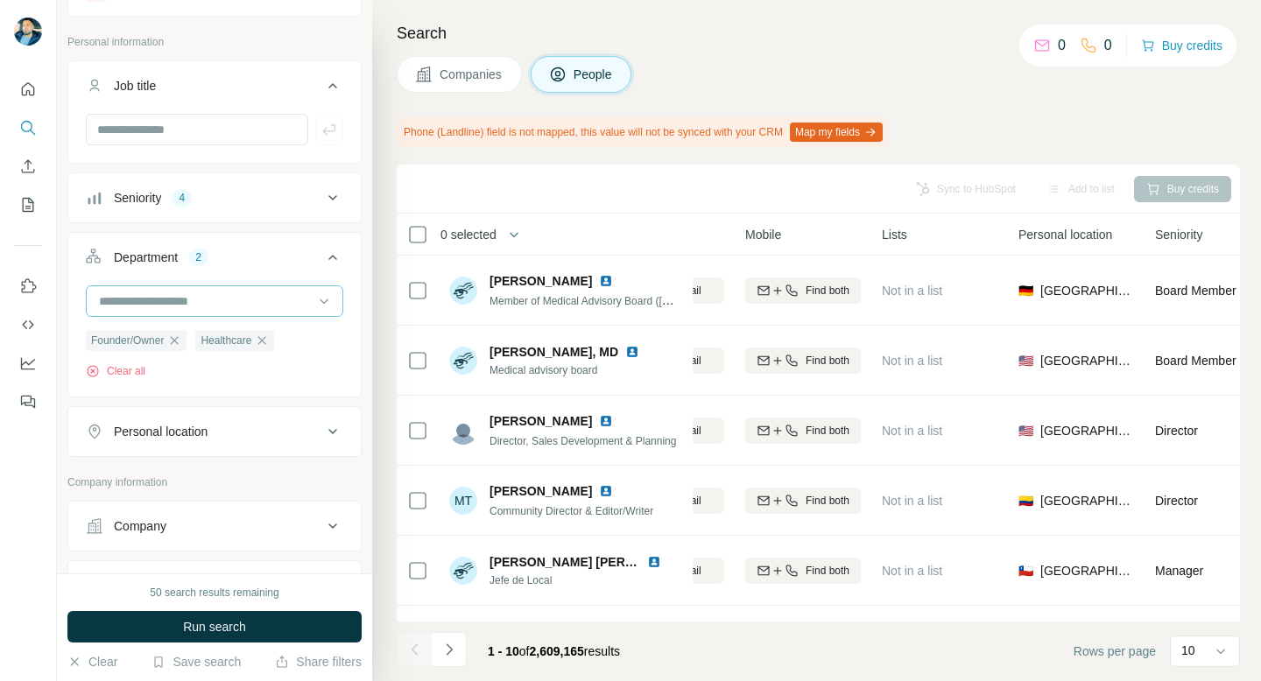
click at [203, 295] on input at bounding box center [205, 301] width 216 height 19
click at [279, 292] on input at bounding box center [205, 301] width 216 height 19
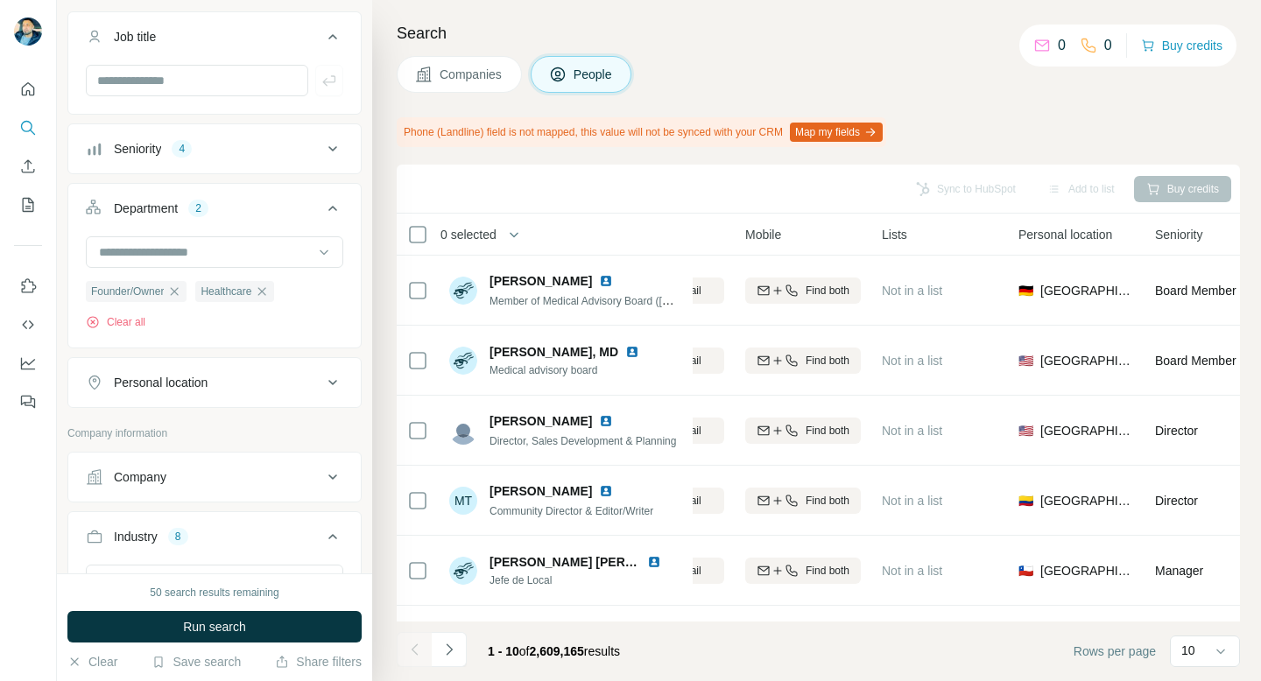
click at [242, 377] on div "Personal location" at bounding box center [204, 383] width 236 height 18
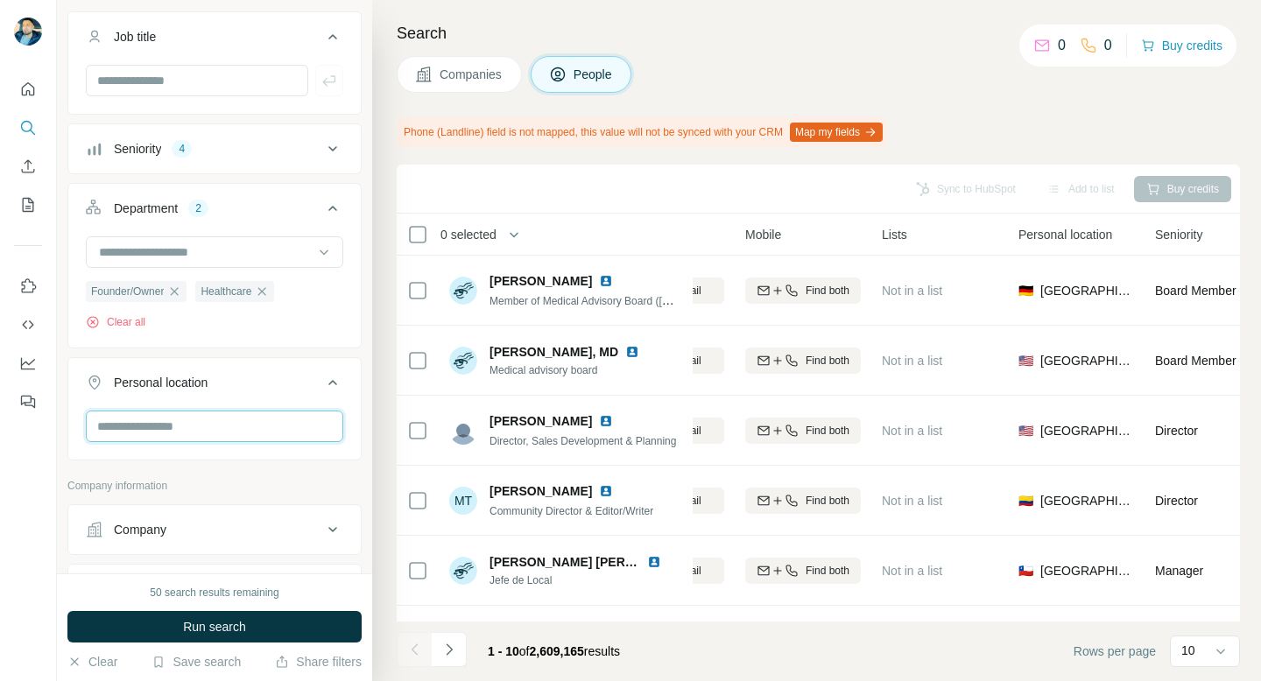
click at [197, 424] on input "text" at bounding box center [214, 427] width 257 height 32
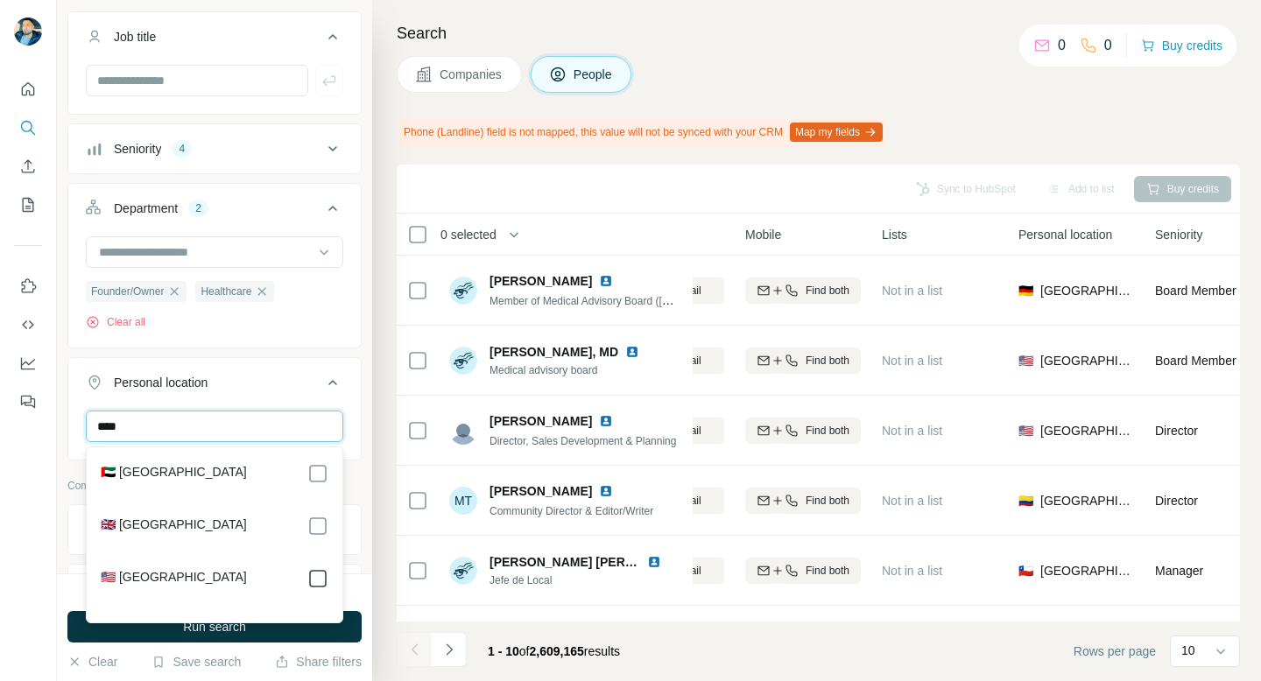
type input "****"
click at [333, 392] on icon at bounding box center [332, 382] width 21 height 21
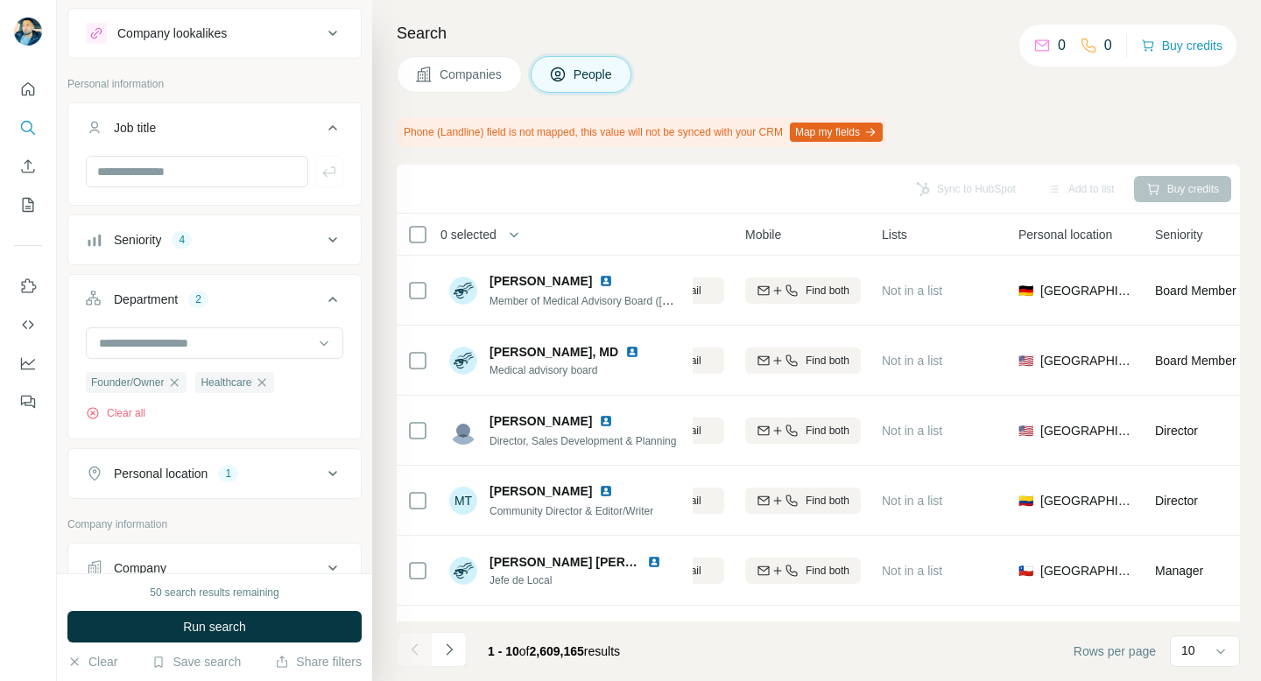
scroll to position [19, 0]
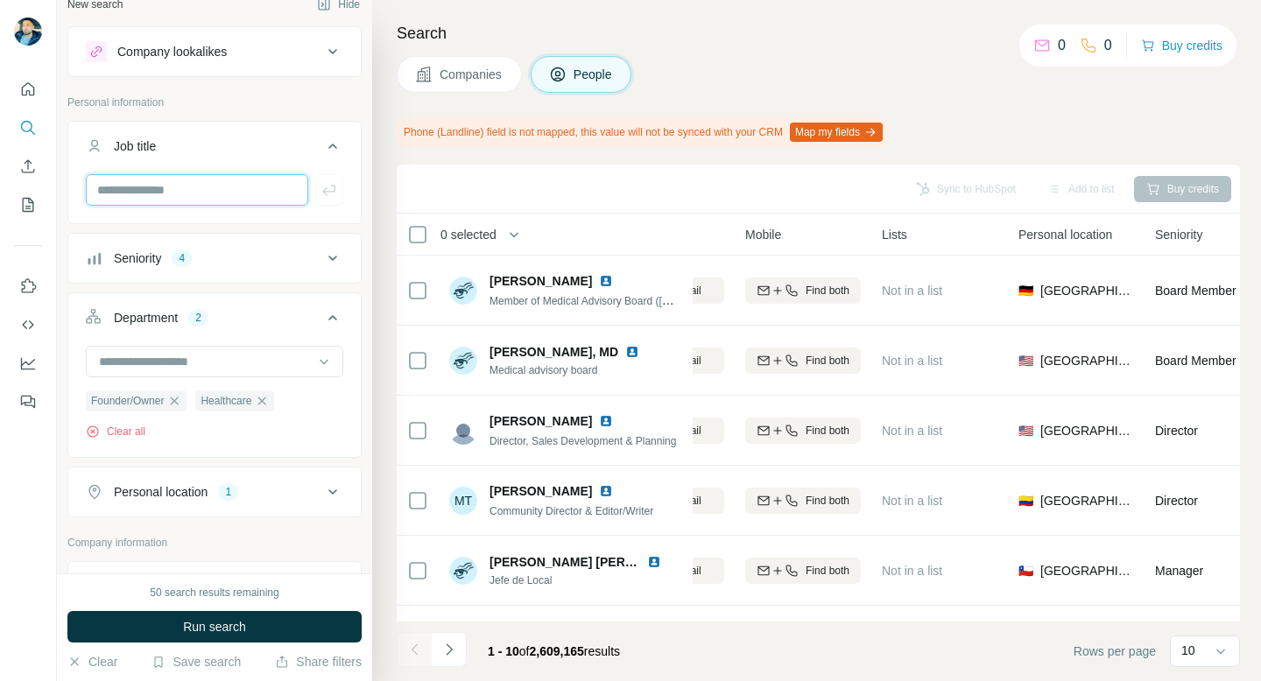
click at [174, 197] on input "text" at bounding box center [197, 190] width 222 height 32
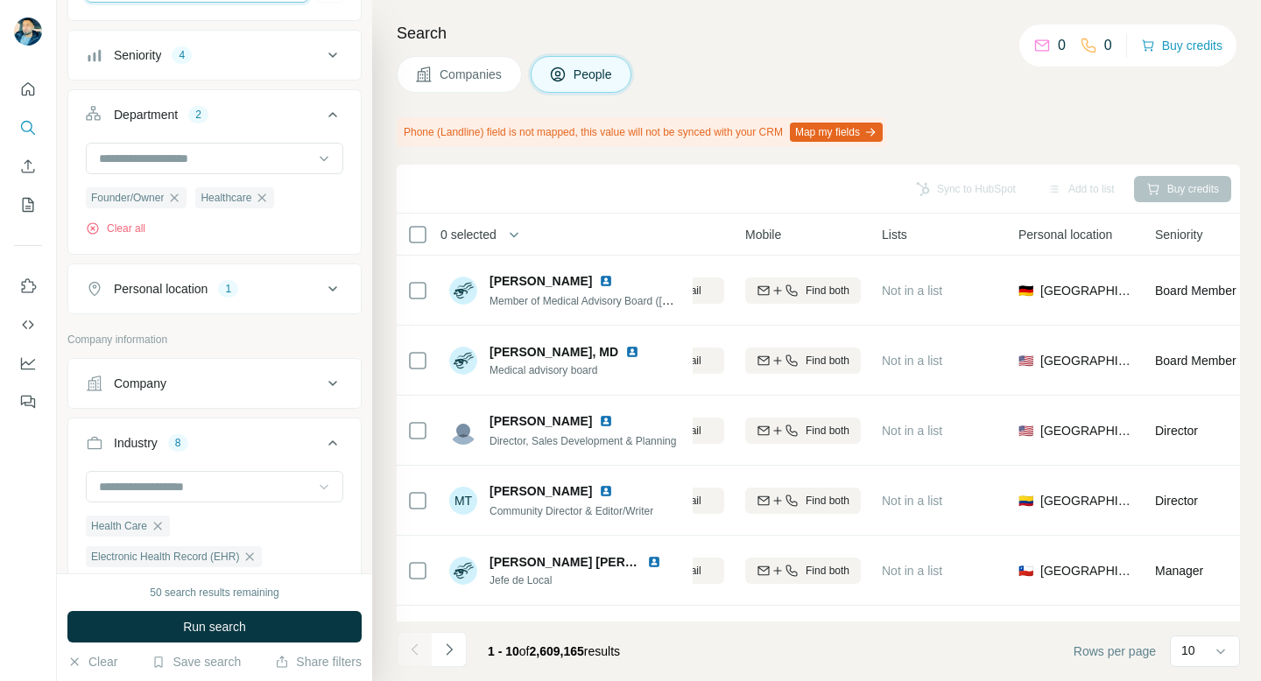
scroll to position [229, 0]
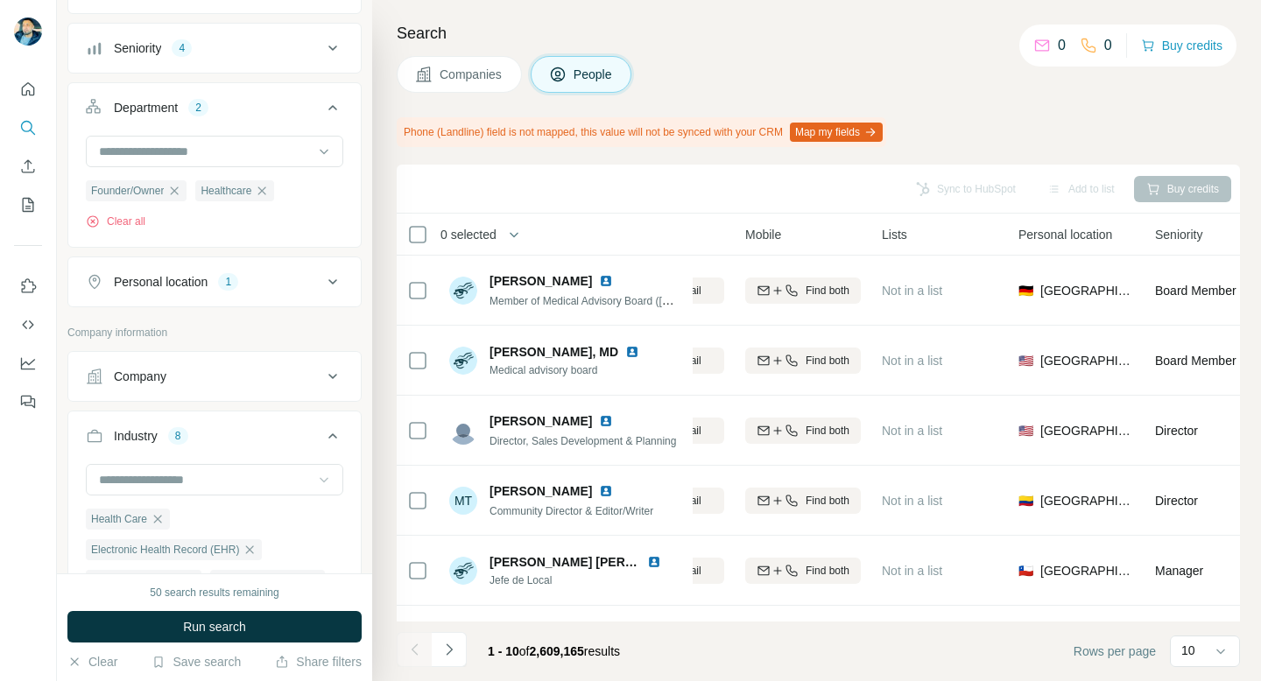
click at [312, 382] on div "Company" at bounding box center [204, 377] width 236 height 18
click at [292, 289] on div "Personal location 1" at bounding box center [204, 282] width 236 height 18
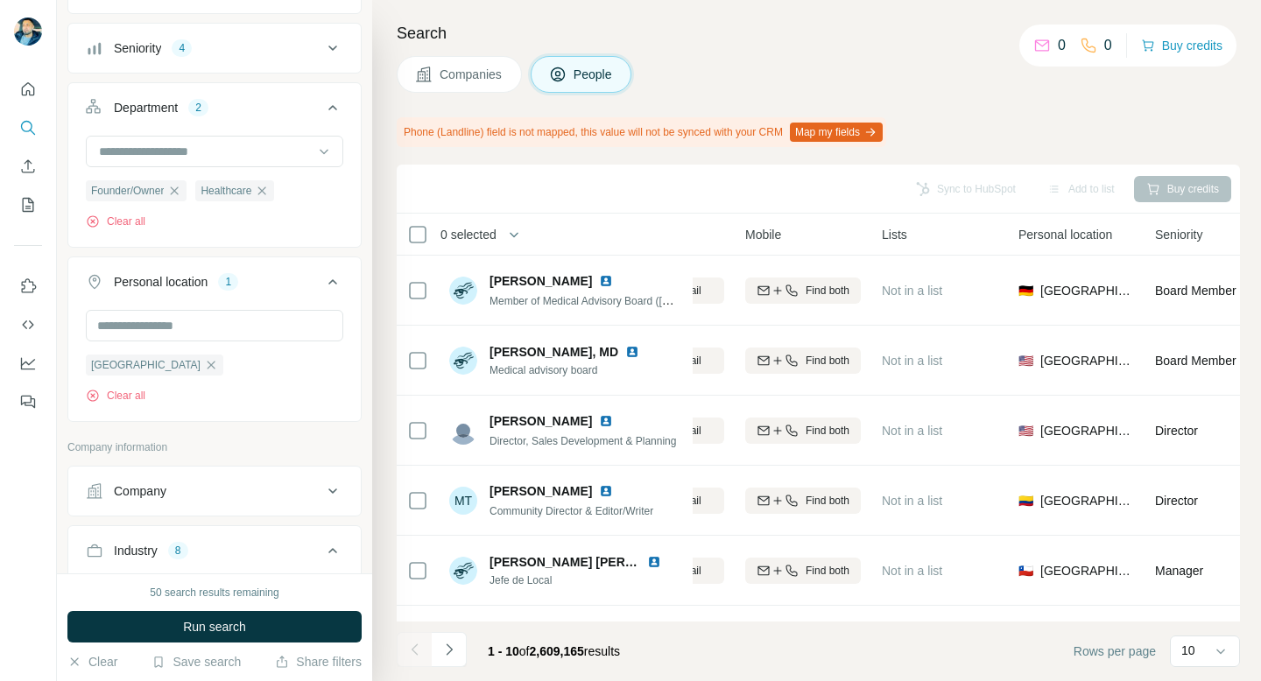
click at [304, 292] on button "Personal location 1" at bounding box center [214, 285] width 292 height 49
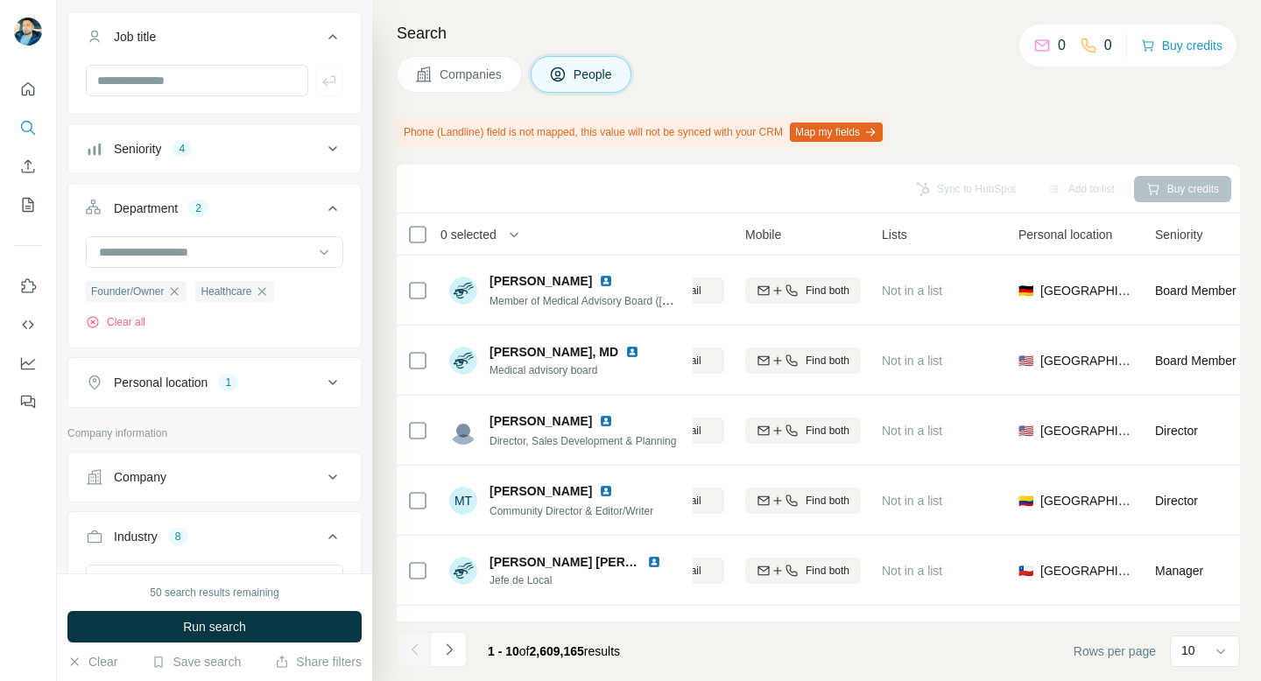
scroll to position [0, 0]
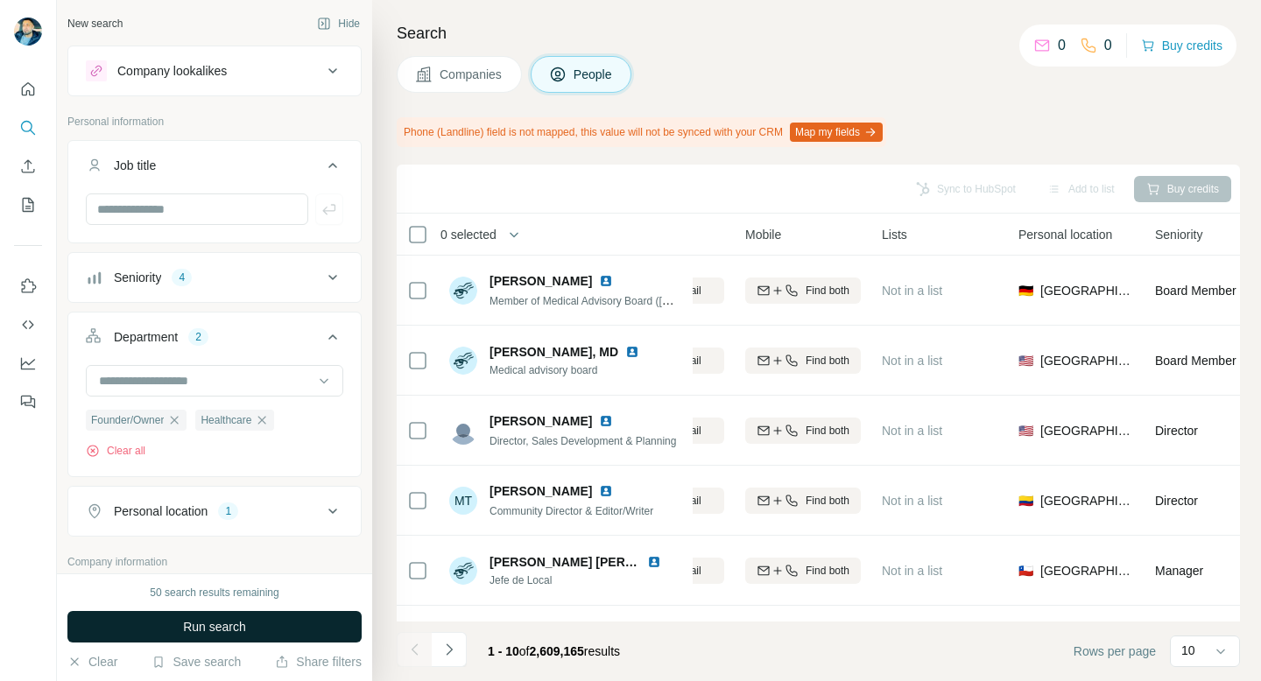
click at [243, 623] on span "Run search" at bounding box center [214, 627] width 63 height 18
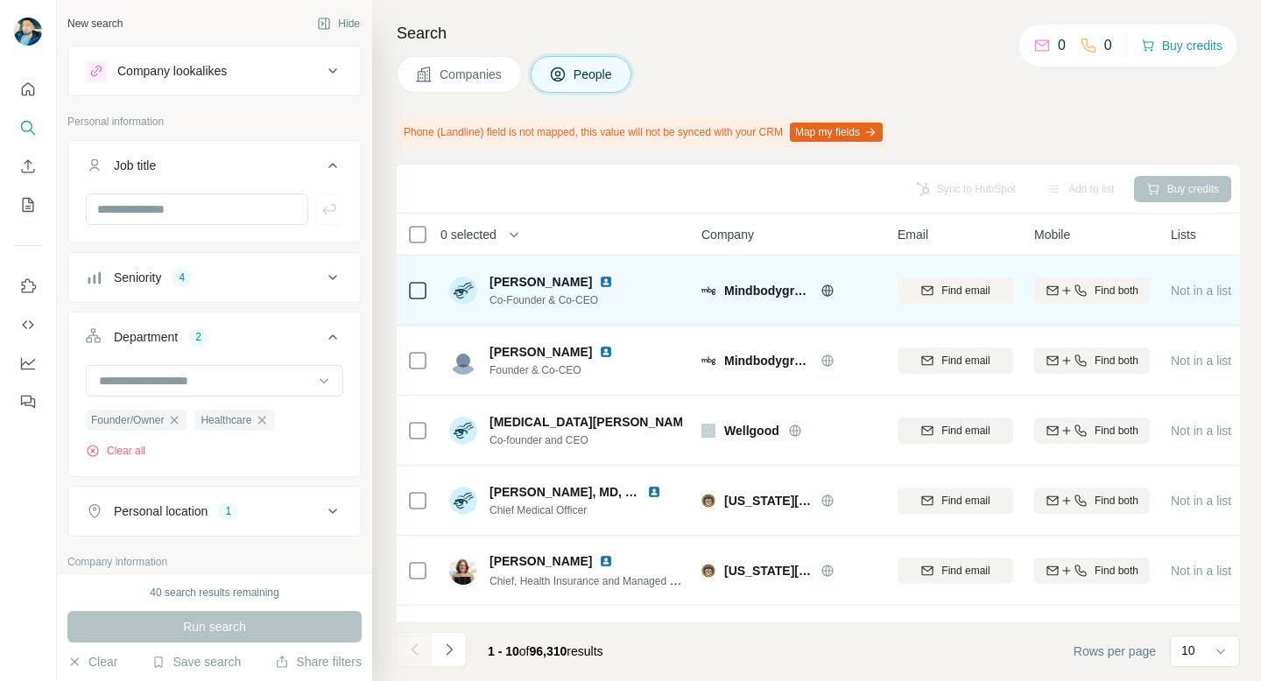
click at [464, 286] on img at bounding box center [463, 291] width 28 height 28
click at [467, 289] on img at bounding box center [463, 291] width 28 height 28
click at [750, 287] on span "Mindbodygreen" at bounding box center [768, 291] width 88 height 18
click at [827, 292] on icon at bounding box center [827, 291] width 14 height 14
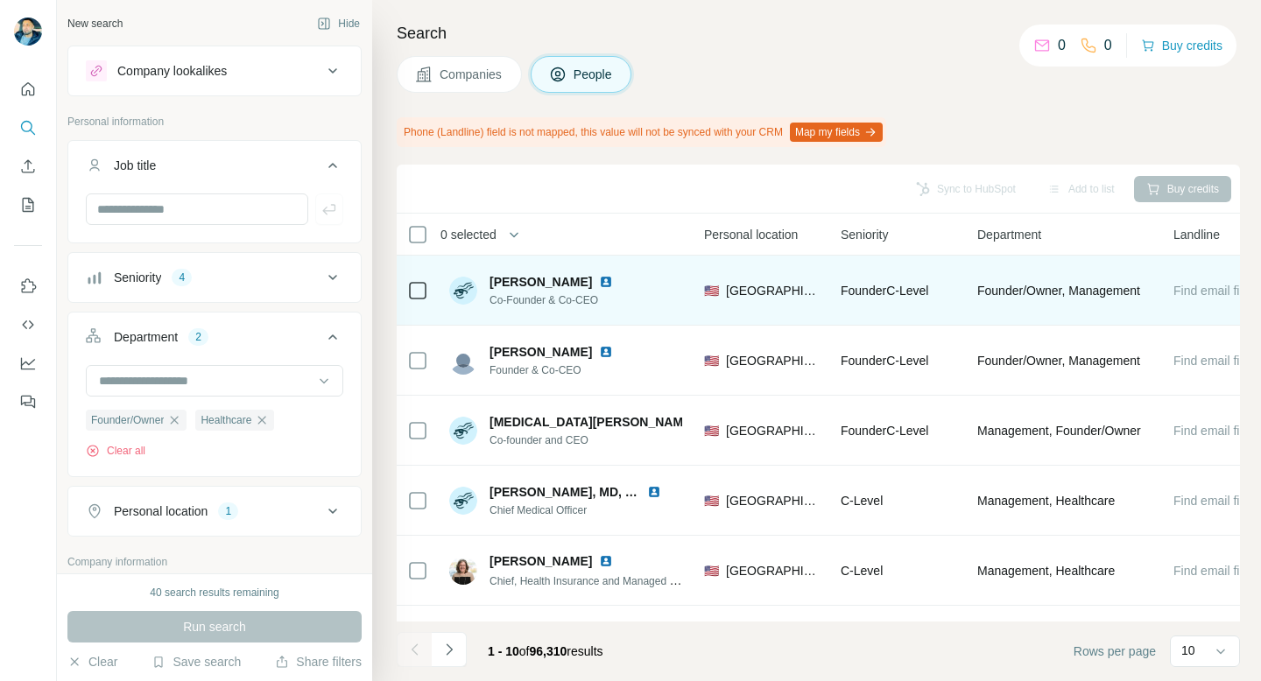
scroll to position [0, 663]
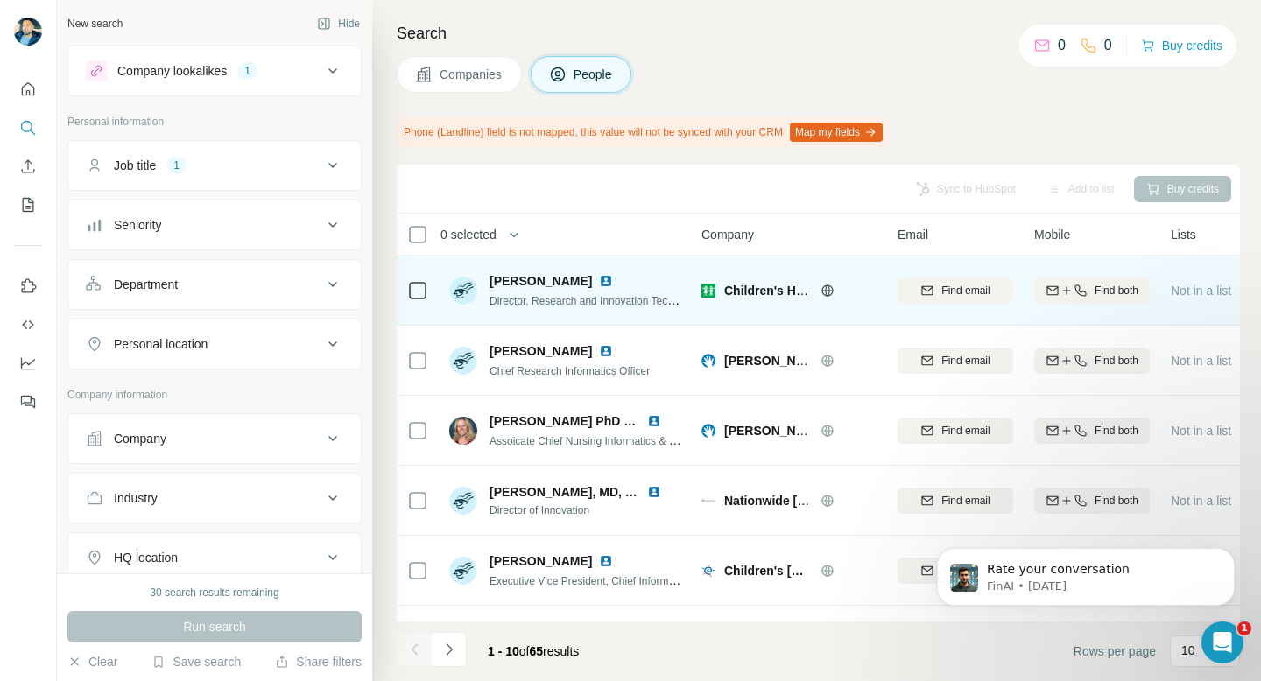
click at [599, 281] on img at bounding box center [606, 281] width 14 height 14
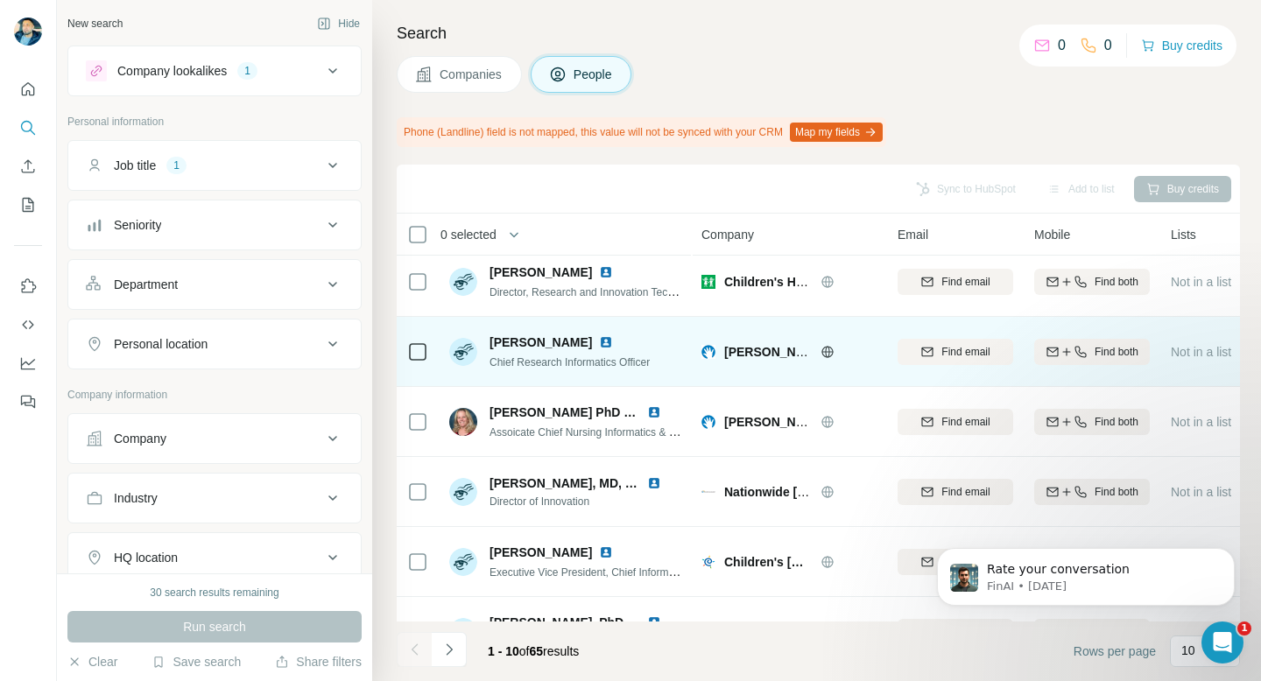
scroll to position [8, 0]
click at [468, 346] on img at bounding box center [463, 353] width 28 height 28
click at [599, 341] on img at bounding box center [606, 343] width 14 height 14
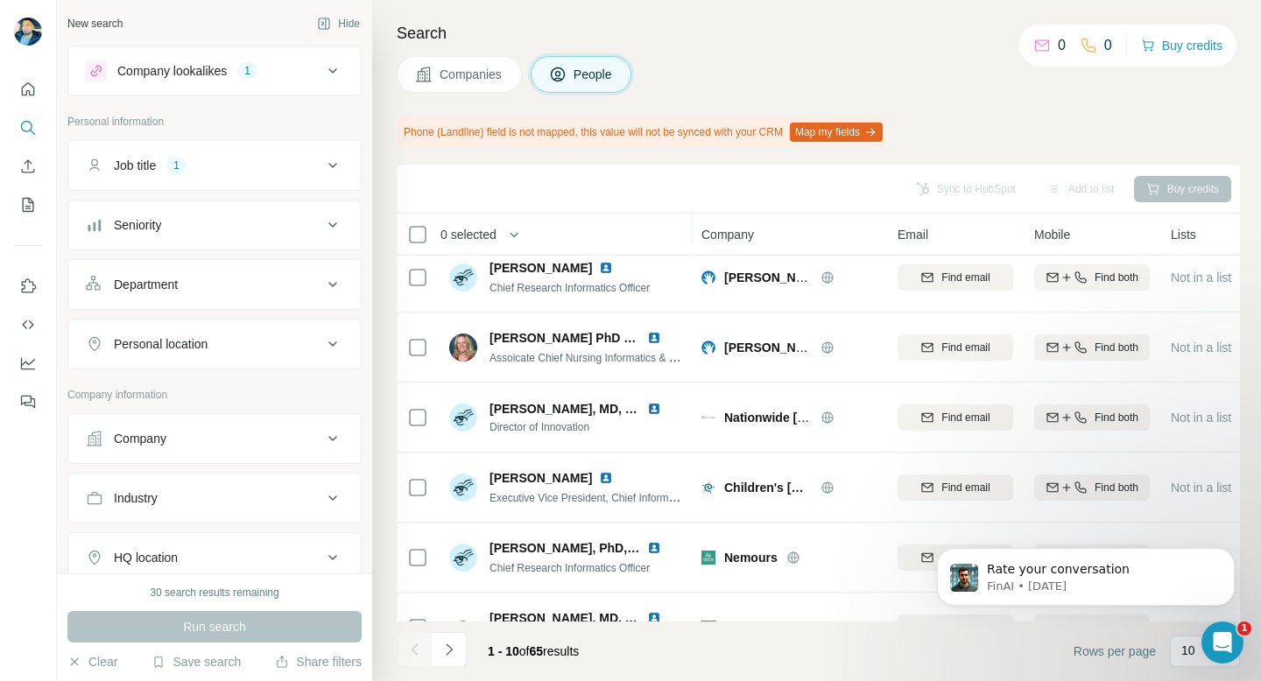
scroll to position [103, 0]
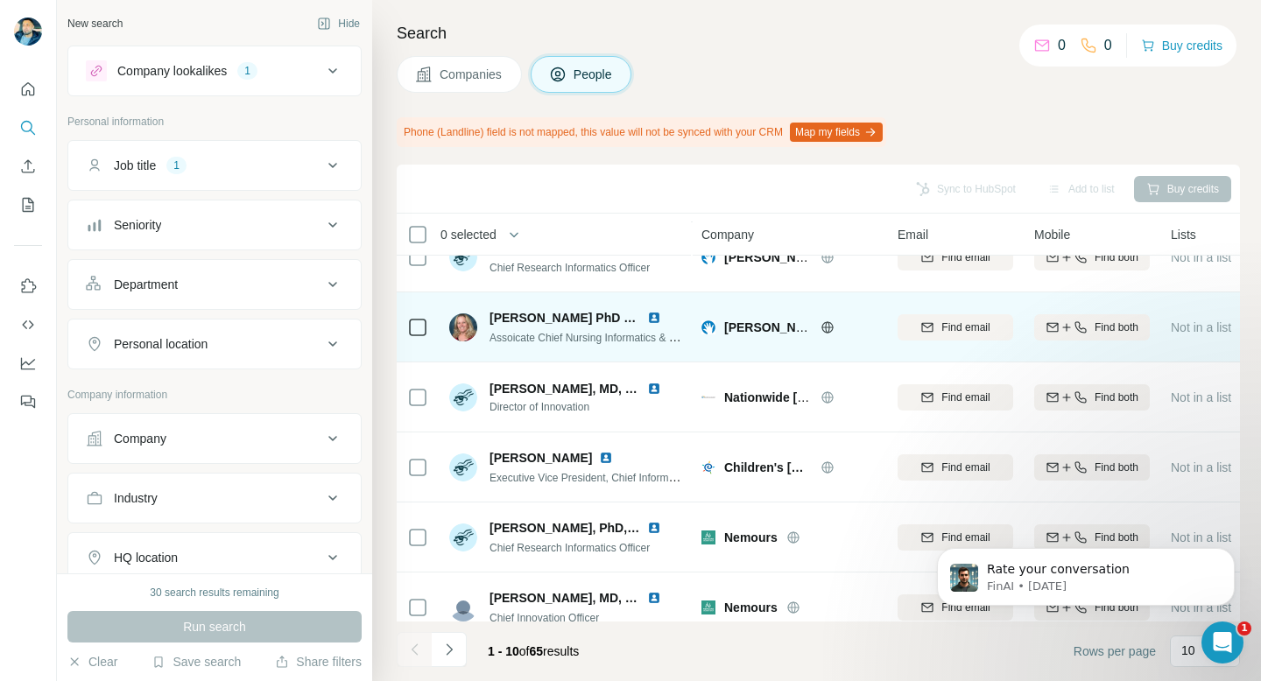
click at [652, 313] on img at bounding box center [654, 318] width 14 height 14
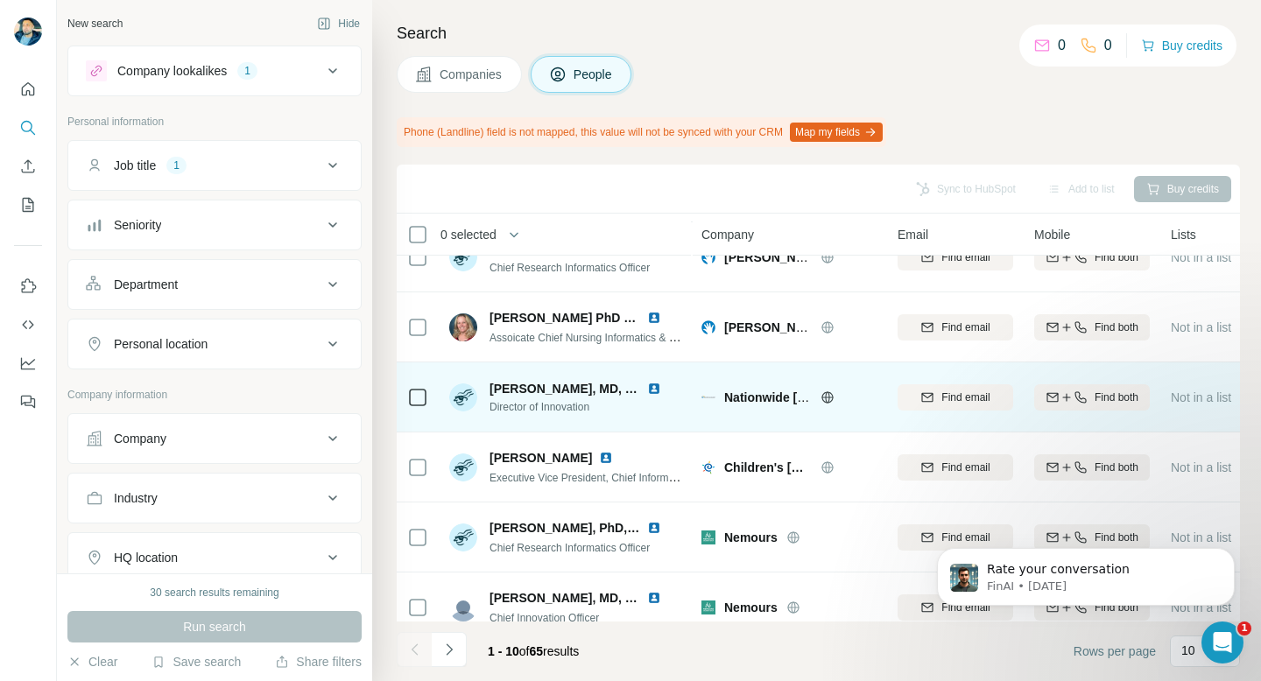
scroll to position [203, 0]
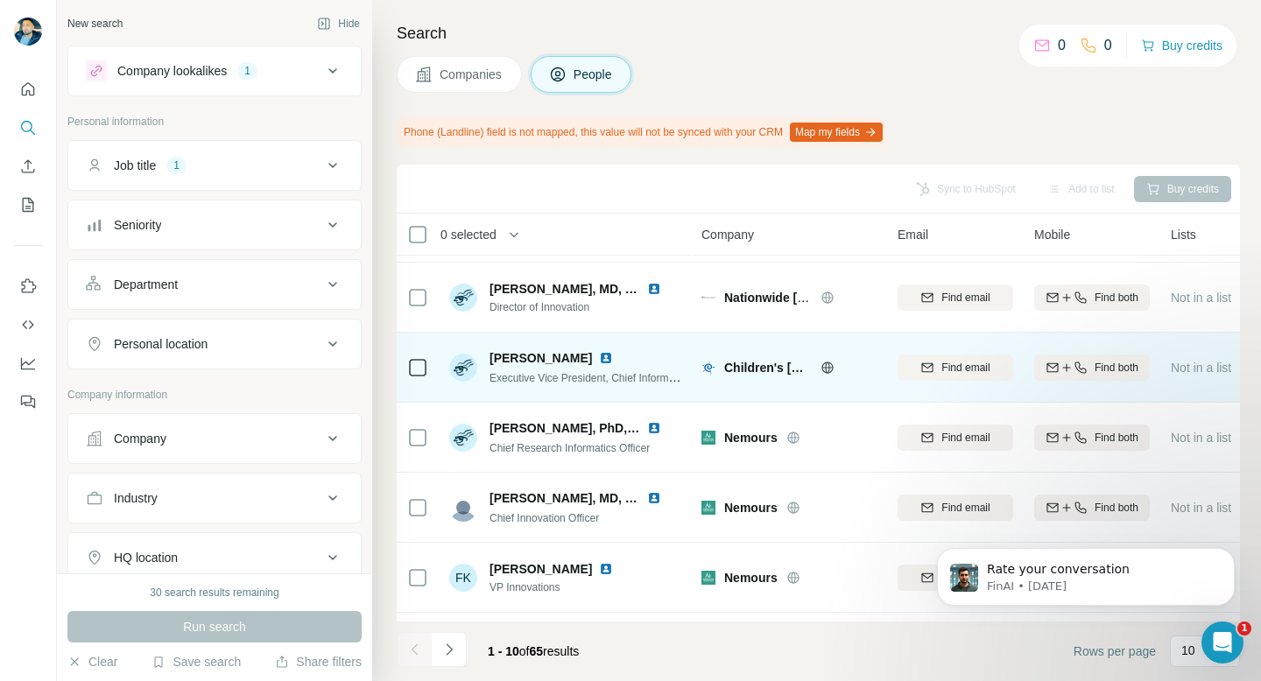
click at [599, 362] on img at bounding box center [606, 358] width 14 height 14
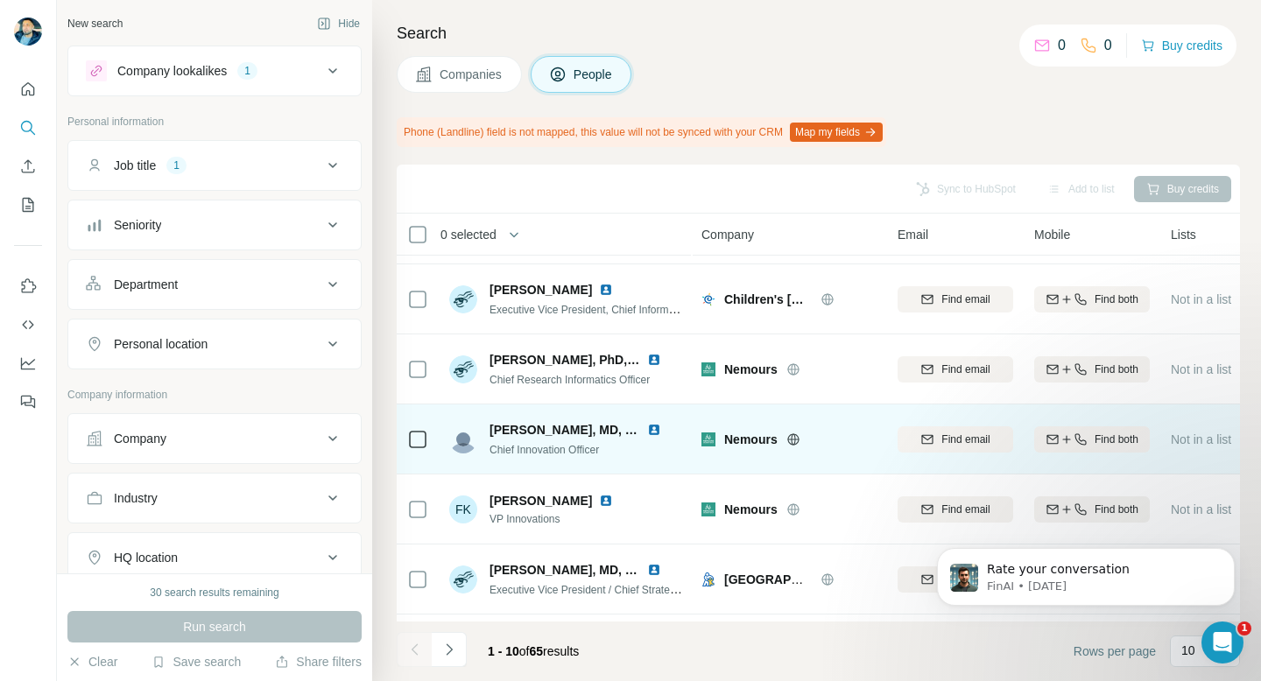
scroll to position [279, 0]
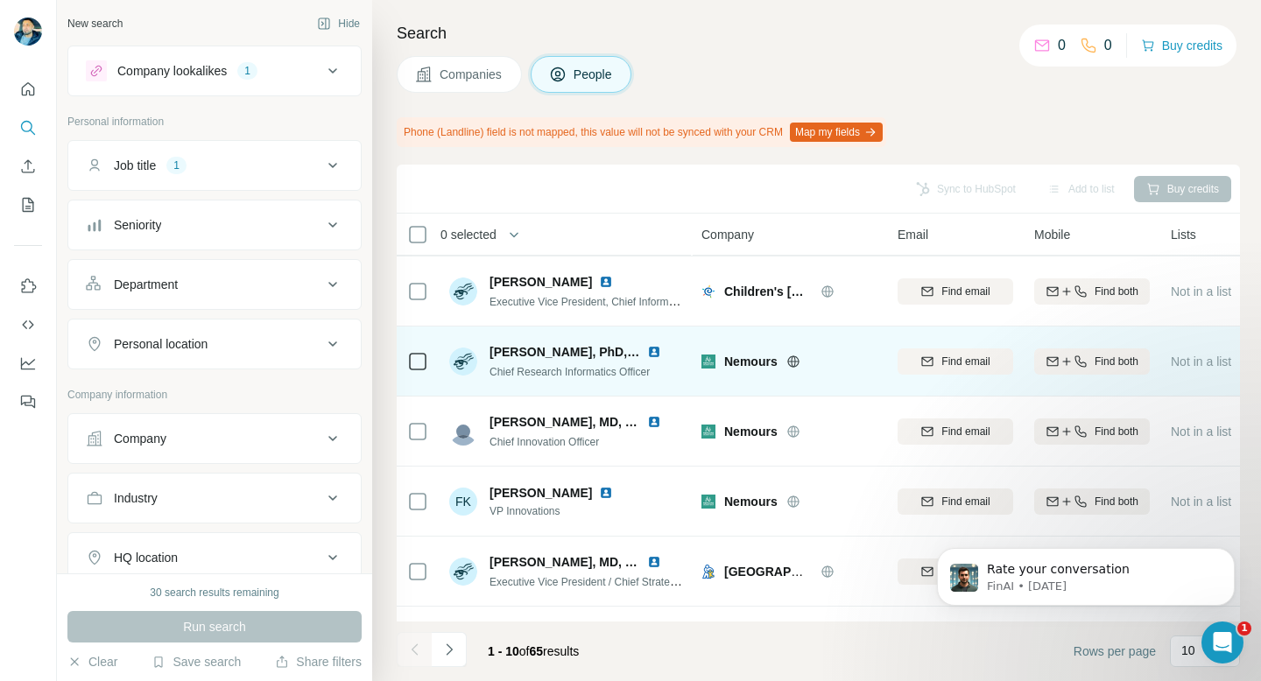
click at [657, 348] on img at bounding box center [654, 352] width 14 height 14
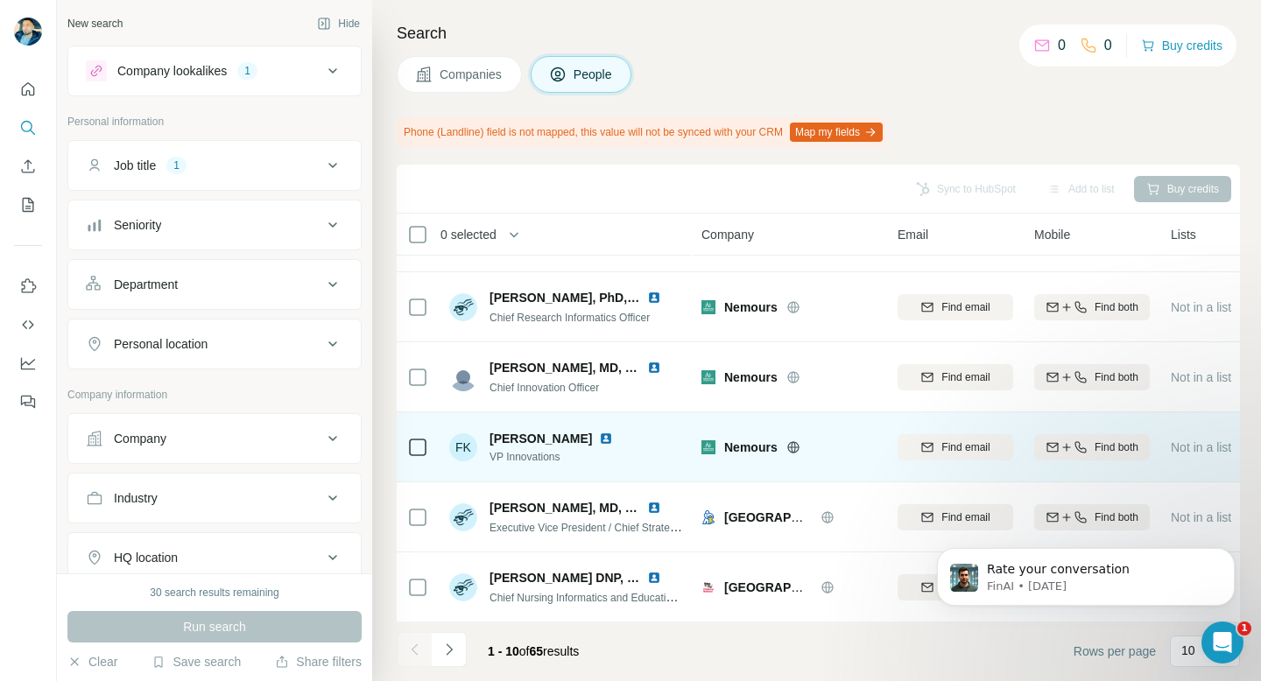
scroll to position [334, 0]
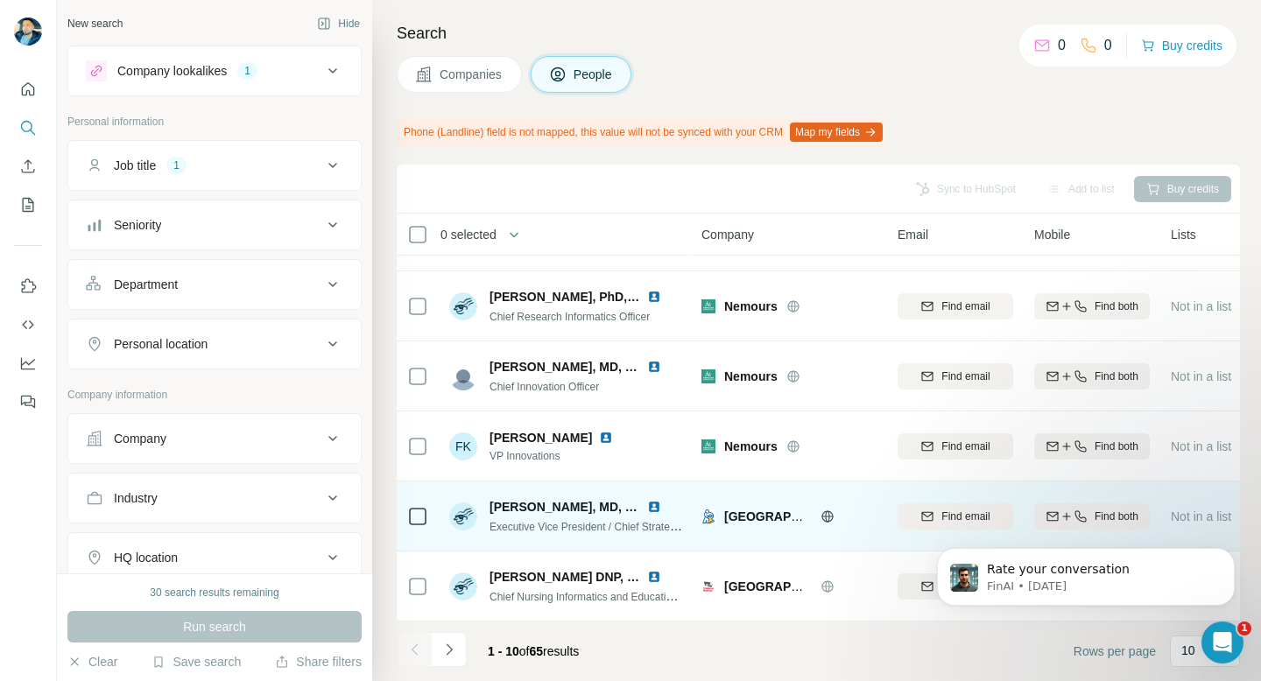
click at [657, 501] on img at bounding box center [654, 507] width 14 height 14
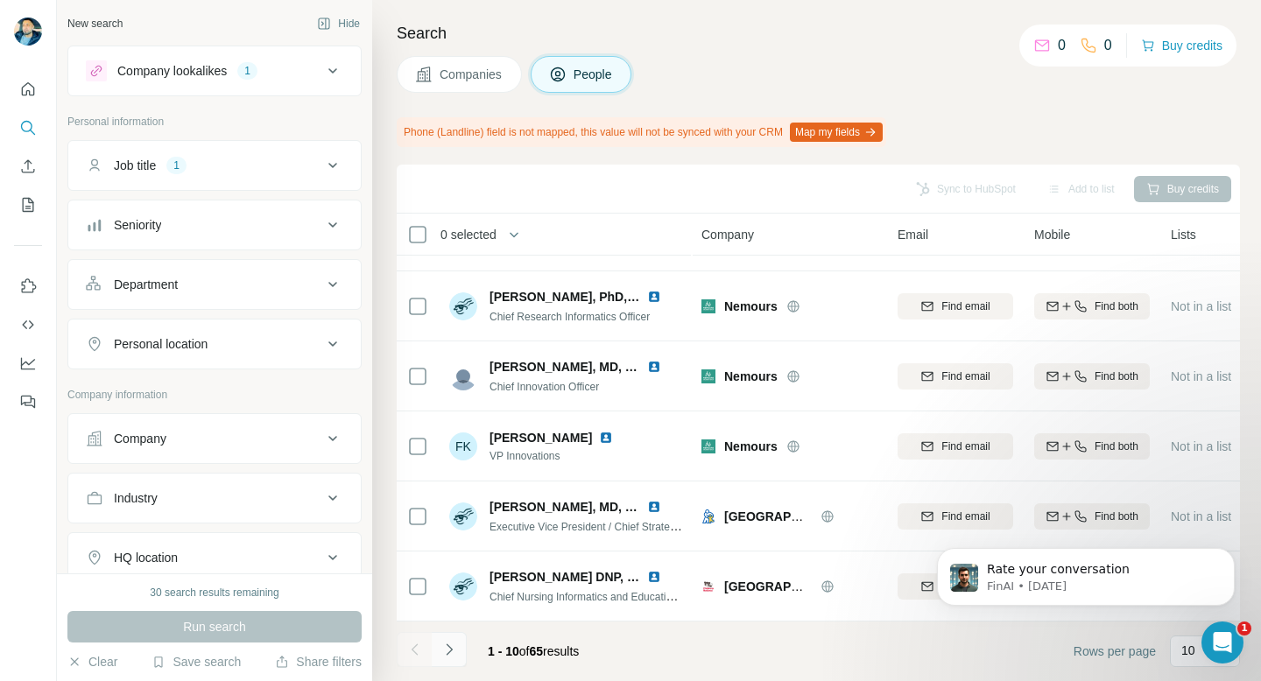
click at [454, 645] on icon "Navigate to next page" at bounding box center [449, 650] width 18 height 18
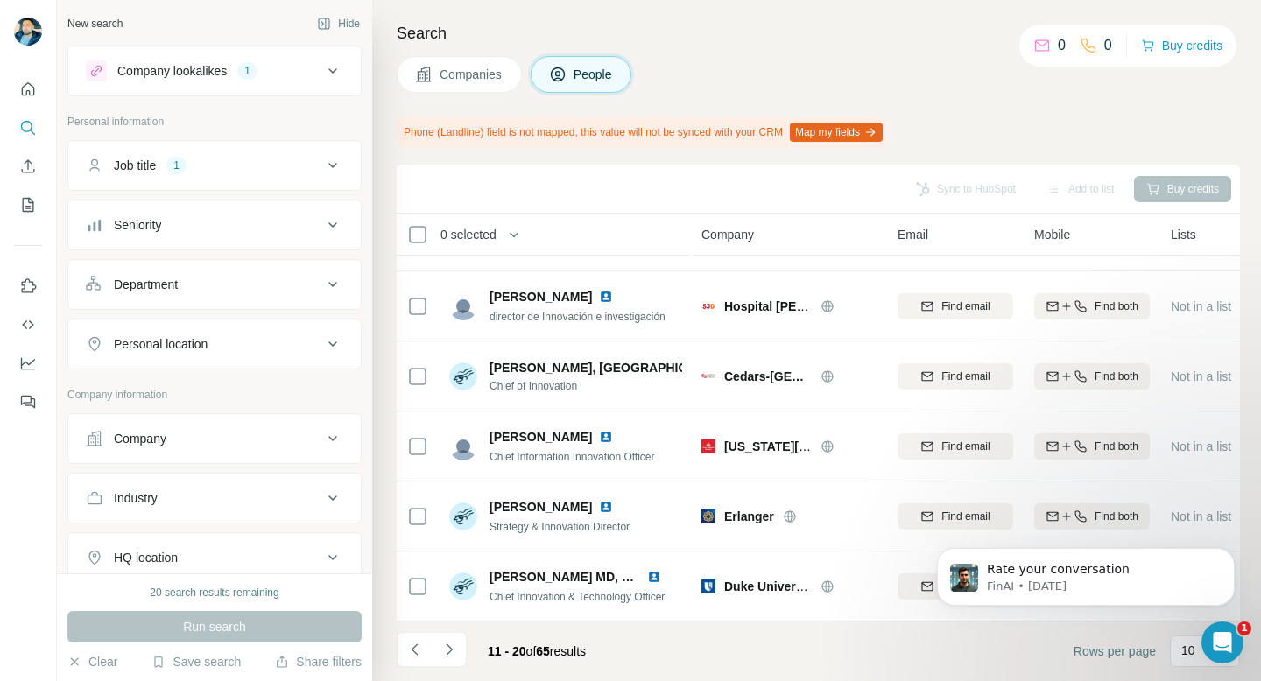
click at [318, 159] on div "Job title 1" at bounding box center [204, 166] width 236 height 18
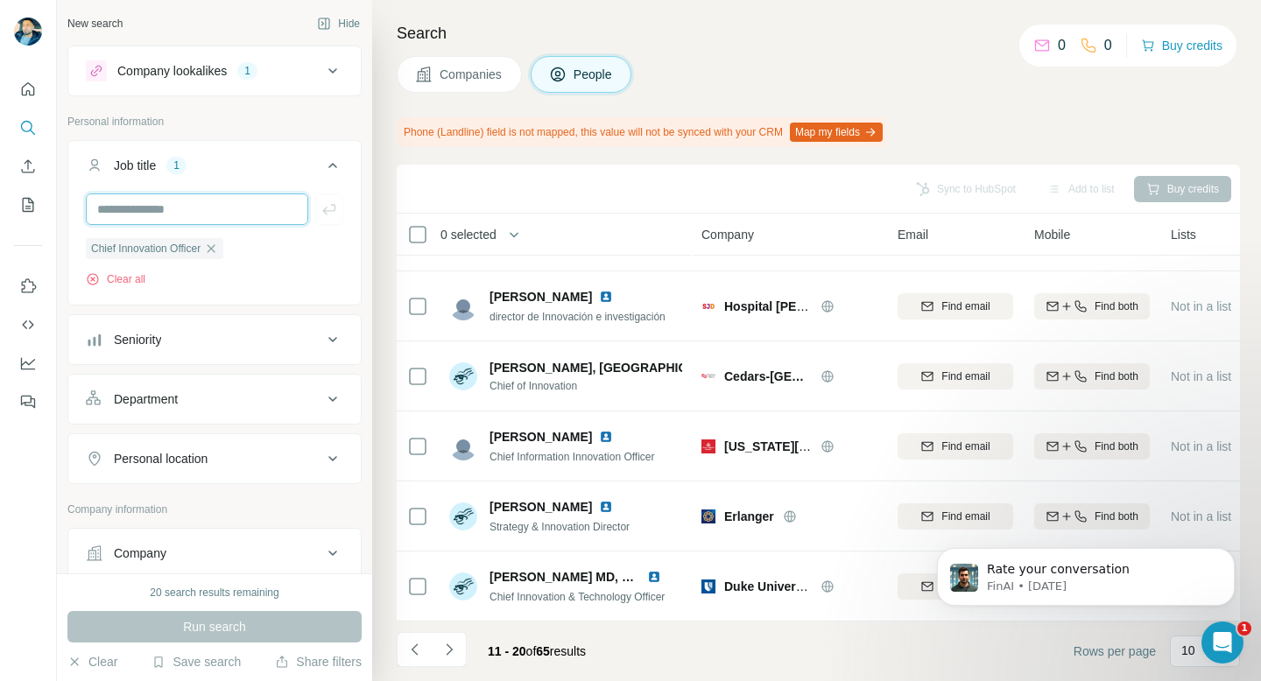
click at [203, 215] on input "text" at bounding box center [197, 209] width 222 height 32
type input "*"
type input "***"
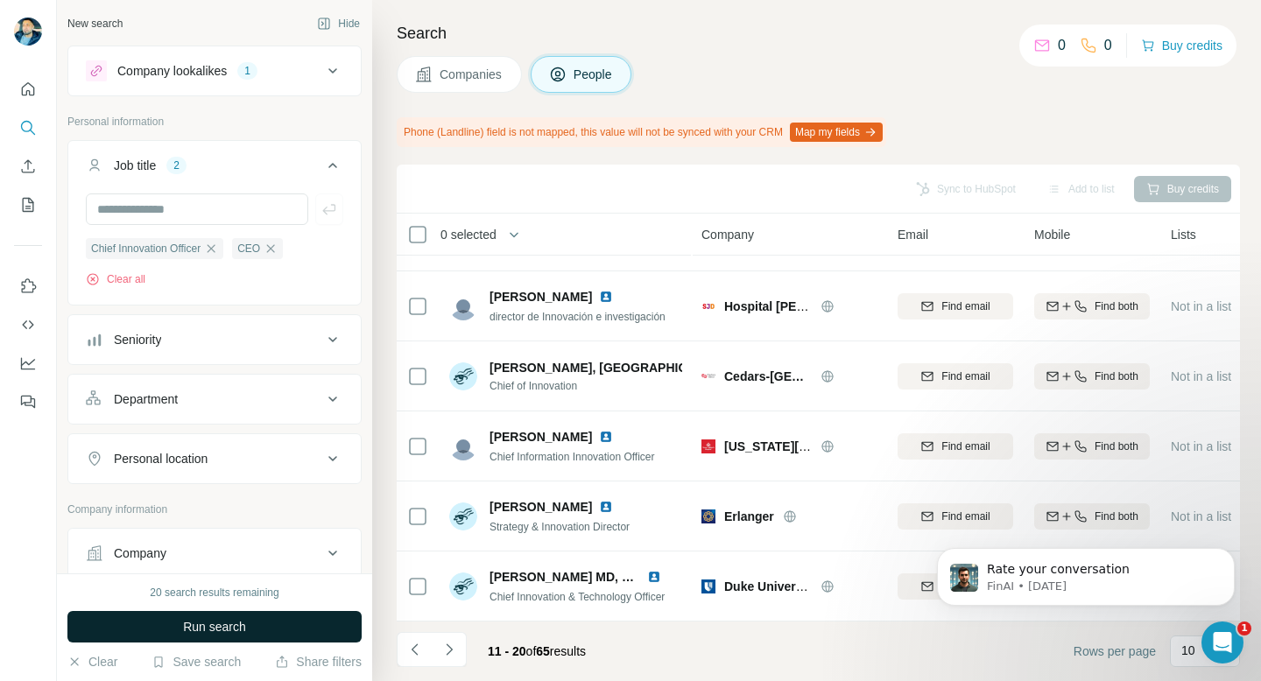
click at [187, 635] on span "Run search" at bounding box center [214, 627] width 63 height 18
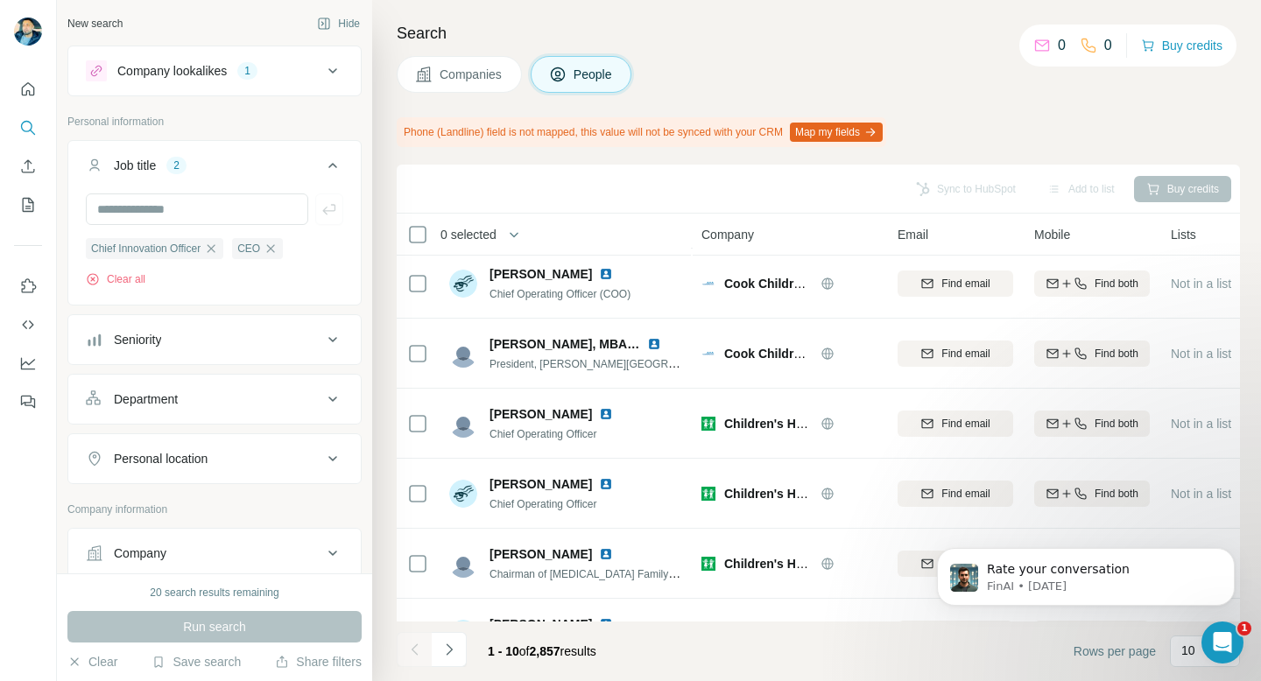
scroll to position [334, 0]
